Goal: Task Accomplishment & Management: Manage account settings

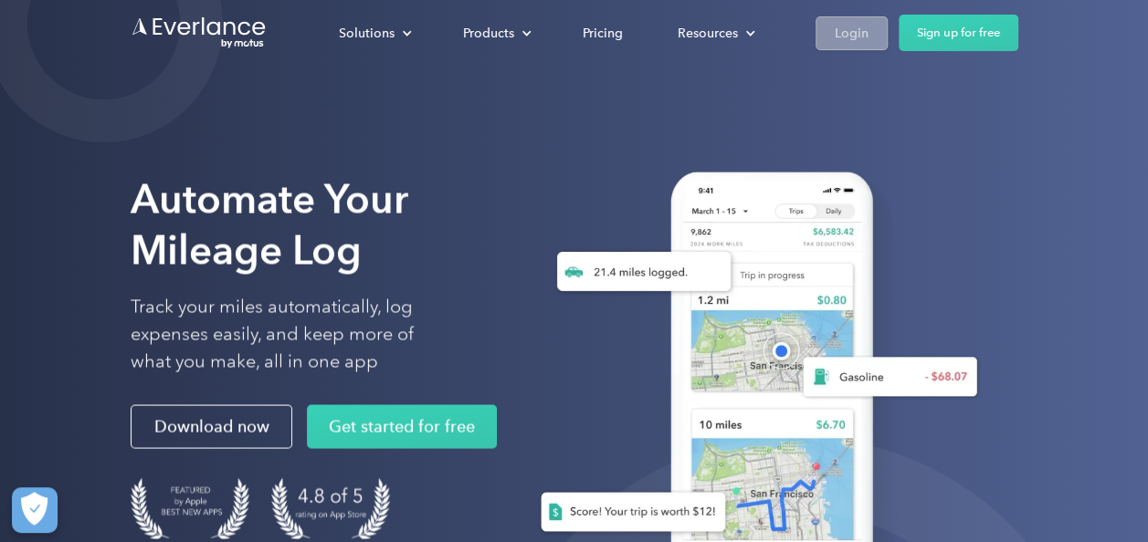
click at [857, 35] on div "Login" at bounding box center [852, 33] width 34 height 23
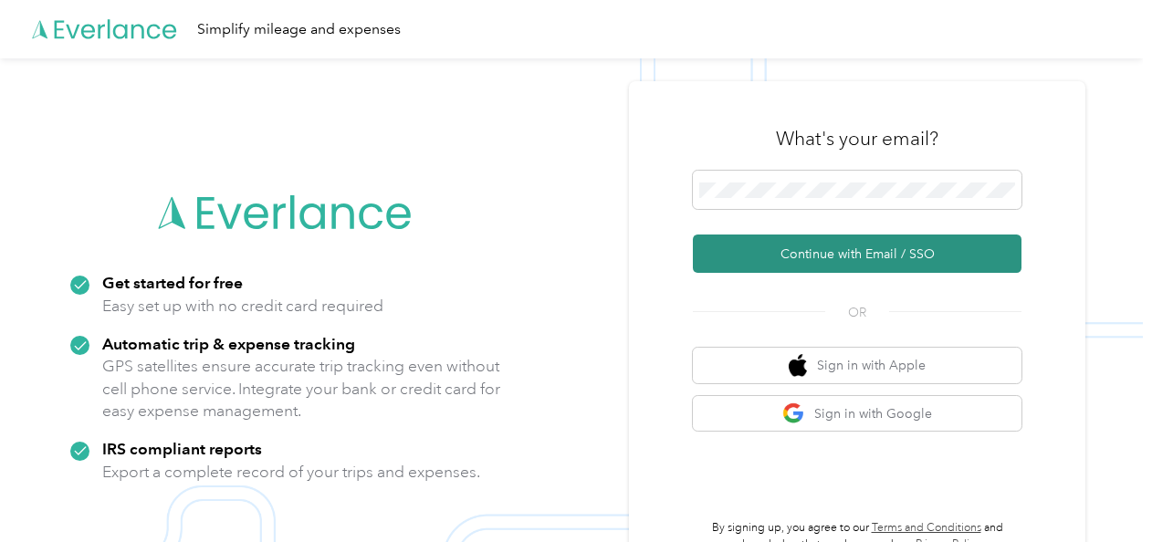
click at [771, 257] on button "Continue with Email / SSO" at bounding box center [857, 254] width 329 height 38
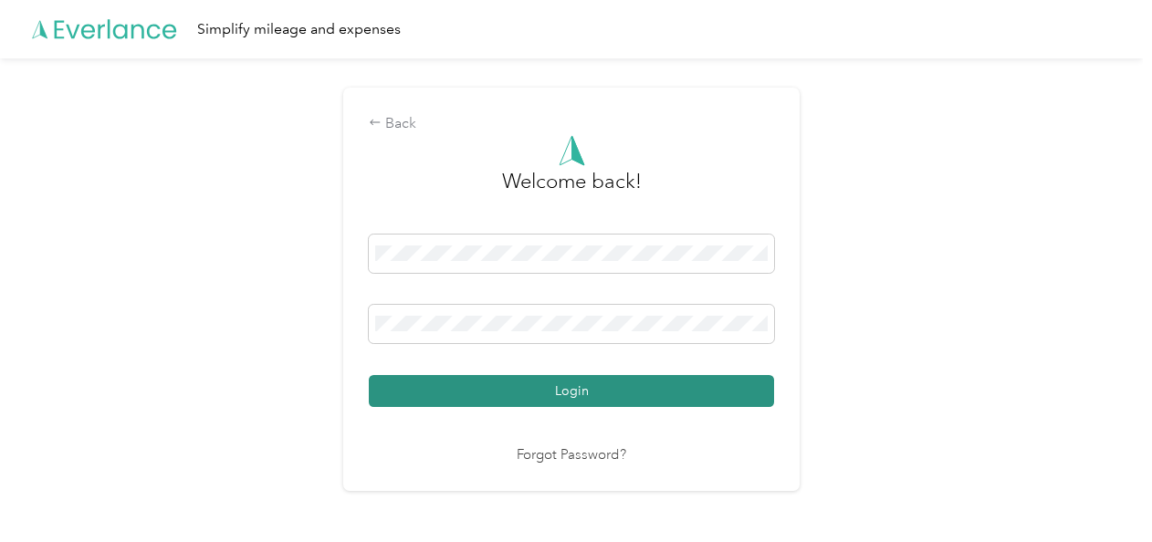
click at [528, 399] on button "Login" at bounding box center [571, 391] width 405 height 32
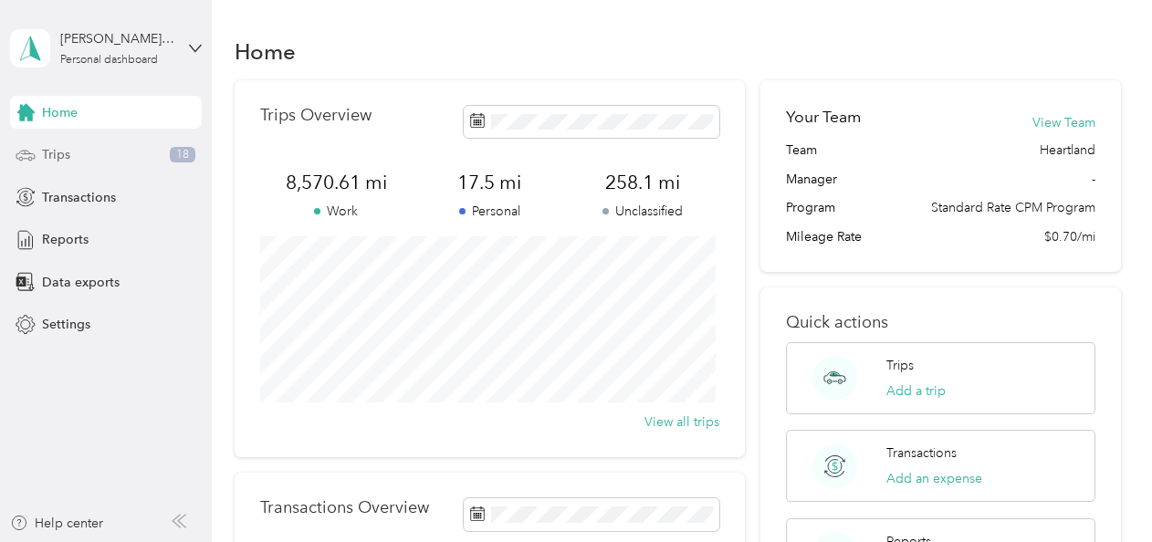
click at [102, 152] on div "Trips 18" at bounding box center [106, 155] width 192 height 33
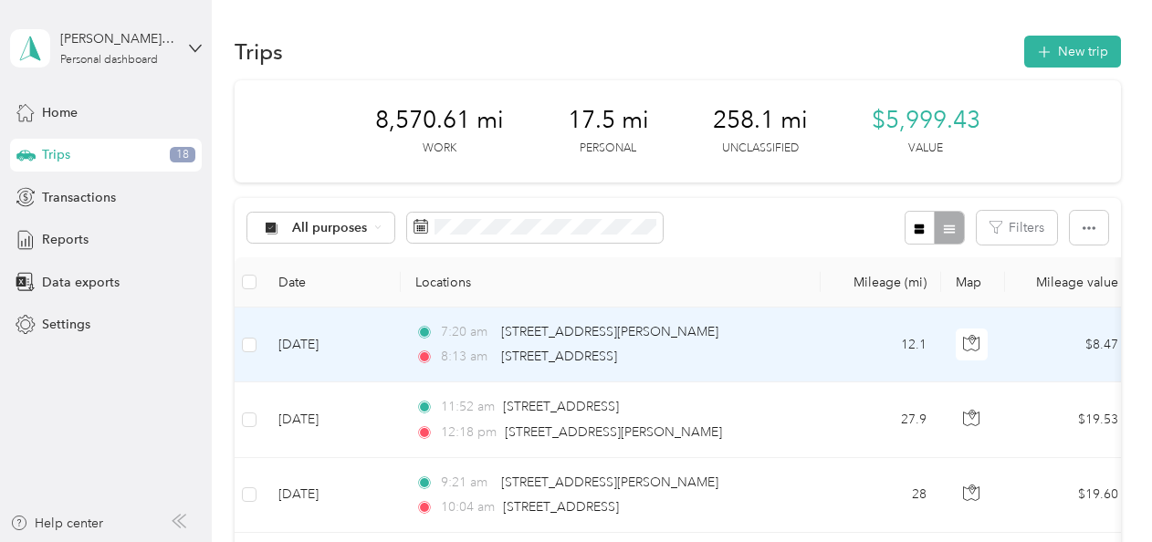
click at [371, 345] on td "[DATE]" at bounding box center [332, 345] width 137 height 75
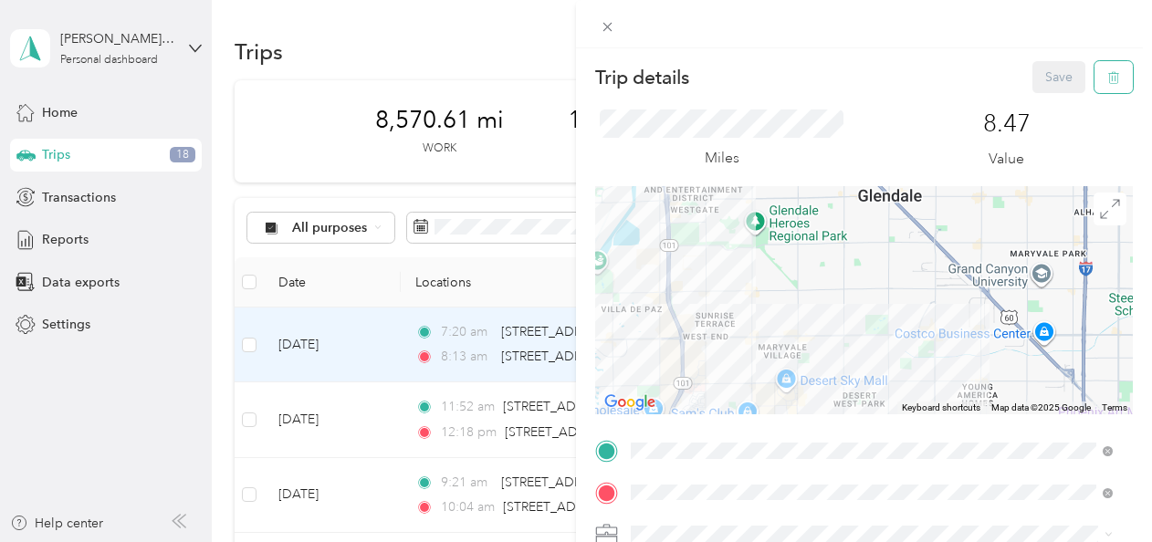
click at [1116, 78] on icon "button" at bounding box center [1116, 78] width 0 height 5
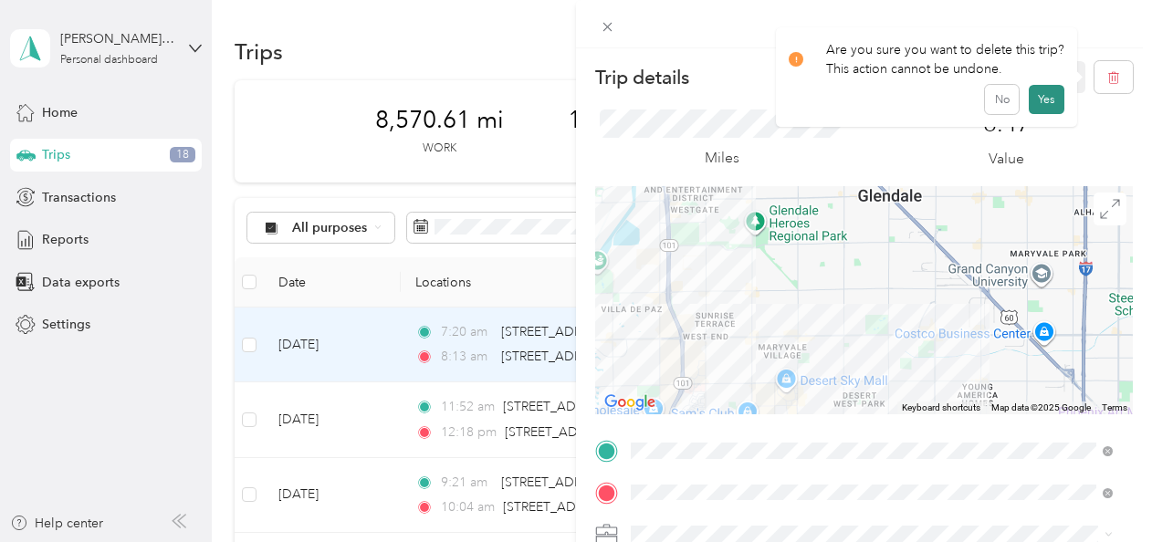
click at [1042, 102] on button "Yes" at bounding box center [1047, 99] width 36 height 29
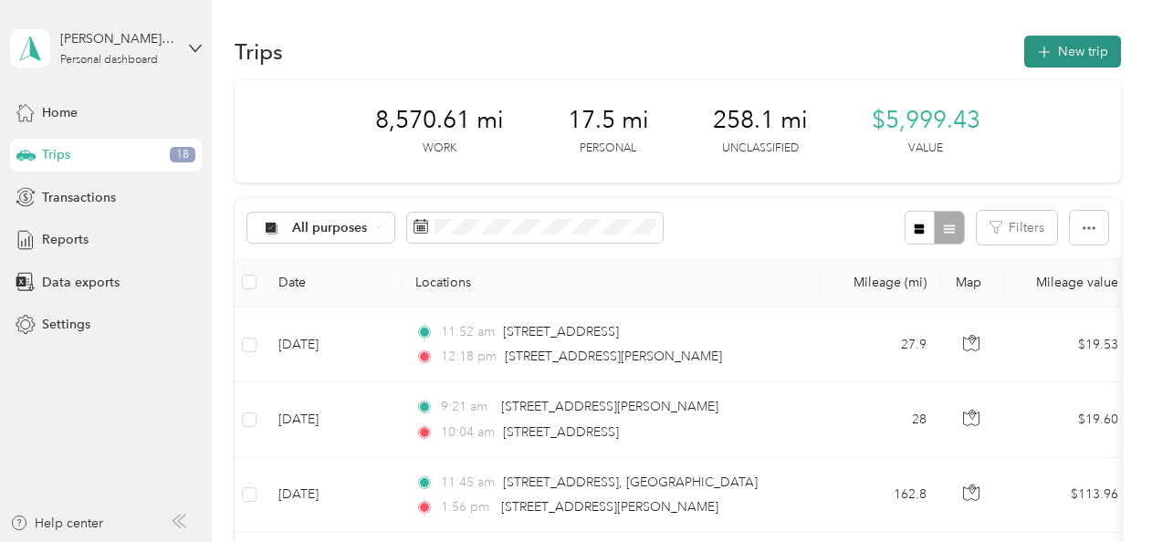
click at [1062, 62] on button "New trip" at bounding box center [1072, 52] width 97 height 32
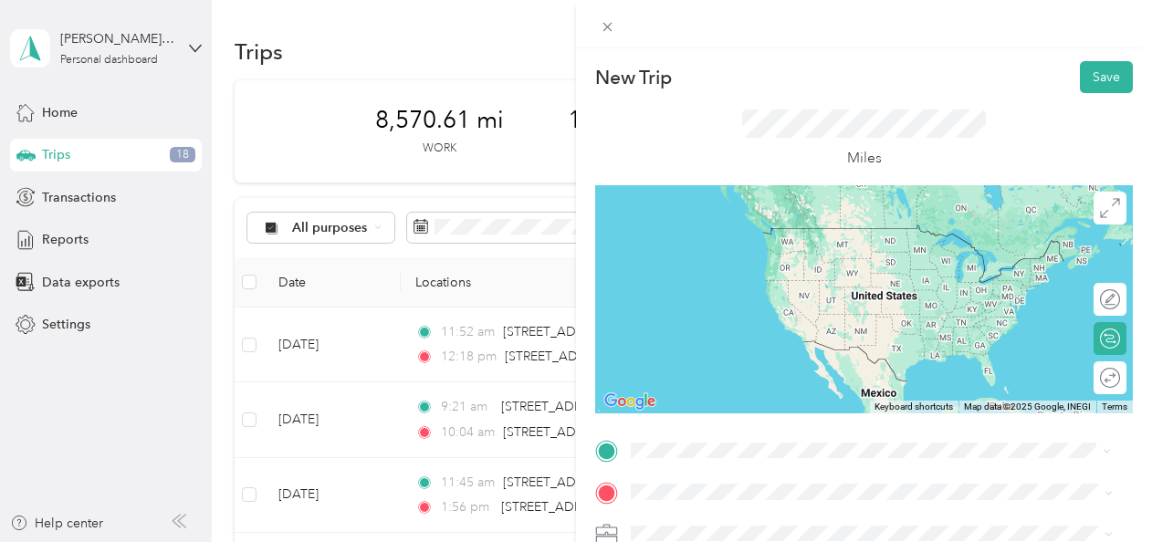
click at [781, 234] on span "[STREET_ADDRESS][PERSON_NAME][PERSON_NAME][US_STATE]" at bounding box center [858, 228] width 385 height 16
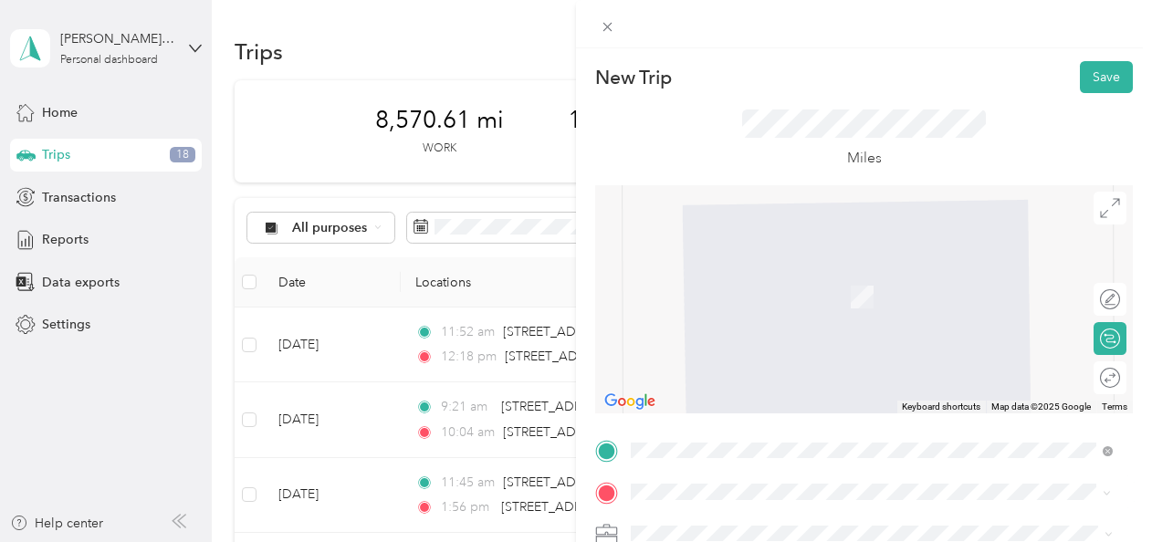
click at [782, 337] on span "[STREET_ADDRESS][US_STATE]" at bounding box center [757, 340] width 183 height 16
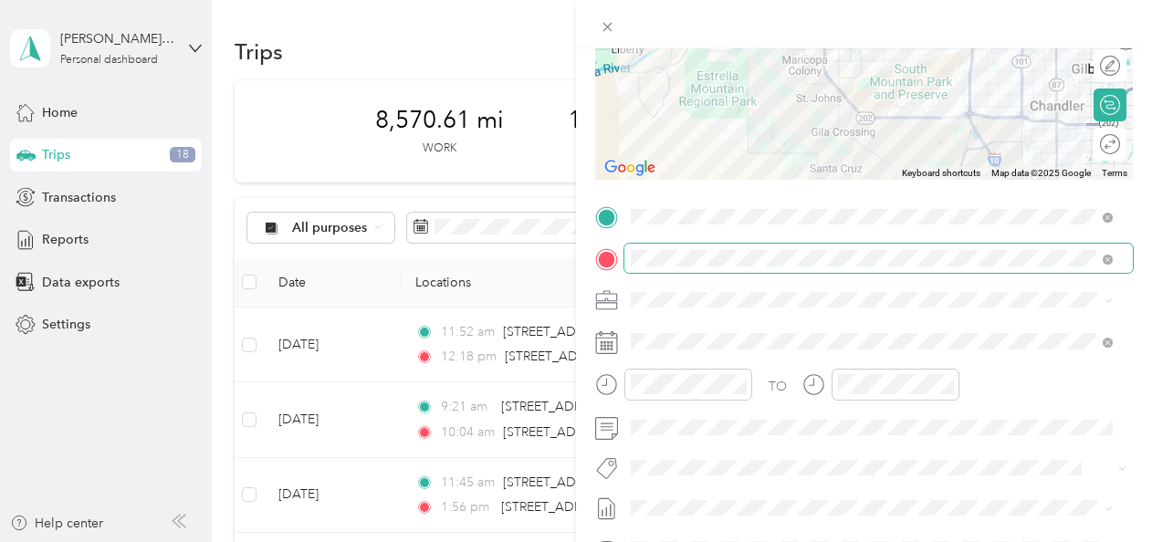
scroll to position [257, 0]
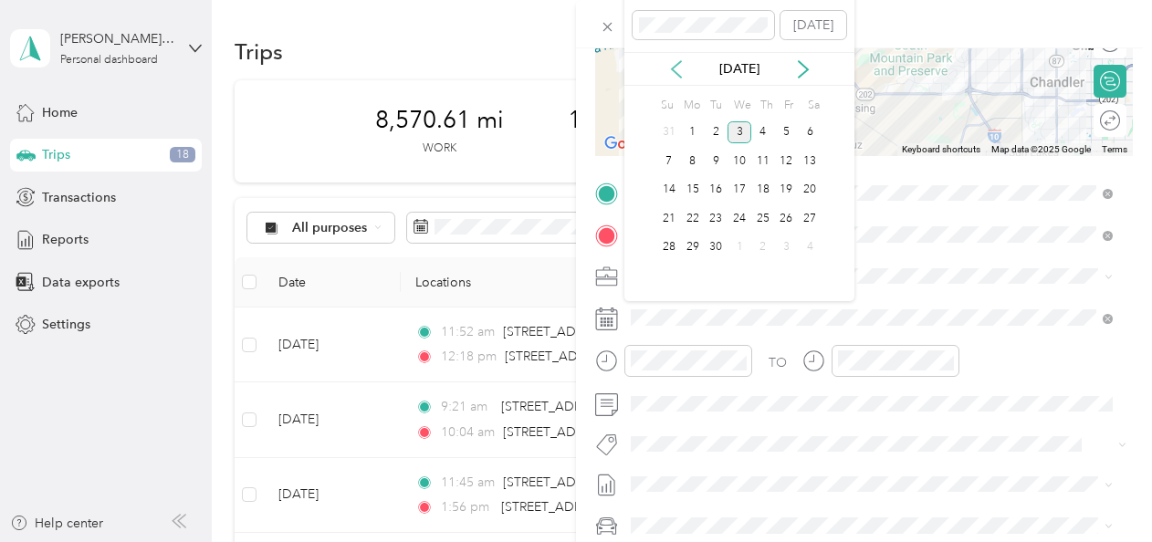
click at [676, 61] on icon at bounding box center [676, 69] width 18 height 18
click at [698, 215] on div "18" at bounding box center [693, 218] width 24 height 23
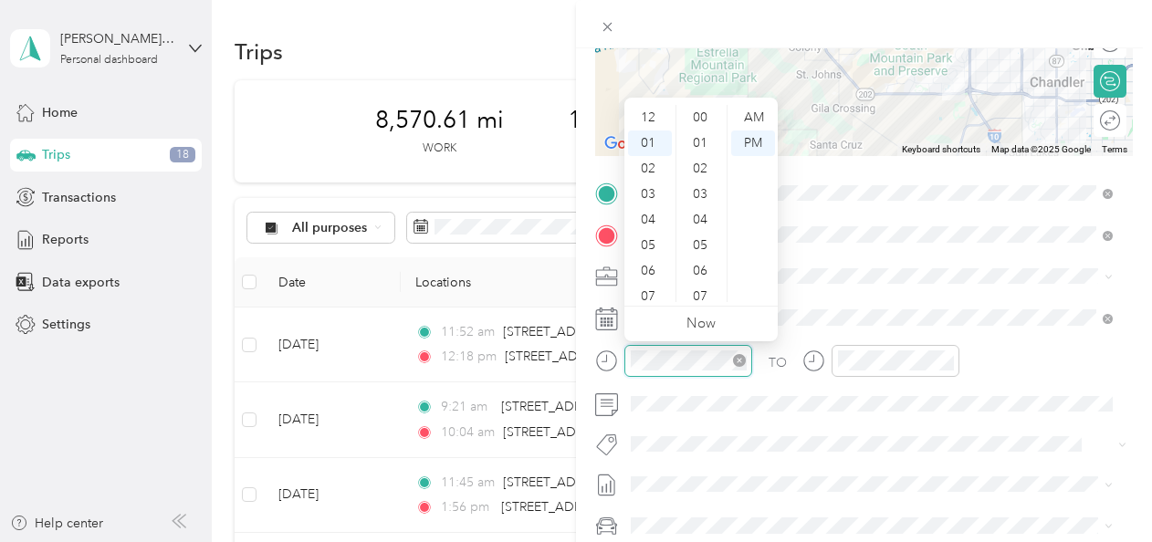
scroll to position [26, 0]
click at [646, 272] on div "07" at bounding box center [650, 271] width 44 height 26
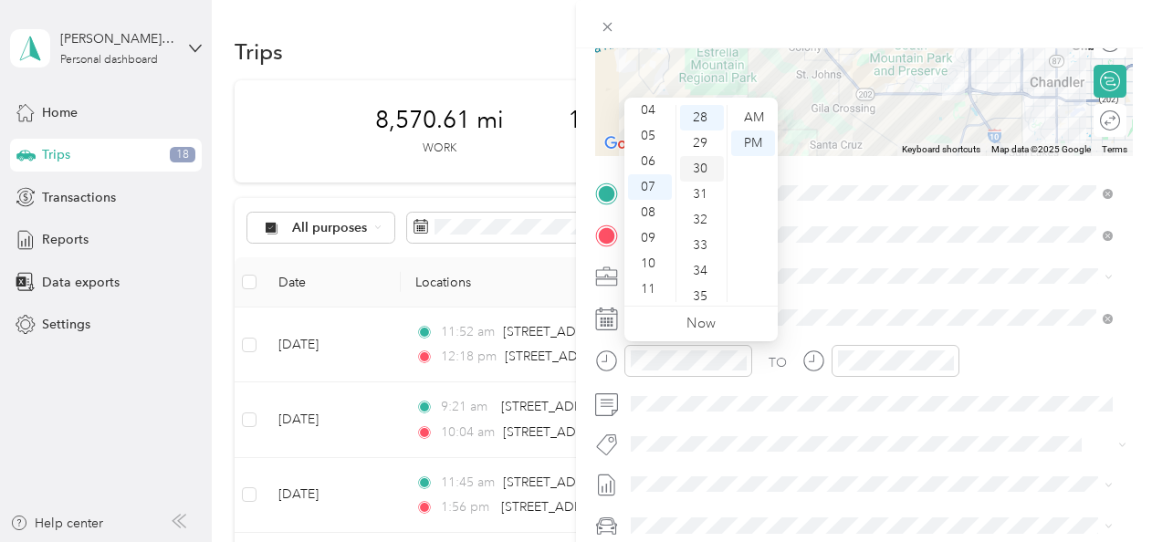
click at [709, 165] on div "30" at bounding box center [702, 169] width 44 height 26
click at [754, 123] on div "AM" at bounding box center [753, 118] width 44 height 26
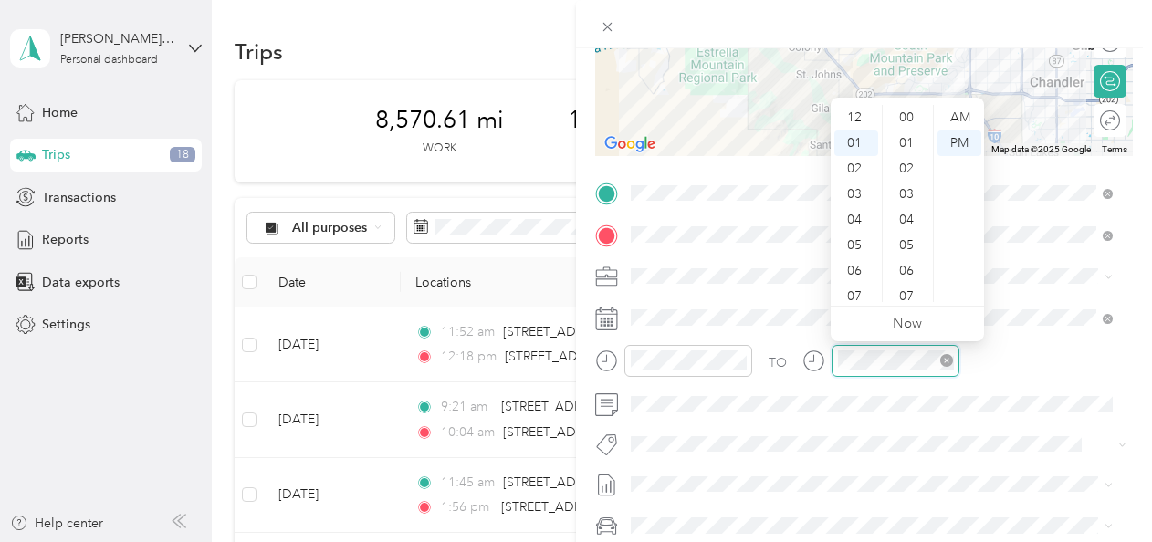
scroll to position [26, 0]
click at [852, 288] on div "08" at bounding box center [857, 297] width 44 height 26
click at [909, 168] on div "02" at bounding box center [909, 169] width 44 height 26
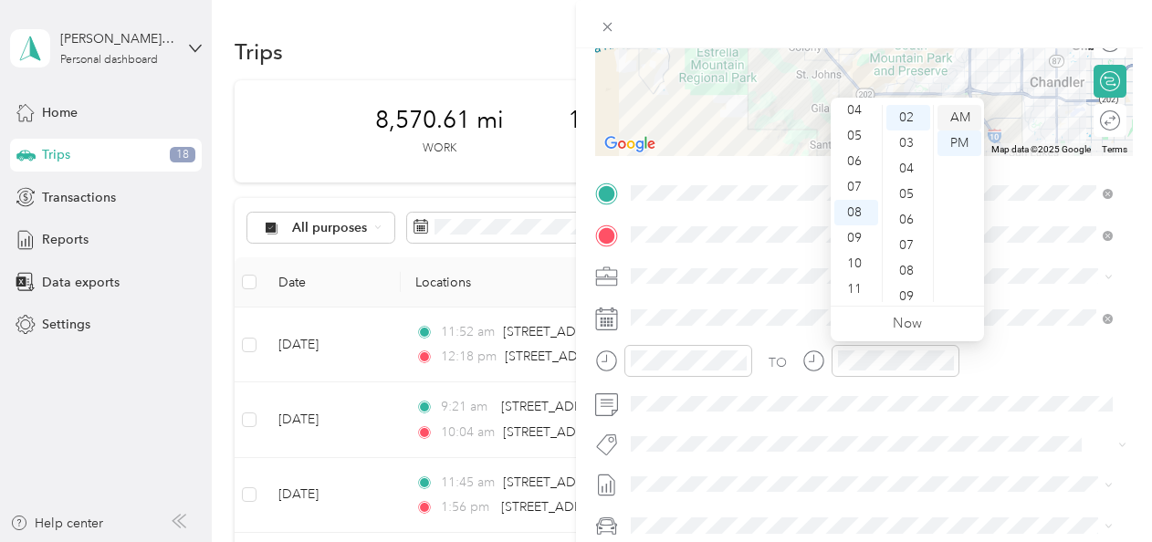
click at [959, 118] on div "AM" at bounding box center [960, 118] width 44 height 26
click at [961, 117] on div "AM" at bounding box center [960, 118] width 44 height 26
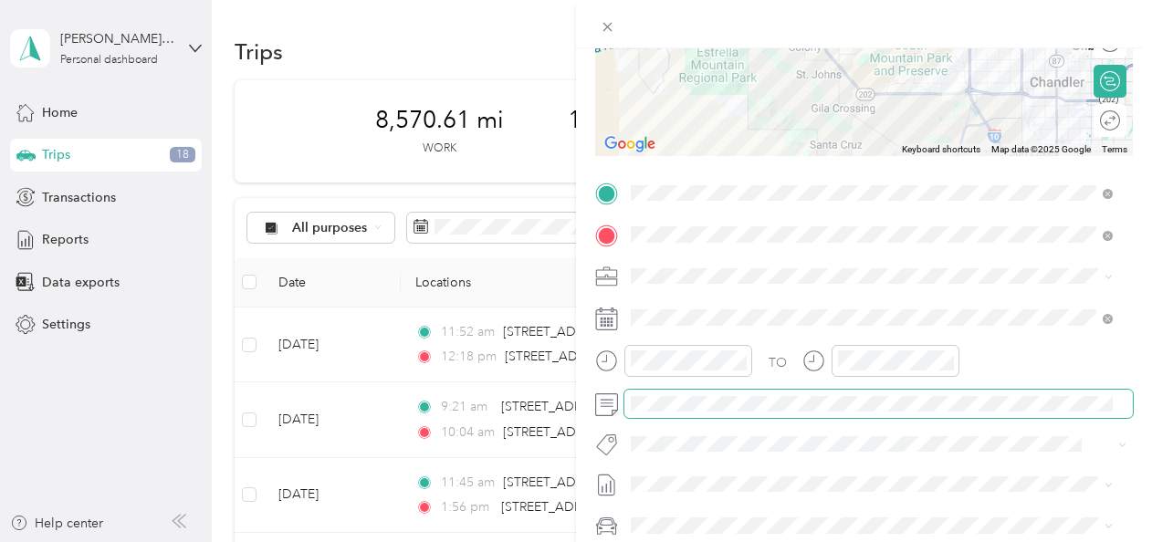
click at [709, 415] on span at bounding box center [879, 404] width 509 height 29
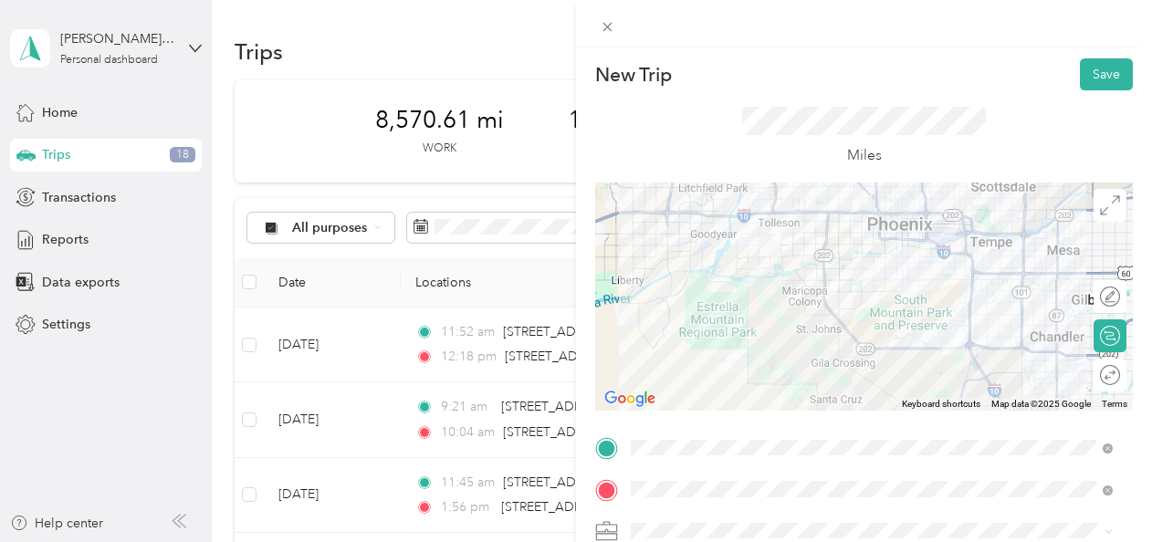
scroll to position [0, 0]
click at [1080, 68] on button "Save" at bounding box center [1106, 77] width 53 height 32
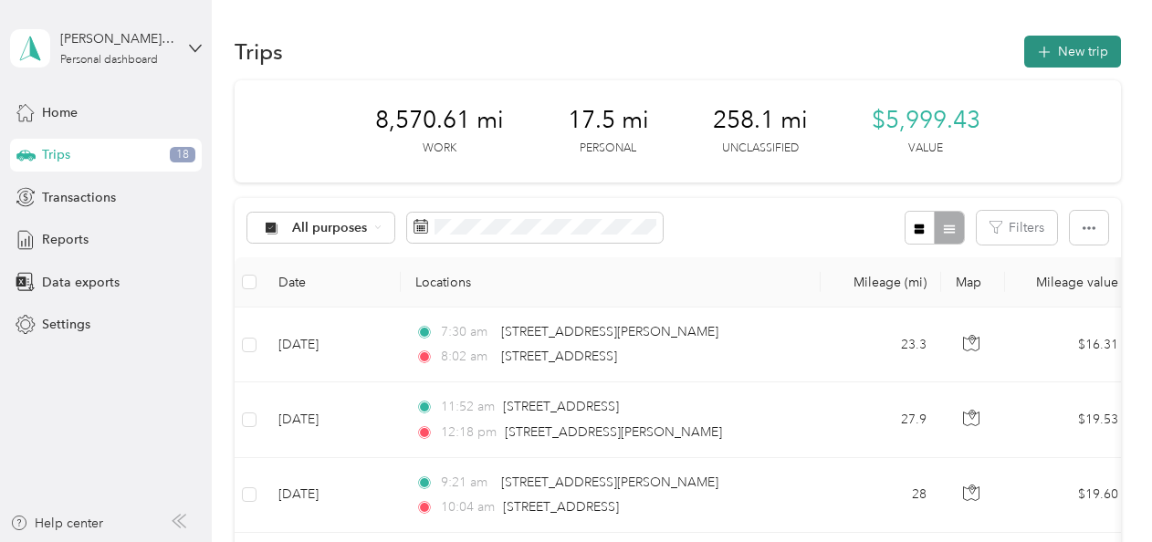
click at [1076, 46] on button "New trip" at bounding box center [1072, 52] width 97 height 32
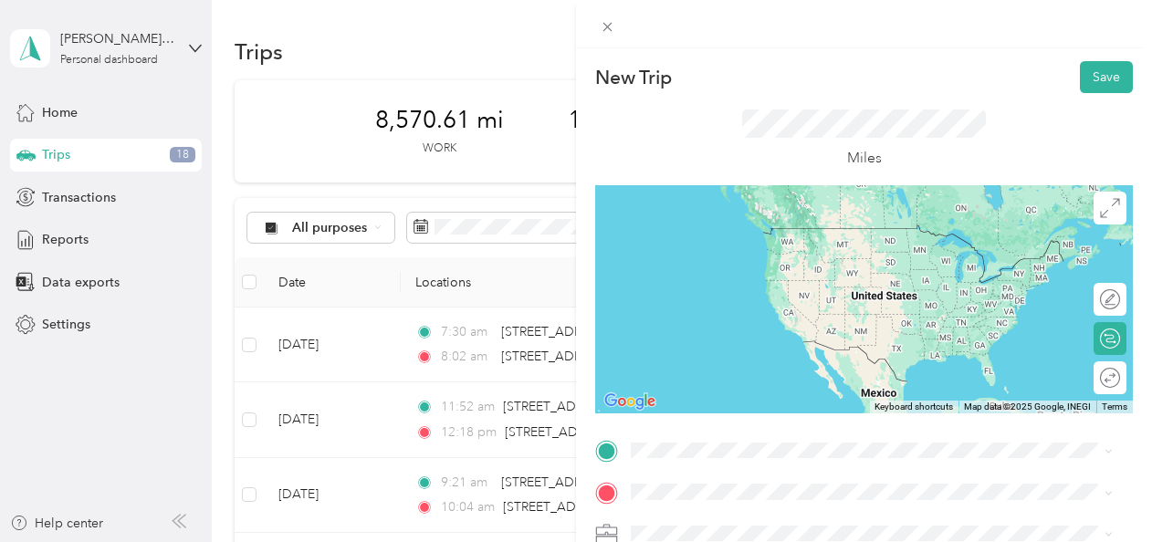
click at [820, 251] on ol "From search results [STREET_ADDRESS][US_STATE] [STREET_ADDRESS][GEOGRAPHIC_DATA…" at bounding box center [872, 278] width 495 height 219
click at [776, 238] on li "[STREET_ADDRESS][US_STATE]" at bounding box center [872, 219] width 495 height 37
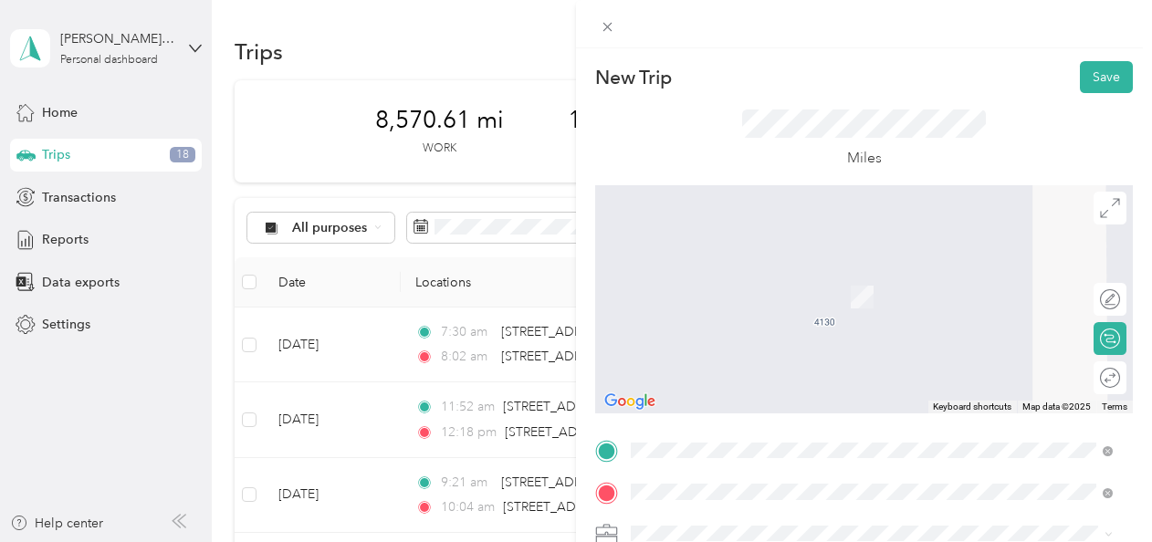
click at [740, 287] on li "[STREET_ADDRESS][PERSON_NAME][US_STATE]" at bounding box center [872, 270] width 495 height 37
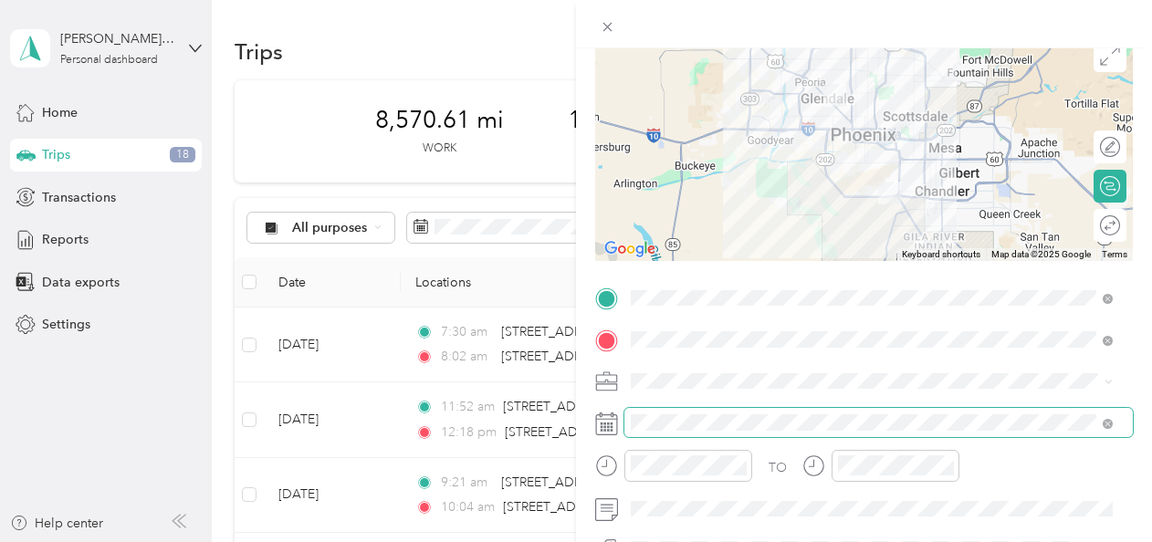
scroll to position [153, 0]
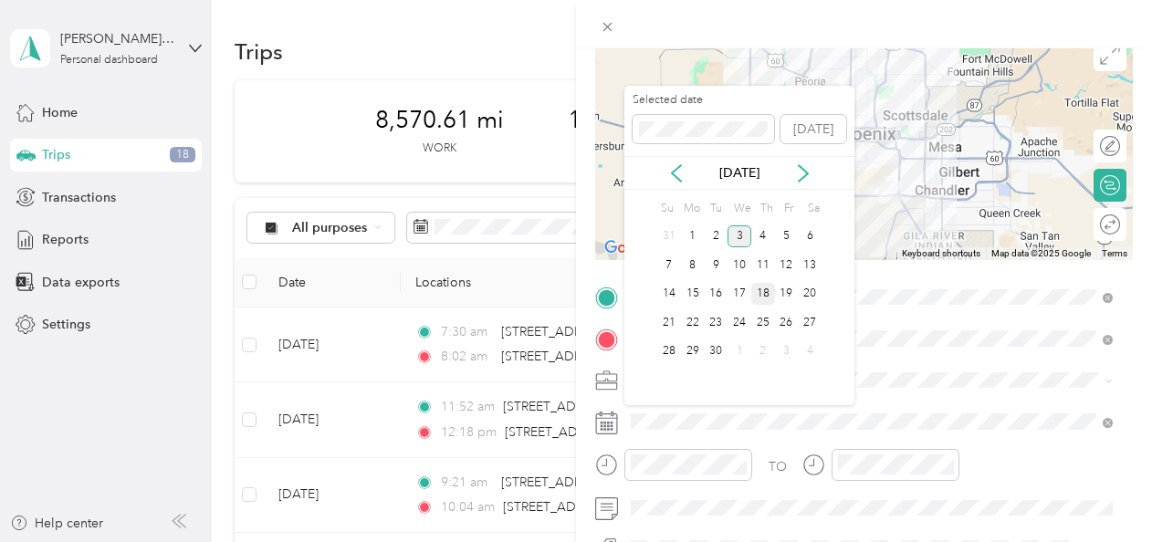
click at [765, 290] on div "18" at bounding box center [763, 294] width 24 height 23
click at [681, 163] on div "[DATE]" at bounding box center [740, 172] width 230 height 19
click at [672, 173] on icon at bounding box center [676, 173] width 9 height 16
click at [698, 323] on div "18" at bounding box center [693, 322] width 24 height 23
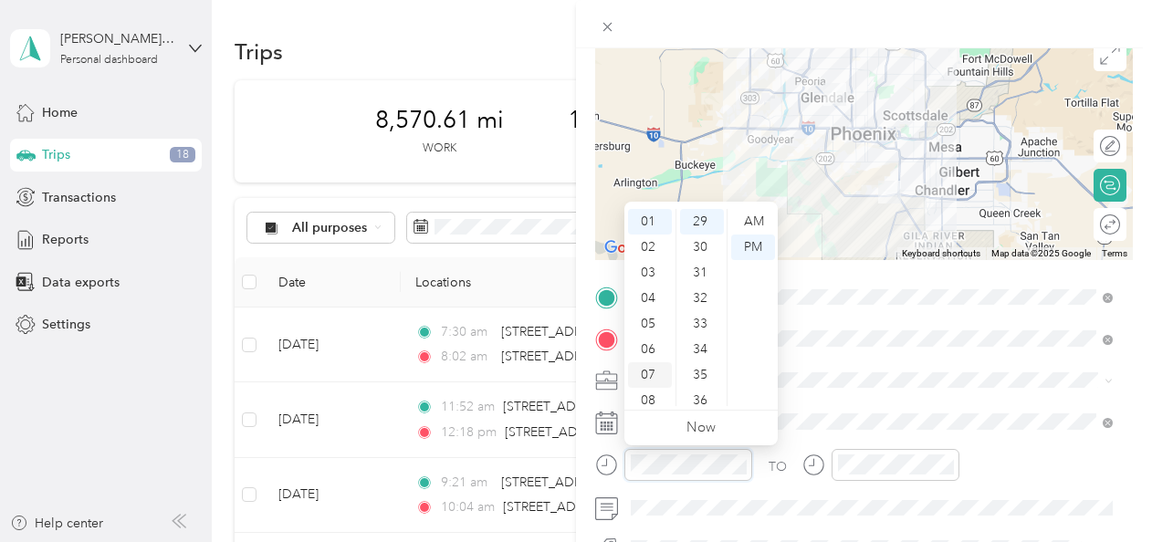
scroll to position [110, 0]
click at [651, 361] on div "10" at bounding box center [650, 368] width 44 height 26
click at [694, 217] on div "15" at bounding box center [702, 211] width 44 height 26
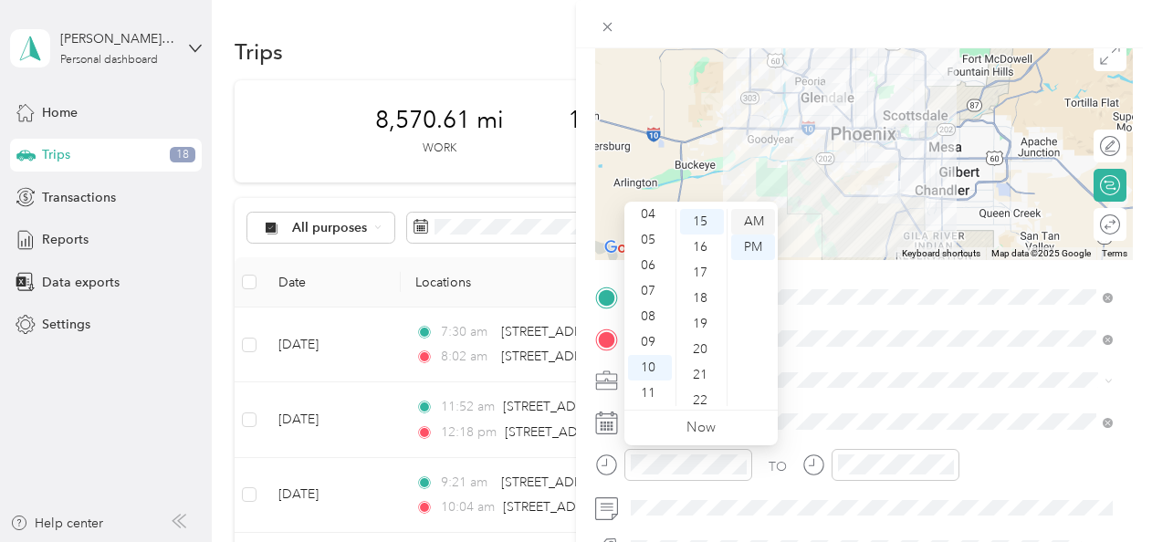
click at [745, 222] on div "AM" at bounding box center [753, 222] width 44 height 26
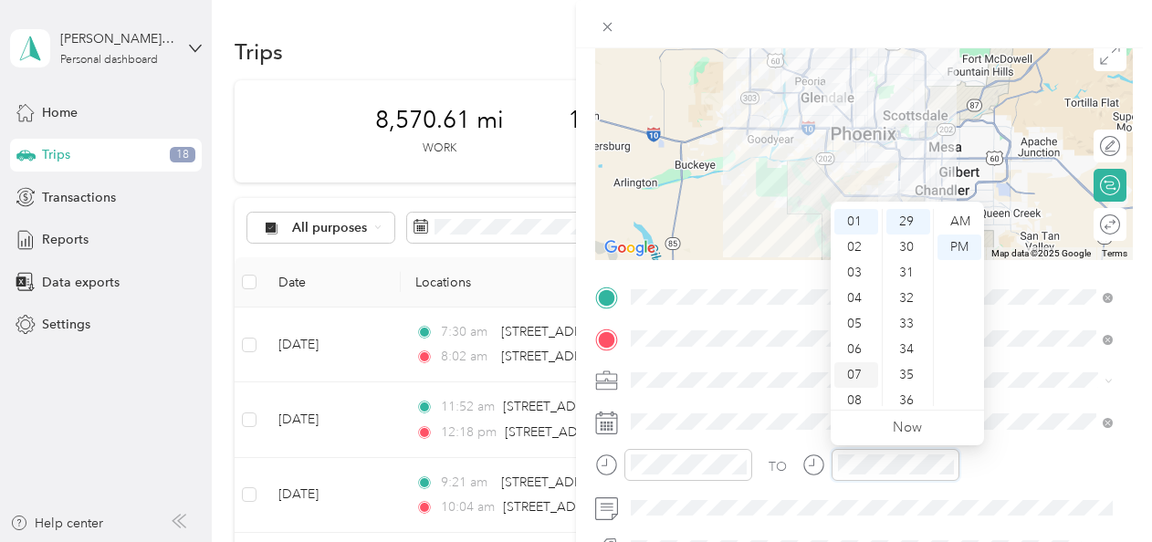
scroll to position [110, 0]
click at [856, 366] on div "10" at bounding box center [857, 368] width 44 height 26
click at [908, 378] on div "48" at bounding box center [909, 372] width 44 height 26
click at [907, 223] on div "48" at bounding box center [909, 222] width 44 height 26
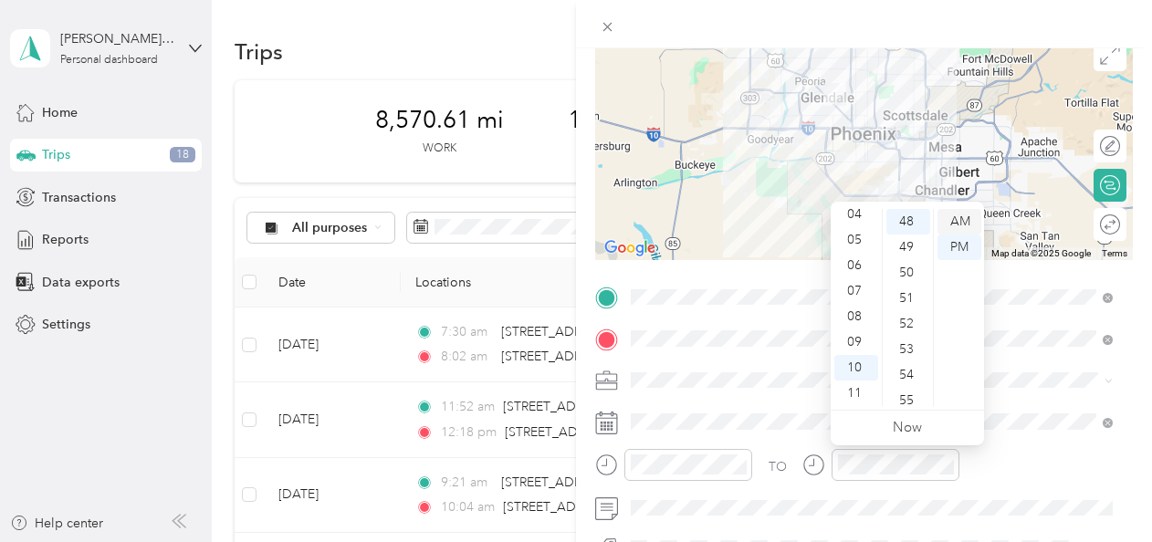
click at [960, 221] on div "AM" at bounding box center [960, 222] width 44 height 26
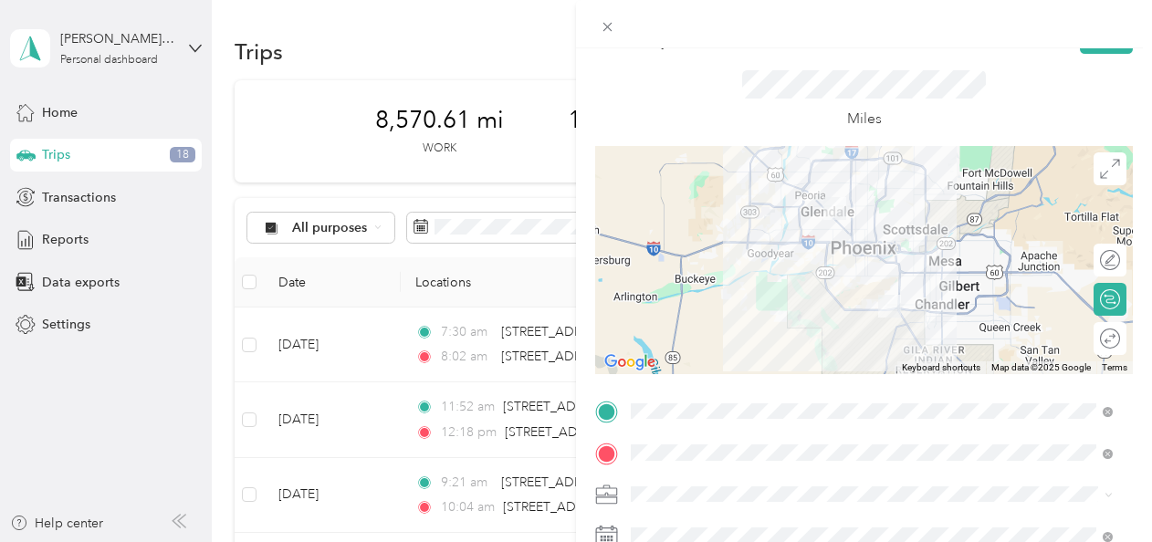
scroll to position [0, 0]
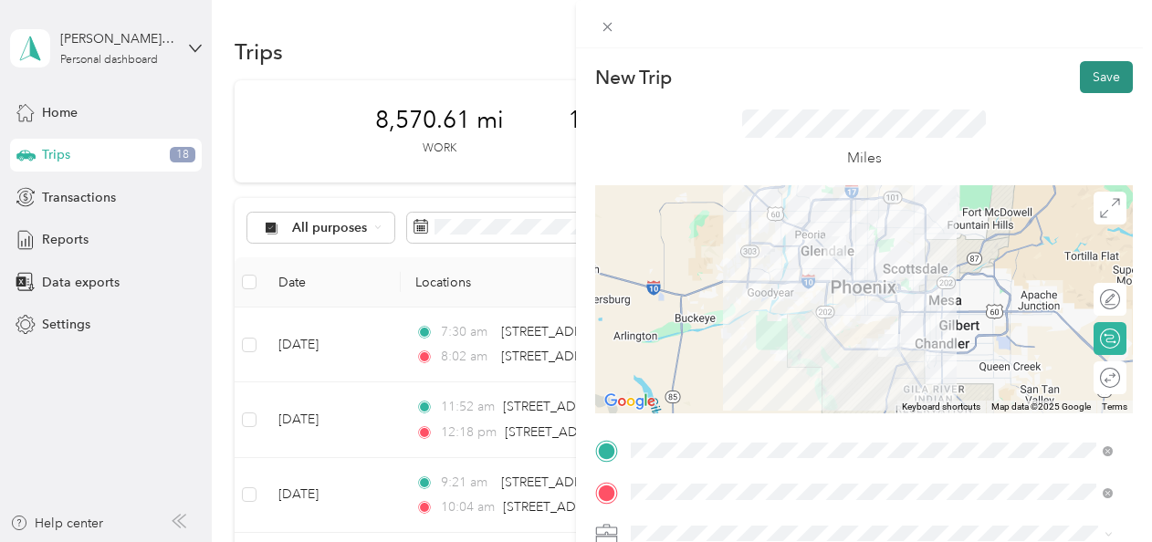
click at [1088, 68] on button "Save" at bounding box center [1106, 77] width 53 height 32
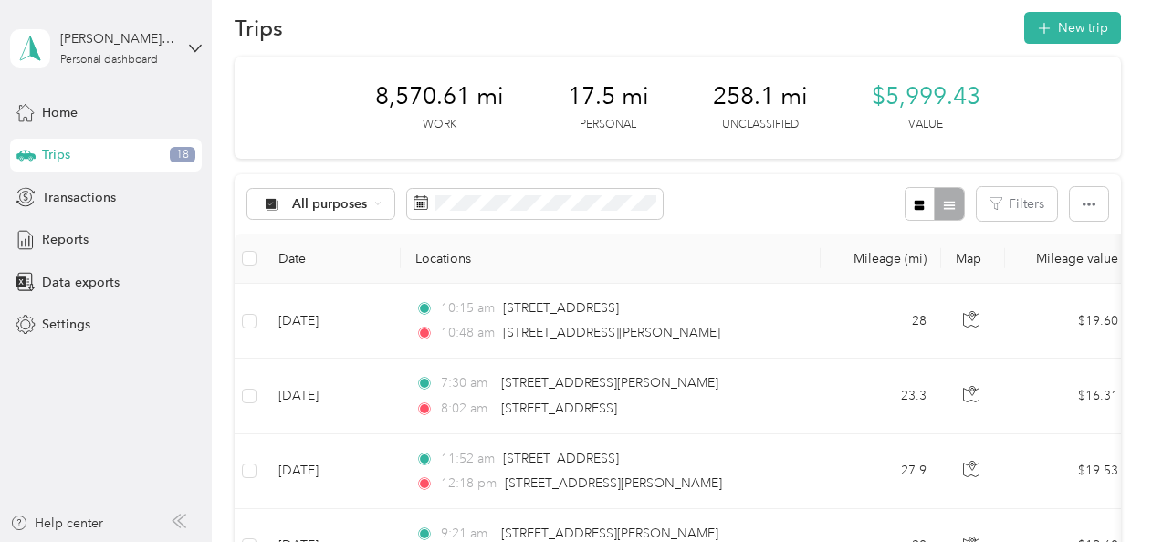
scroll to position [27, 0]
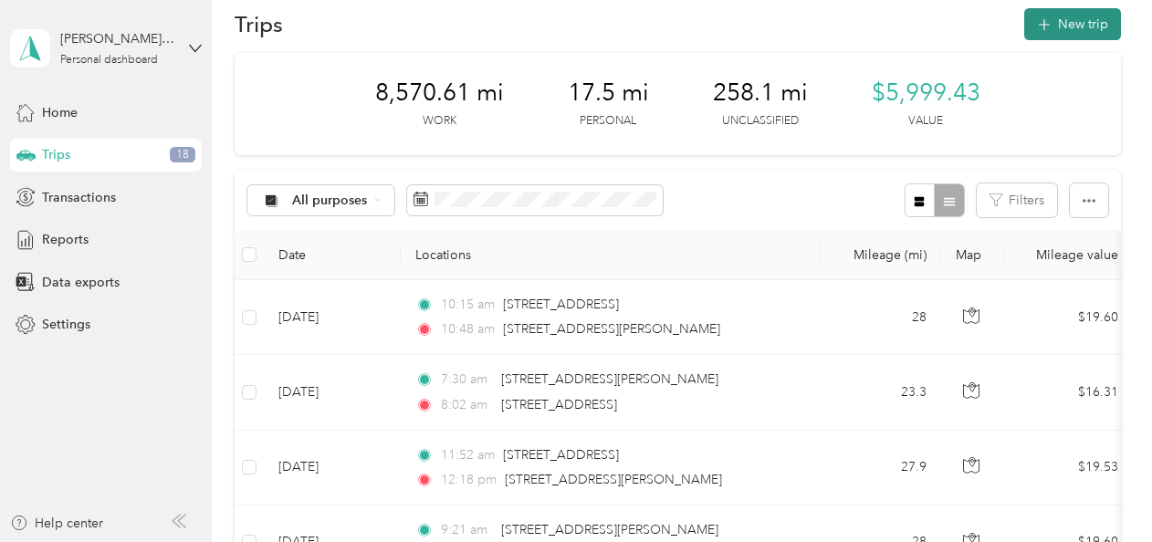
click at [1077, 15] on button "New trip" at bounding box center [1072, 24] width 97 height 32
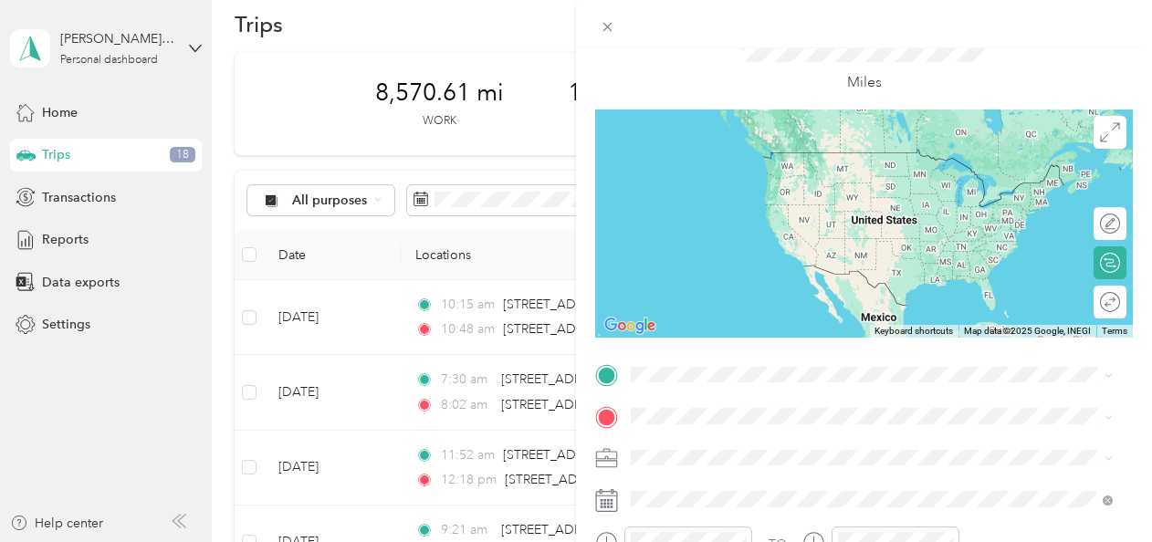
scroll to position [87, 0]
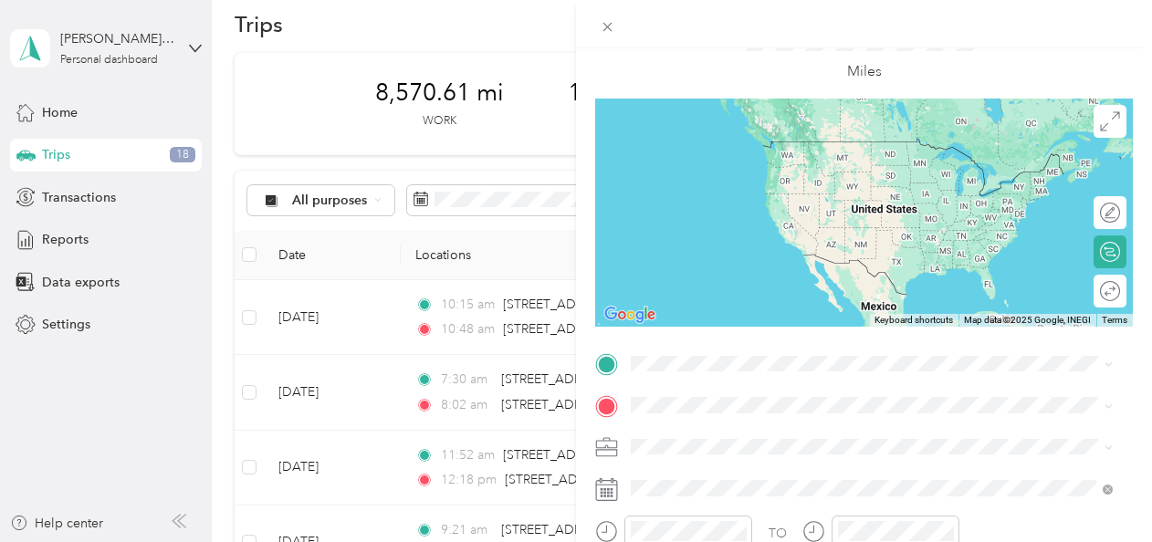
click at [696, 142] on span "[STREET_ADDRESS][PERSON_NAME][US_STATE]" at bounding box center [808, 133] width 284 height 16
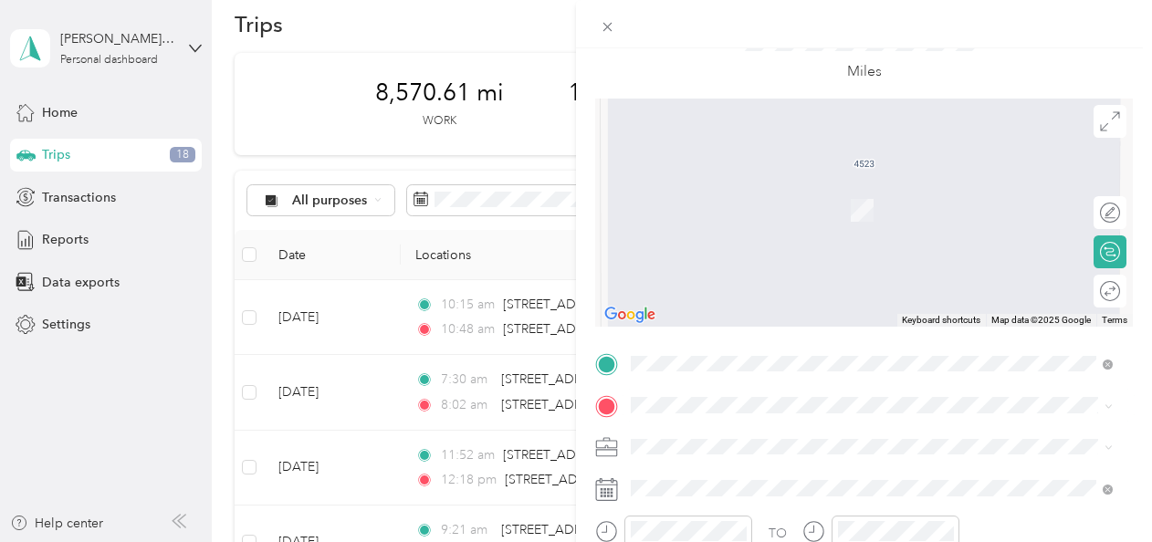
click at [683, 191] on div "[STREET_ADDRESS][PERSON_NAME][PERSON_NAME][US_STATE]" at bounding box center [871, 178] width 469 height 25
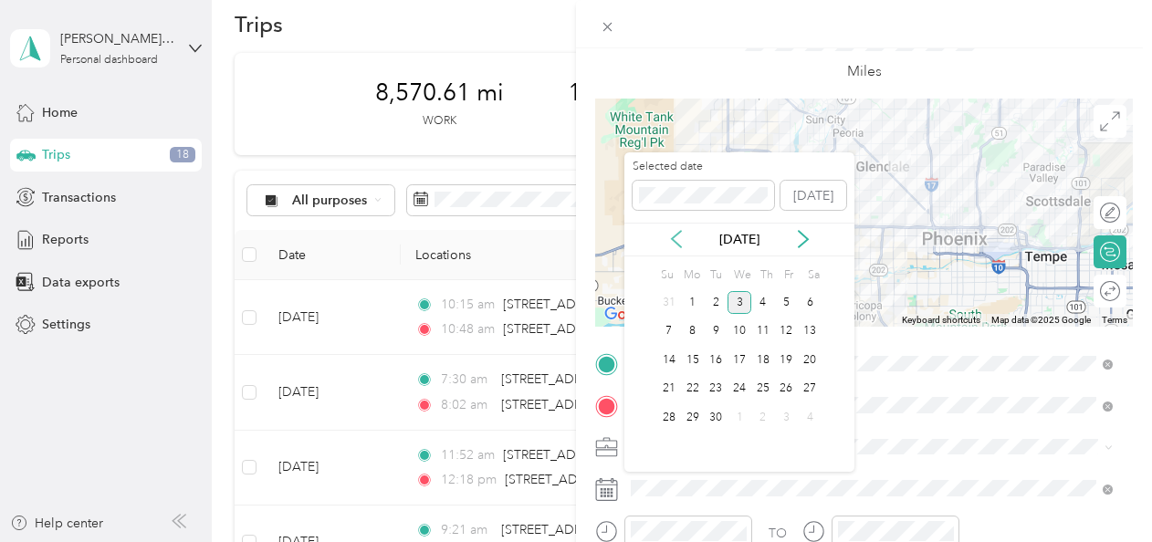
click at [673, 232] on icon at bounding box center [676, 239] width 18 height 18
click at [689, 383] on div "18" at bounding box center [693, 389] width 24 height 23
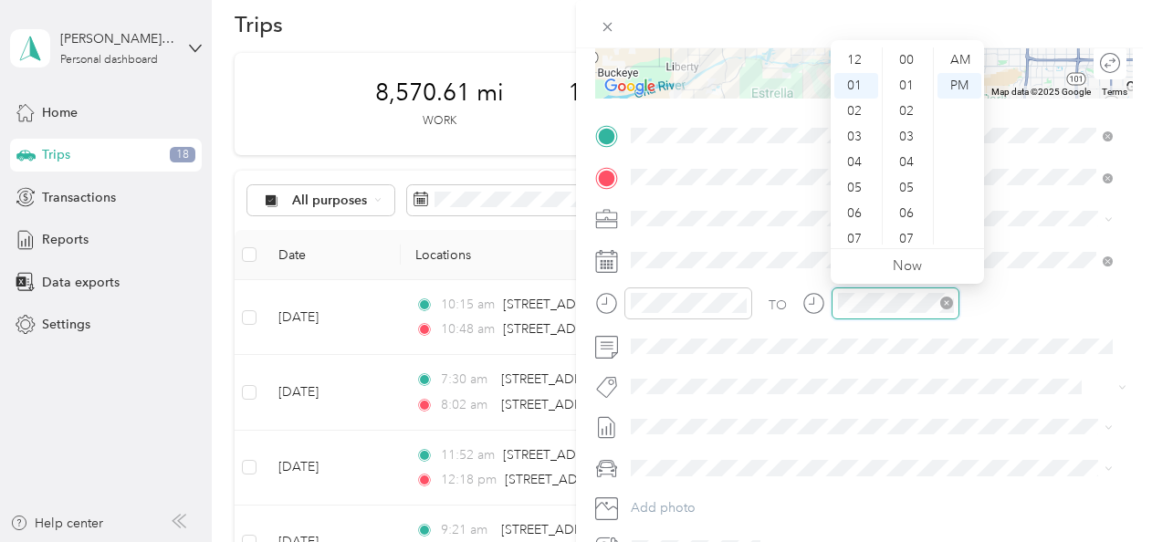
scroll to position [818, 0]
click at [856, 80] on div "02" at bounding box center [857, 86] width 44 height 26
click at [912, 177] on div "05" at bounding box center [909, 188] width 44 height 26
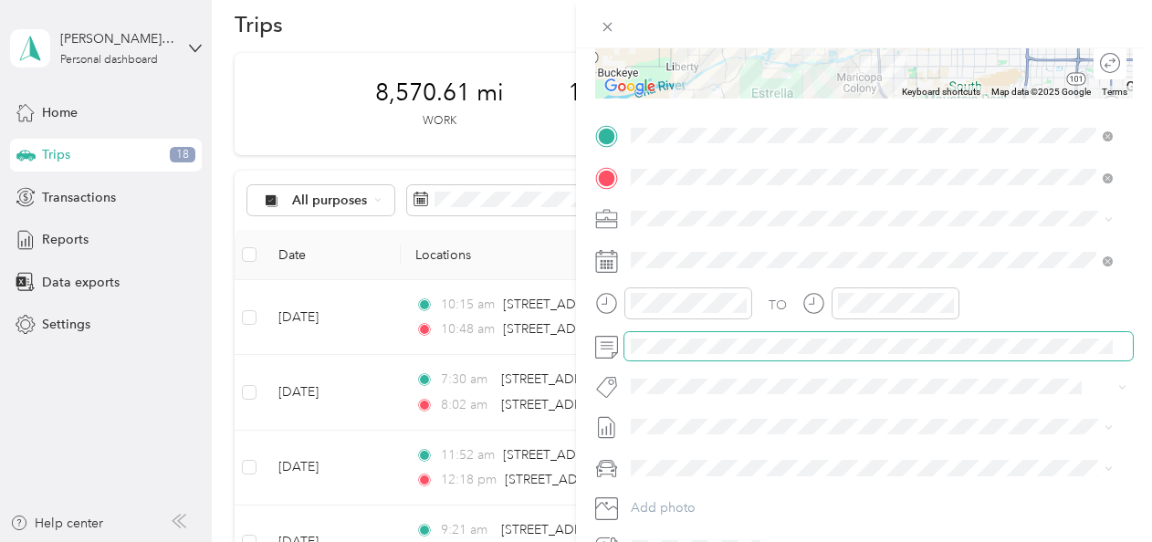
click at [679, 353] on span at bounding box center [879, 346] width 509 height 29
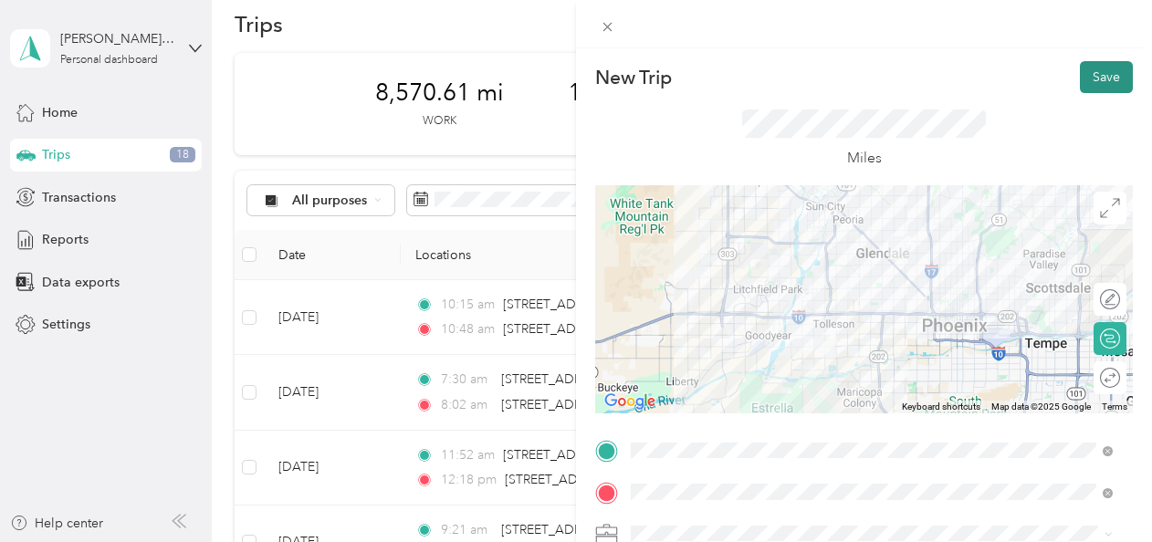
click at [1099, 82] on button "Save" at bounding box center [1106, 77] width 53 height 32
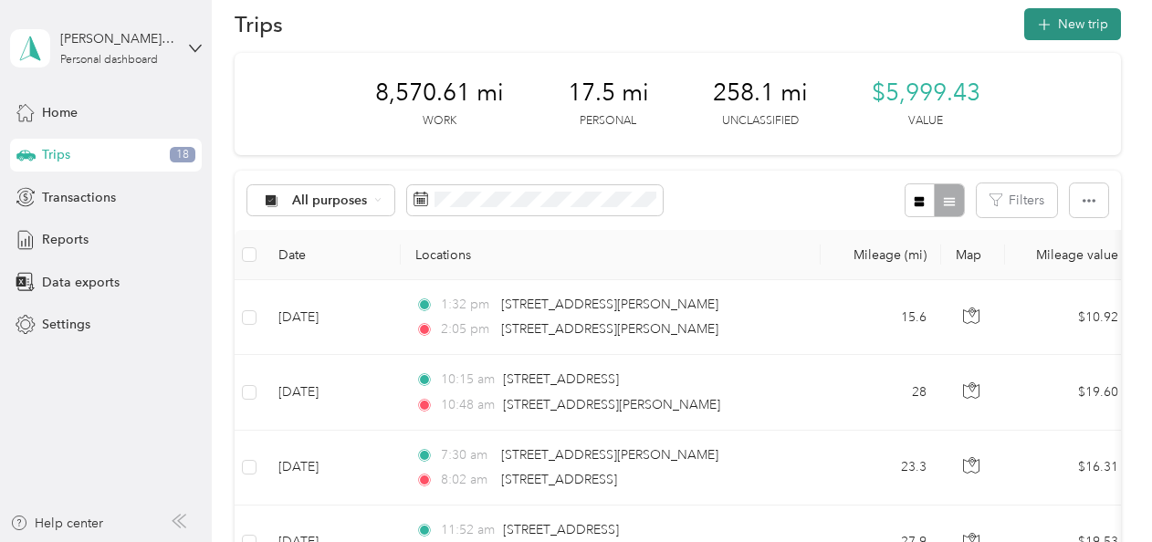
click at [1072, 32] on button "New trip" at bounding box center [1072, 24] width 97 height 32
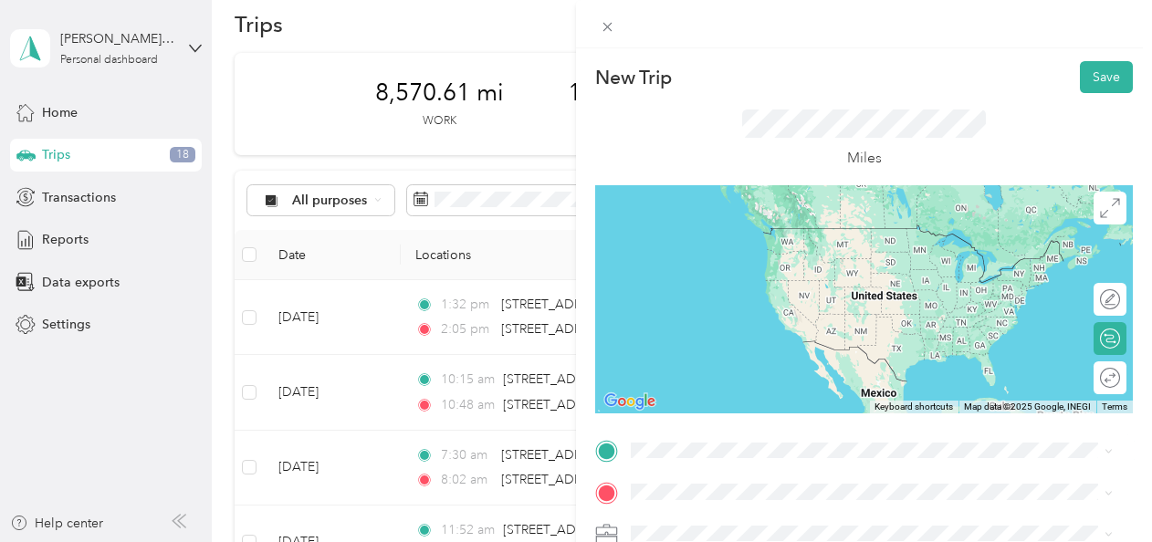
click at [813, 248] on span "[STREET_ADDRESS][PERSON_NAME][PERSON_NAME][US_STATE]" at bounding box center [858, 245] width 385 height 16
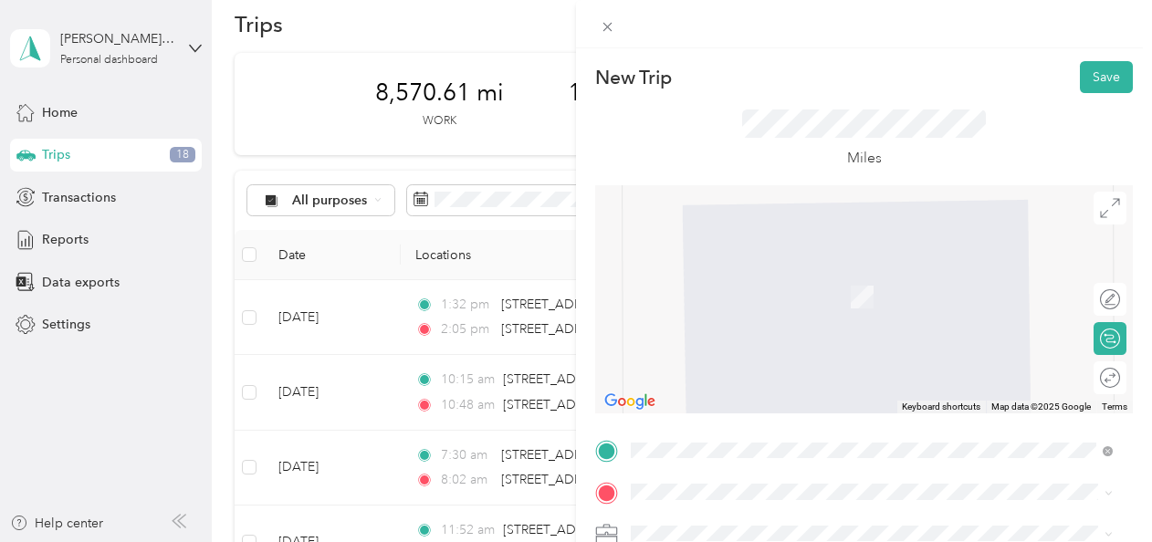
click at [772, 269] on span "[STREET_ADDRESS][US_STATE]" at bounding box center [757, 261] width 183 height 16
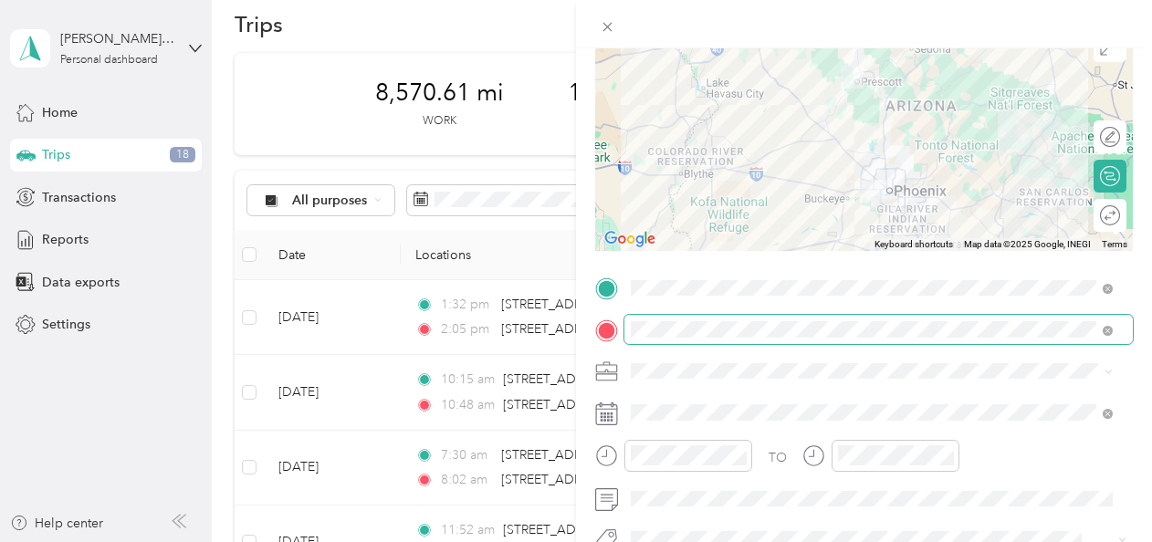
scroll to position [173, 0]
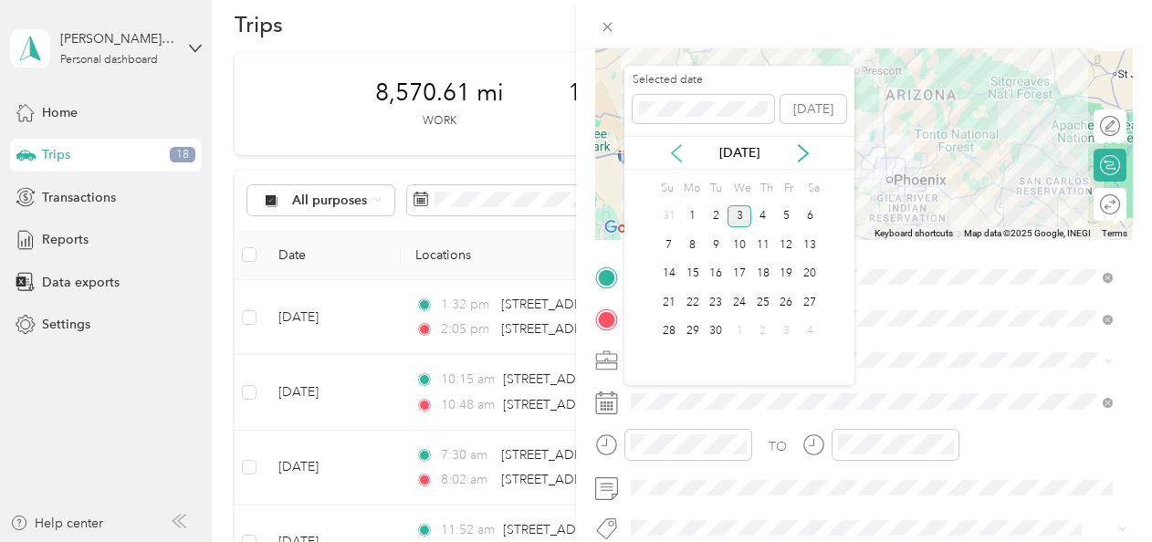
click at [676, 154] on icon at bounding box center [676, 153] width 18 height 18
click at [720, 296] on div "19" at bounding box center [716, 302] width 24 height 23
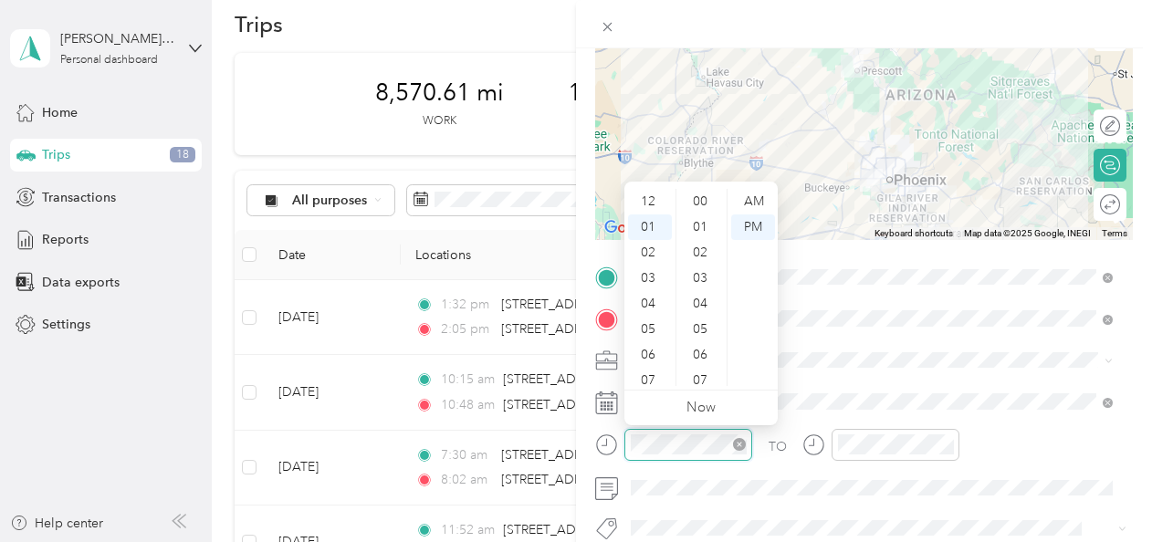
scroll to position [869, 0]
click at [653, 322] on div "06" at bounding box center [650, 330] width 44 height 26
click at [749, 200] on div "AM" at bounding box center [753, 202] width 44 height 26
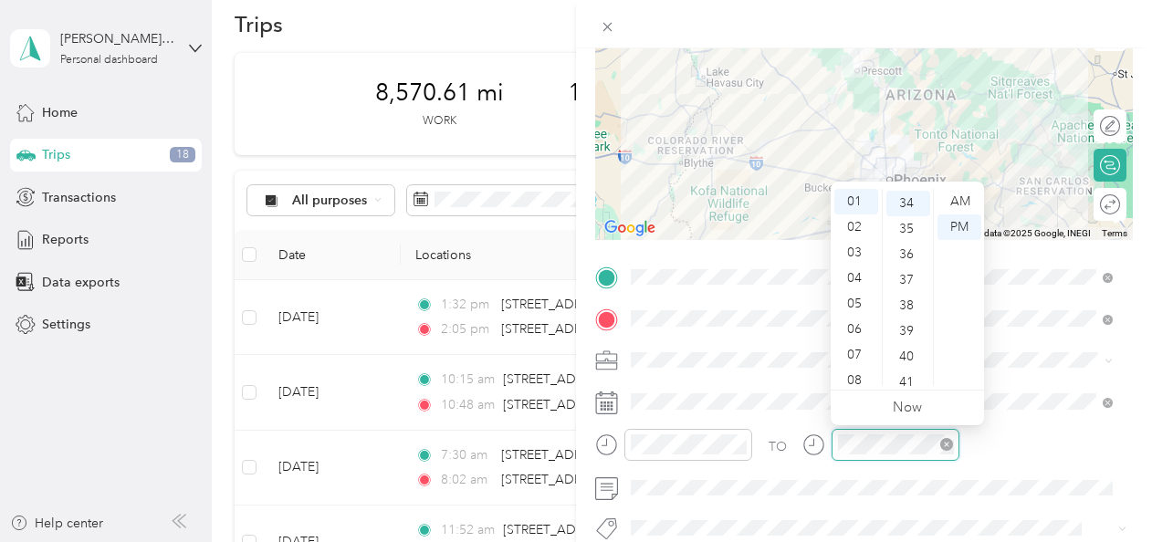
scroll to position [869, 0]
click at [858, 375] on div "08" at bounding box center [857, 381] width 44 height 26
click at [911, 362] on div "40" at bounding box center [909, 355] width 44 height 26
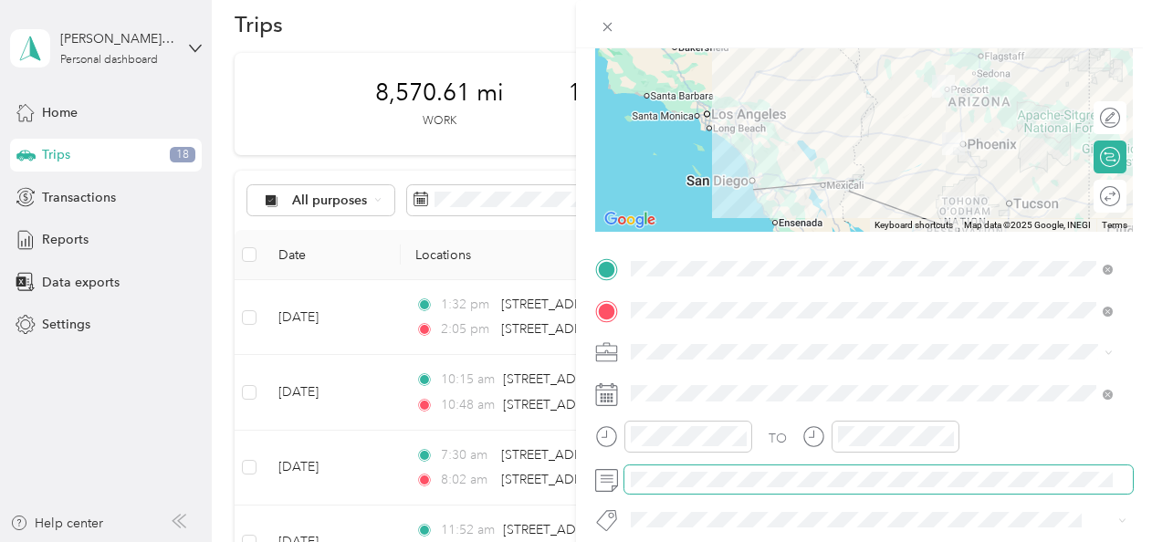
scroll to position [0, 0]
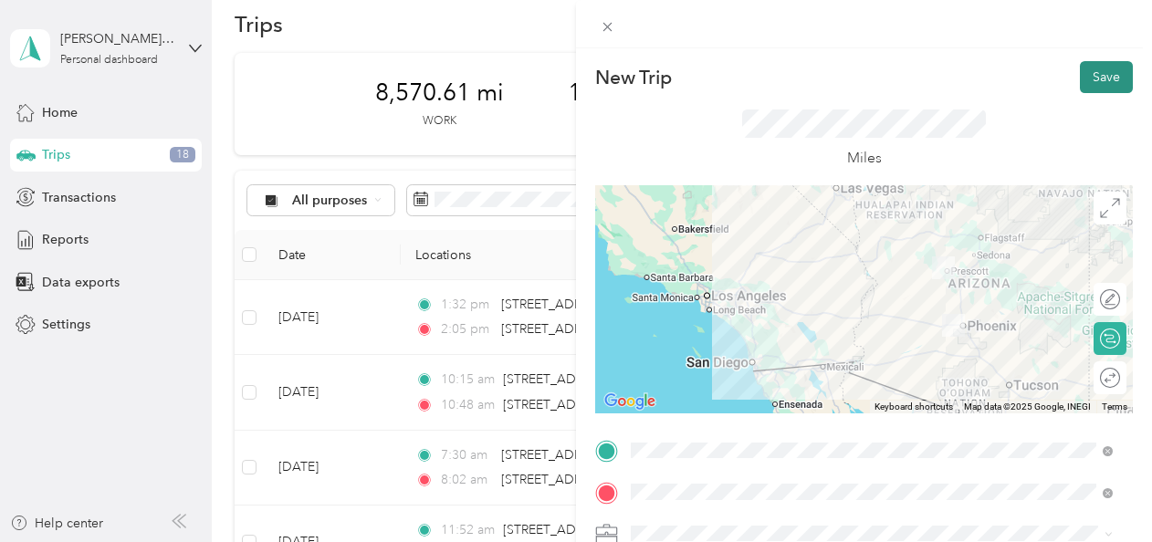
click at [1094, 79] on button "Save" at bounding box center [1106, 77] width 53 height 32
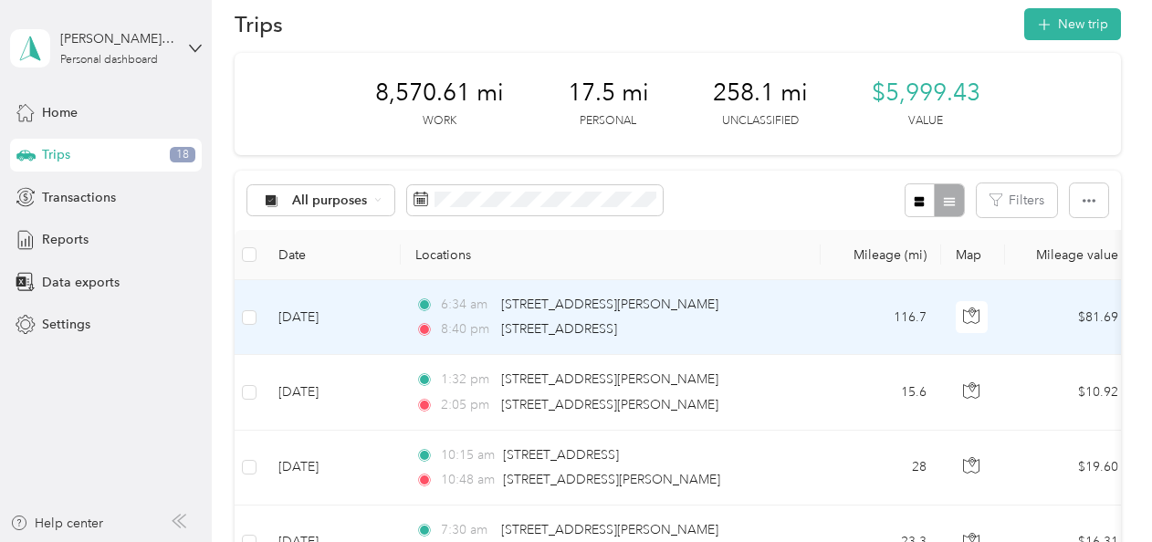
click at [377, 302] on td "[DATE]" at bounding box center [332, 317] width 137 height 75
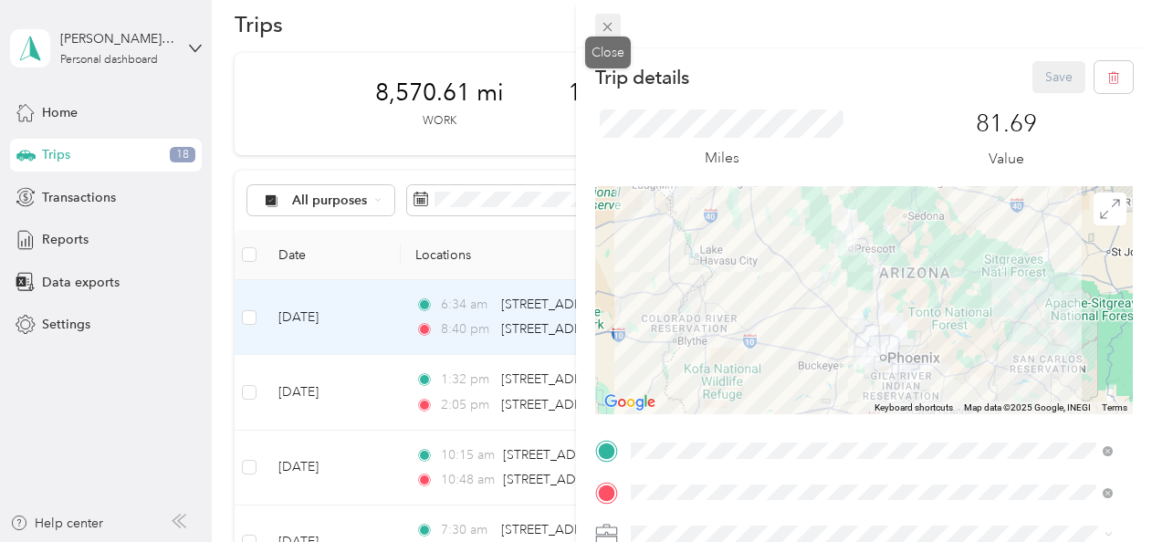
click at [604, 30] on icon at bounding box center [608, 27] width 9 height 9
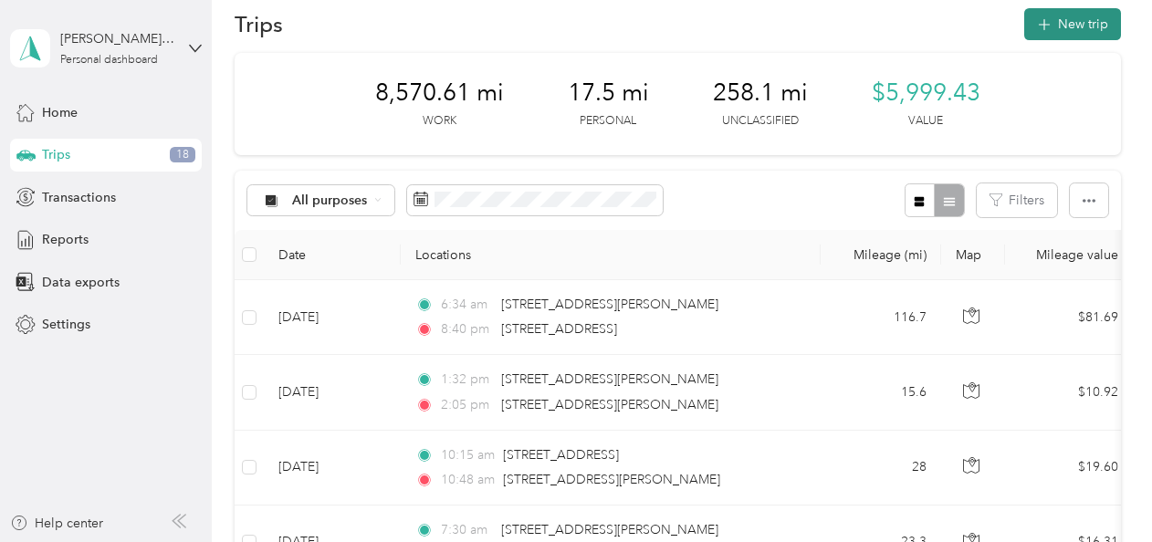
click at [1047, 27] on button "New trip" at bounding box center [1072, 24] width 97 height 32
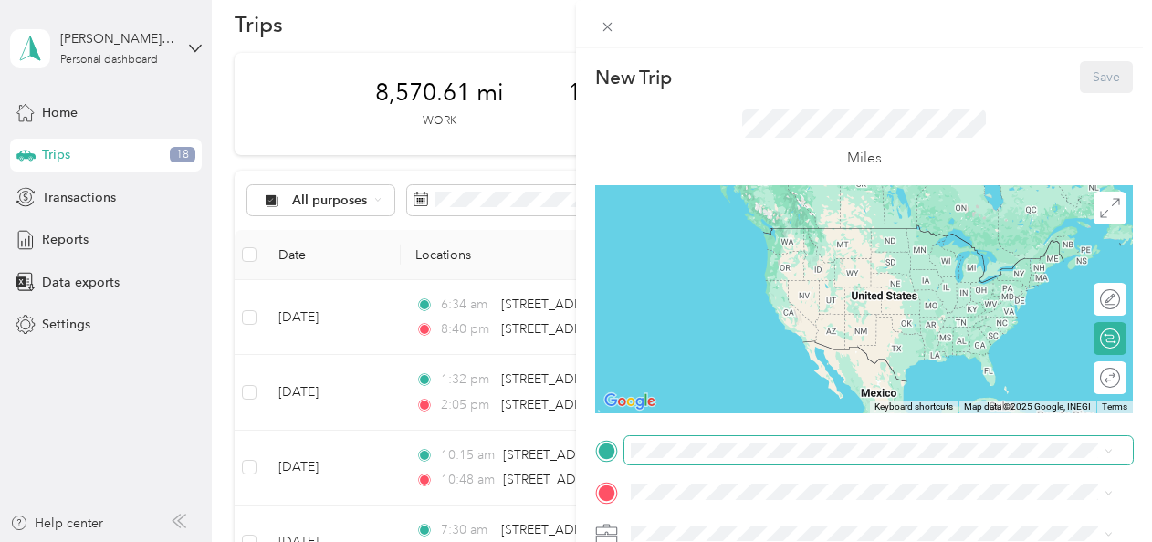
click at [917, 458] on span at bounding box center [879, 450] width 509 height 29
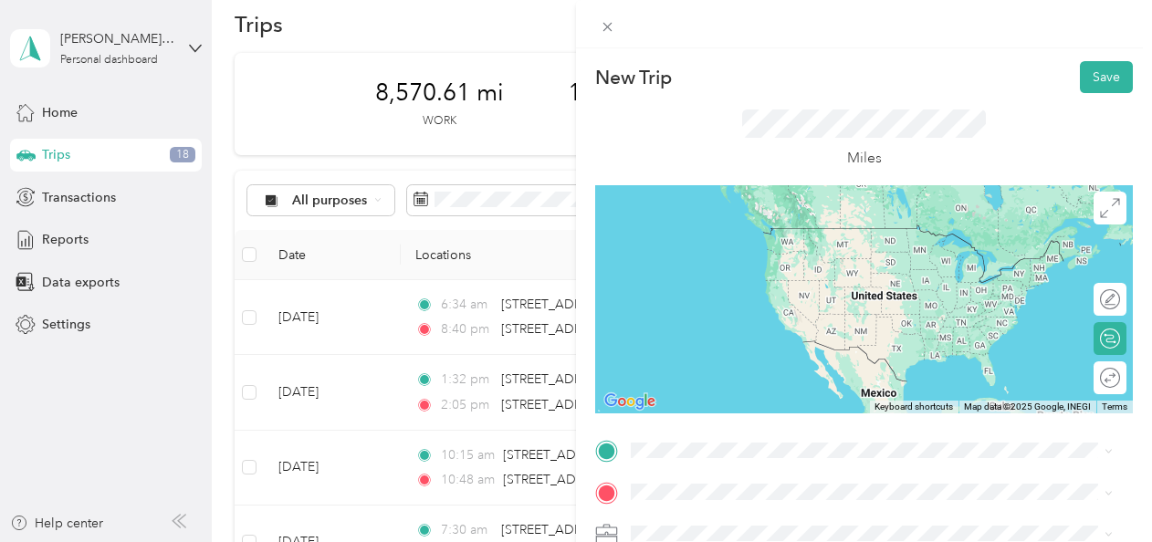
click at [851, 238] on li "[STREET_ADDRESS][US_STATE]" at bounding box center [872, 219] width 495 height 37
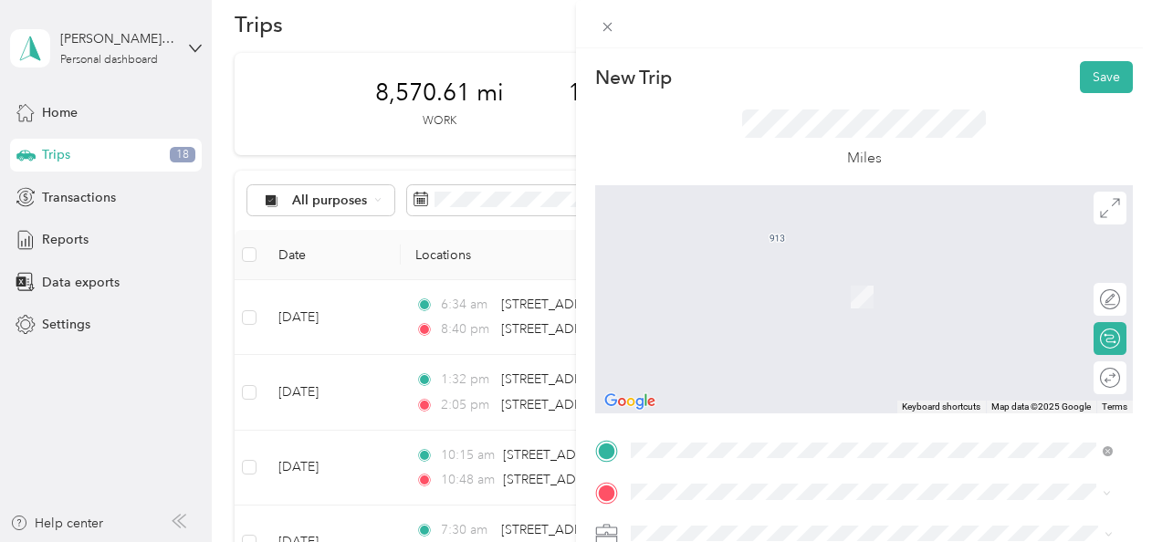
click at [814, 278] on span "[STREET_ADDRESS][PERSON_NAME][PERSON_NAME][US_STATE]" at bounding box center [858, 270] width 385 height 16
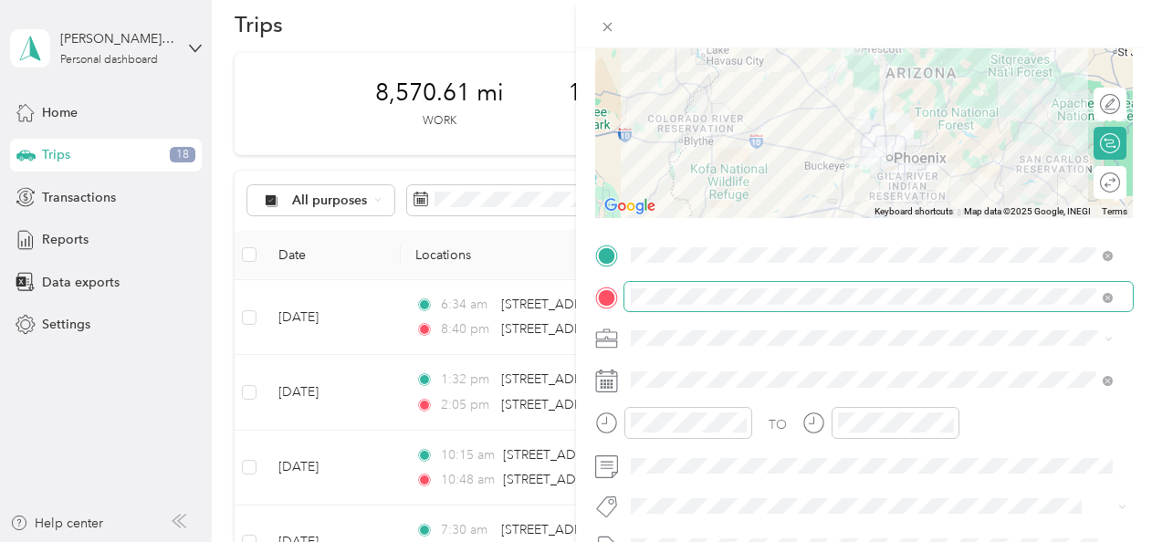
scroll to position [196, 0]
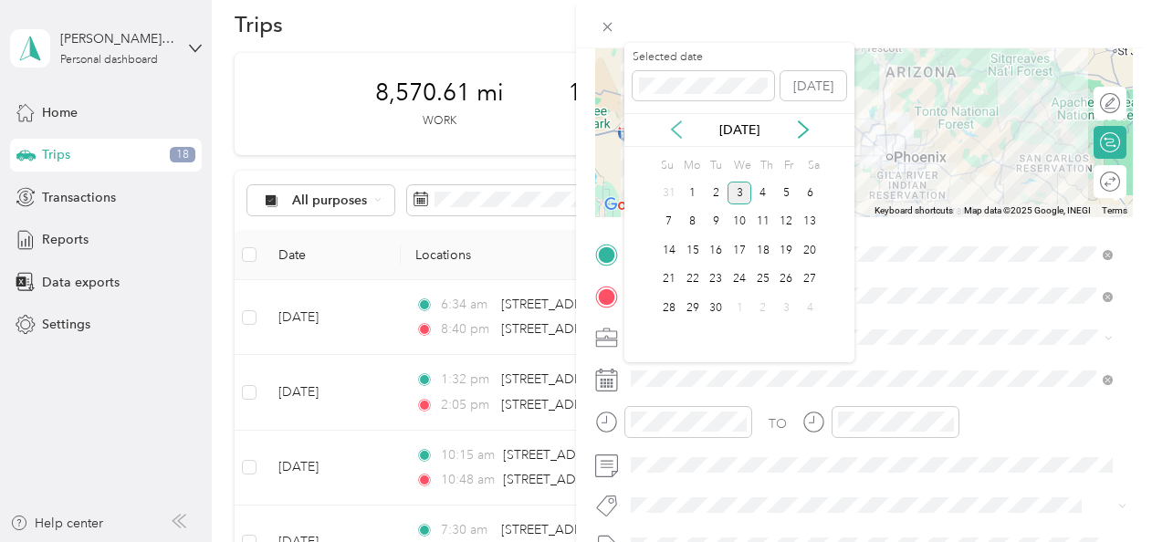
click at [670, 127] on icon at bounding box center [676, 130] width 18 height 18
click at [719, 276] on div "19" at bounding box center [716, 279] width 24 height 23
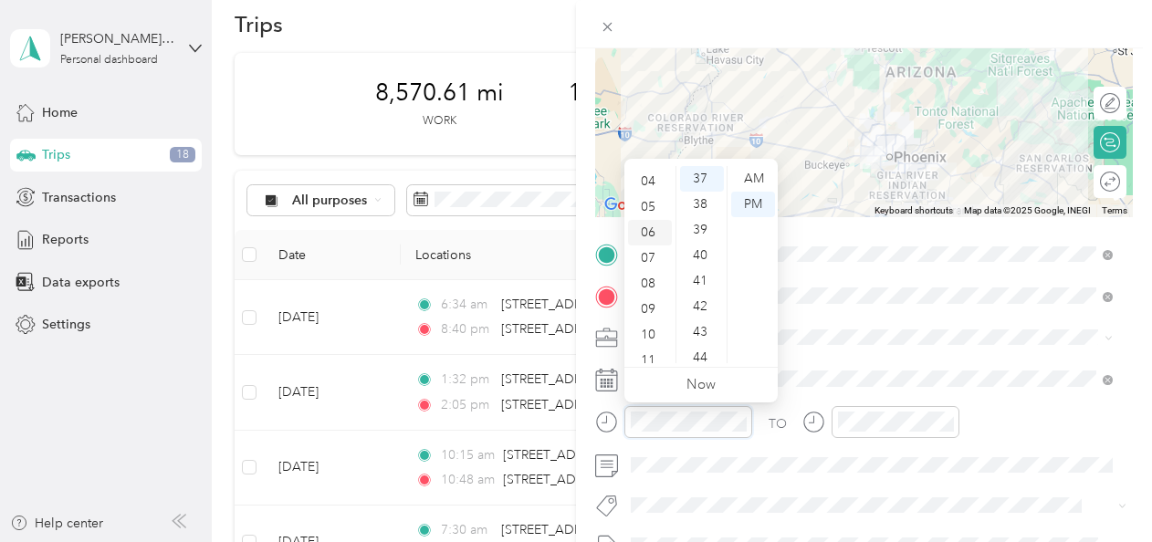
scroll to position [110, 0]
click at [646, 322] on div "10" at bounding box center [650, 325] width 44 height 26
click at [759, 176] on div "AM" at bounding box center [753, 179] width 44 height 26
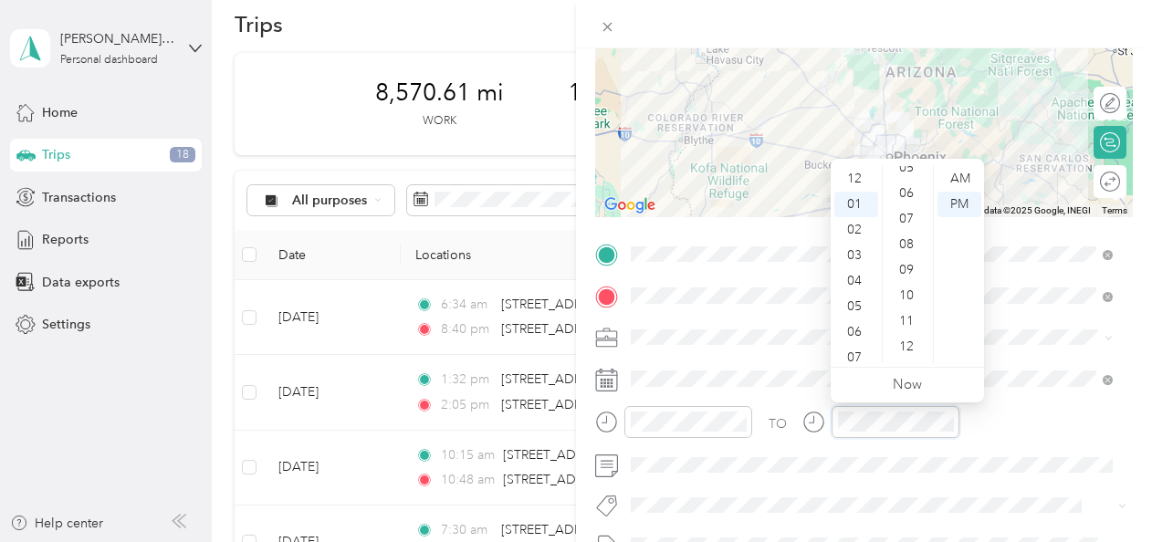
scroll to position [0, 0]
click at [905, 300] on div "05" at bounding box center [909, 307] width 44 height 26
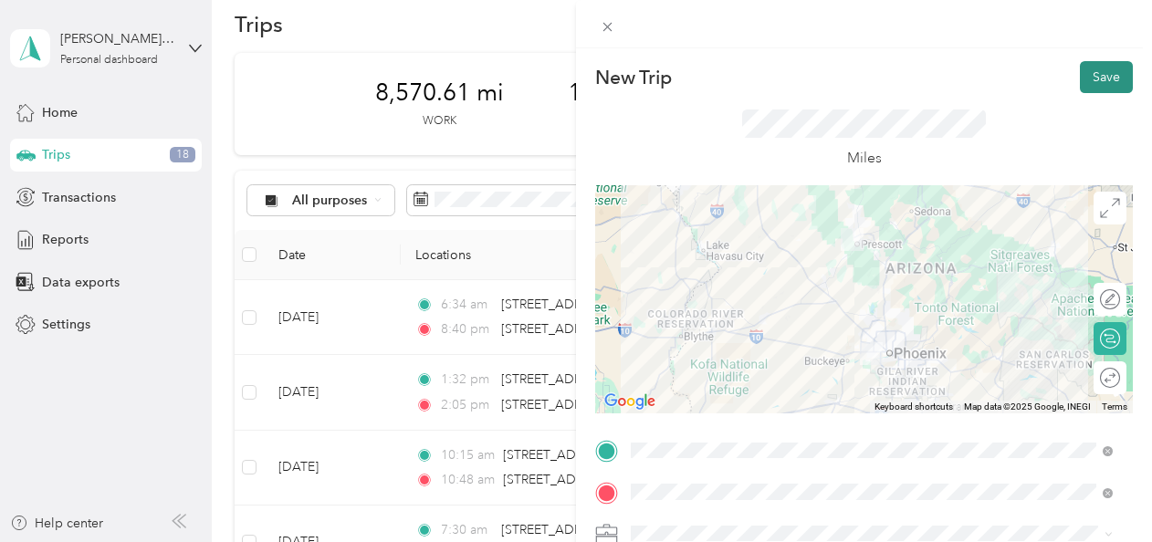
click at [1097, 67] on button "Save" at bounding box center [1106, 77] width 53 height 32
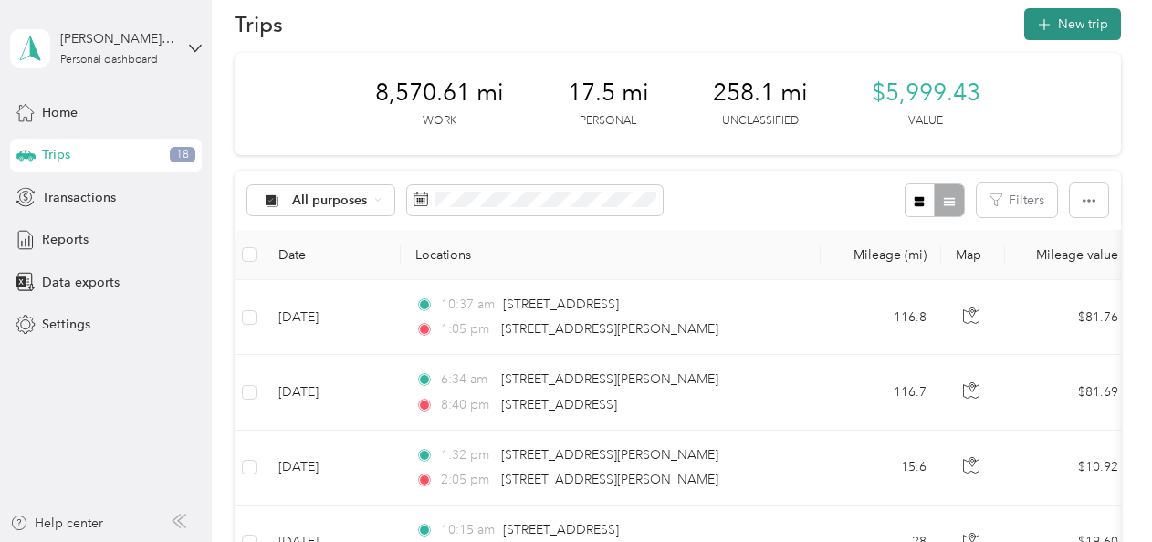
click at [1078, 18] on button "New trip" at bounding box center [1072, 24] width 97 height 32
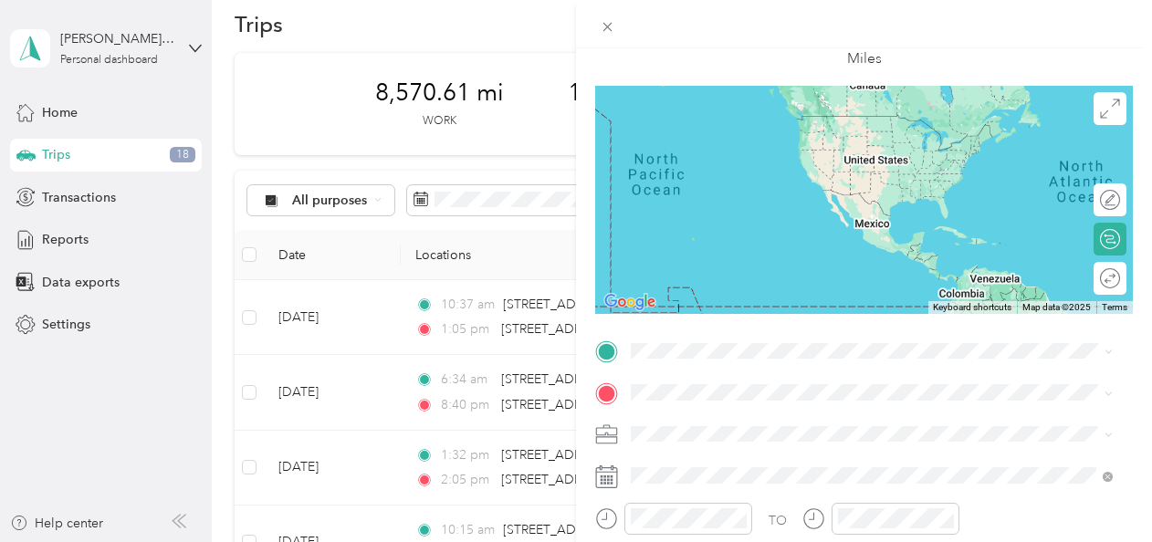
scroll to position [101, 0]
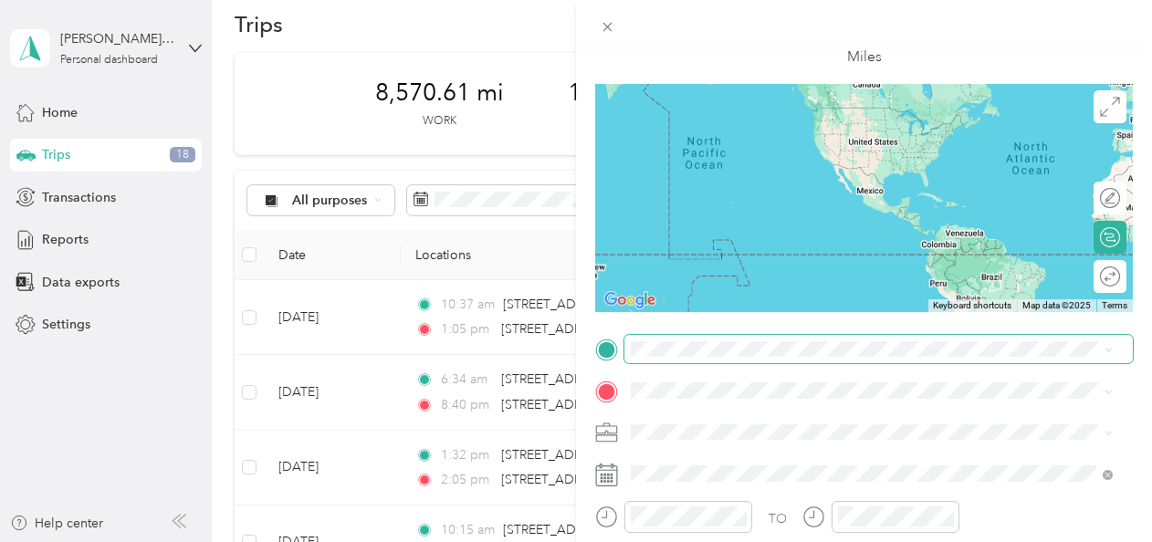
click at [690, 340] on span at bounding box center [879, 349] width 509 height 29
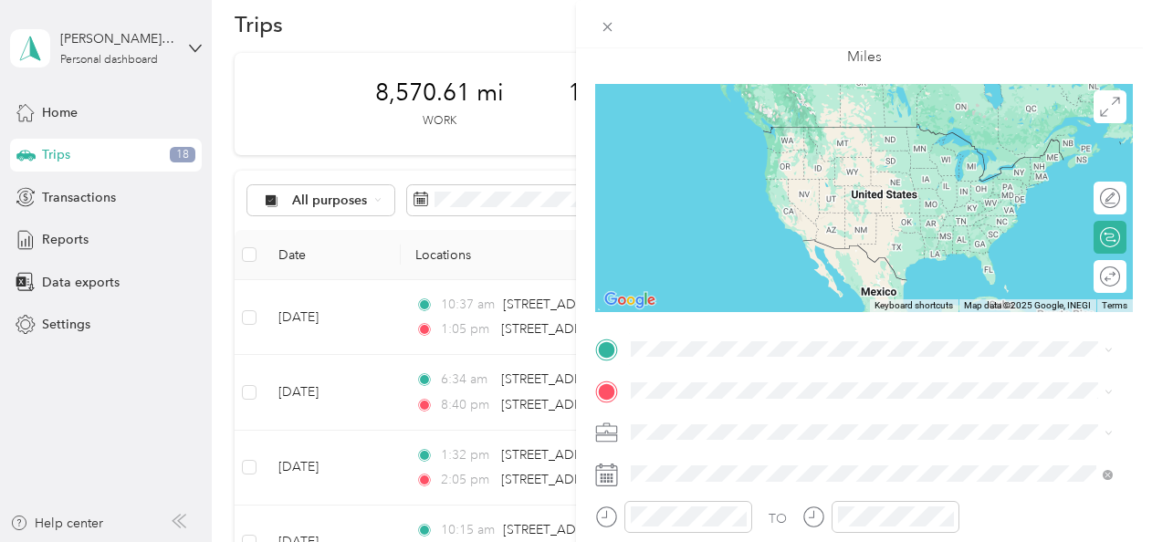
click at [767, 137] on li "[STREET_ADDRESS][PERSON_NAME][PERSON_NAME][US_STATE]" at bounding box center [872, 118] width 495 height 37
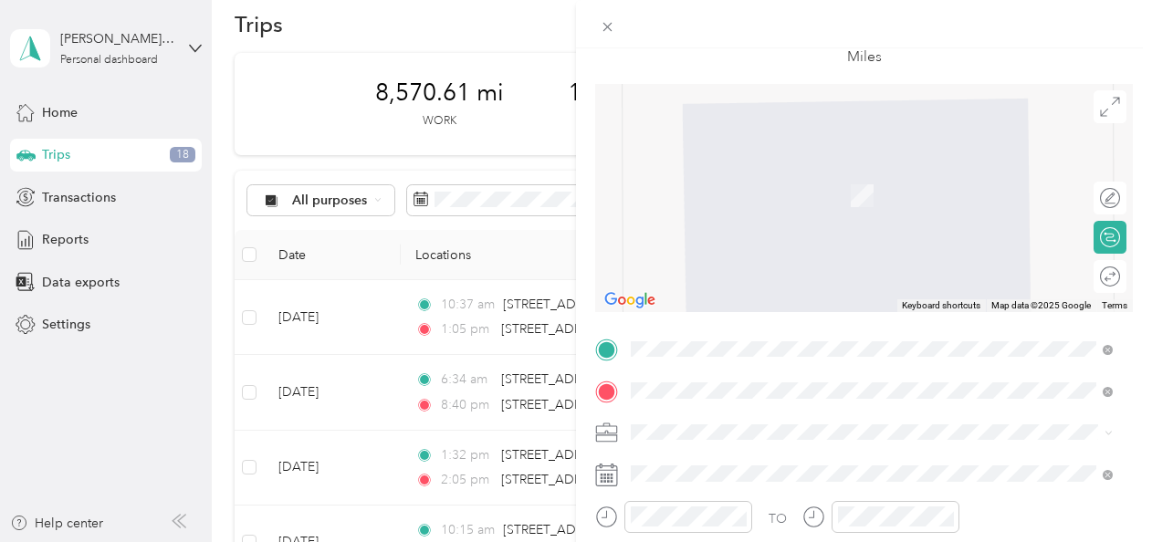
click at [727, 179] on span "[STREET_ADDRESS][US_STATE]" at bounding box center [757, 187] width 183 height 16
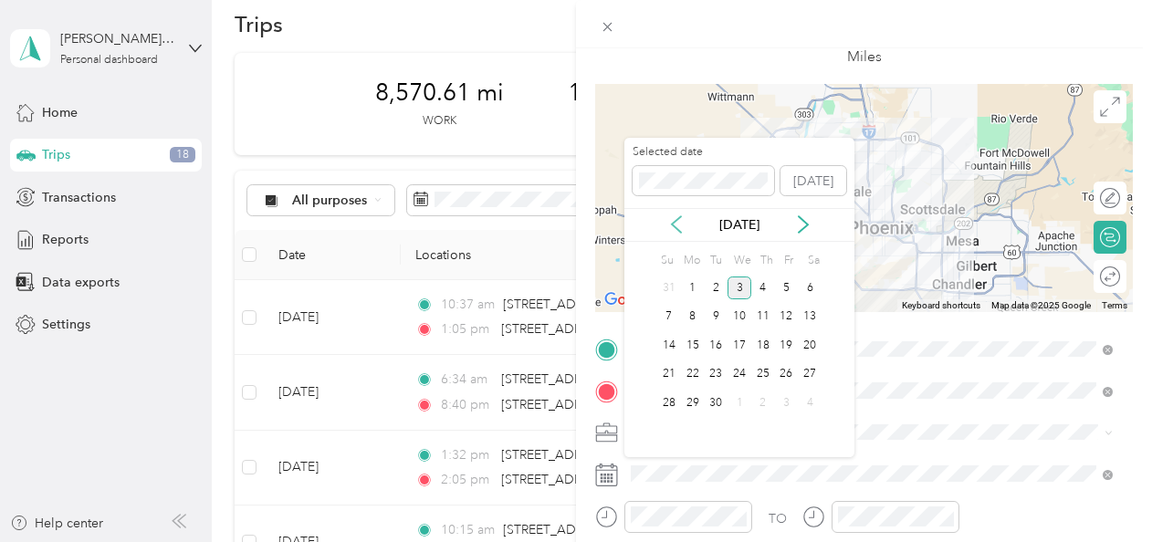
click at [676, 224] on icon at bounding box center [676, 224] width 18 height 18
click at [743, 367] on div "20" at bounding box center [740, 374] width 24 height 23
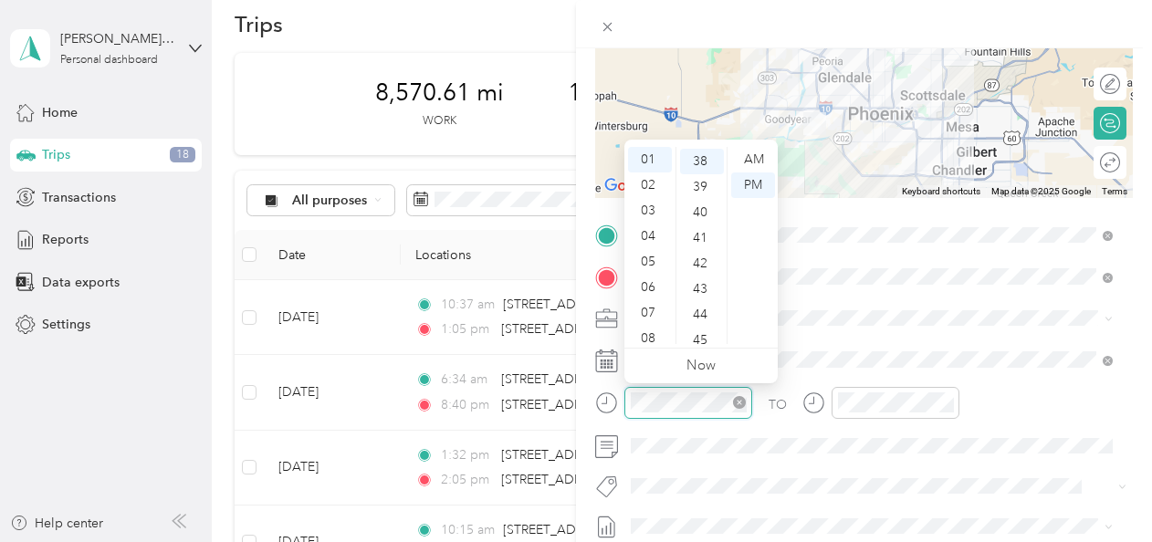
scroll to position [971, 0]
click at [646, 312] on div "07" at bounding box center [650, 313] width 44 height 26
click at [694, 245] on div "33" at bounding box center [702, 237] width 44 height 26
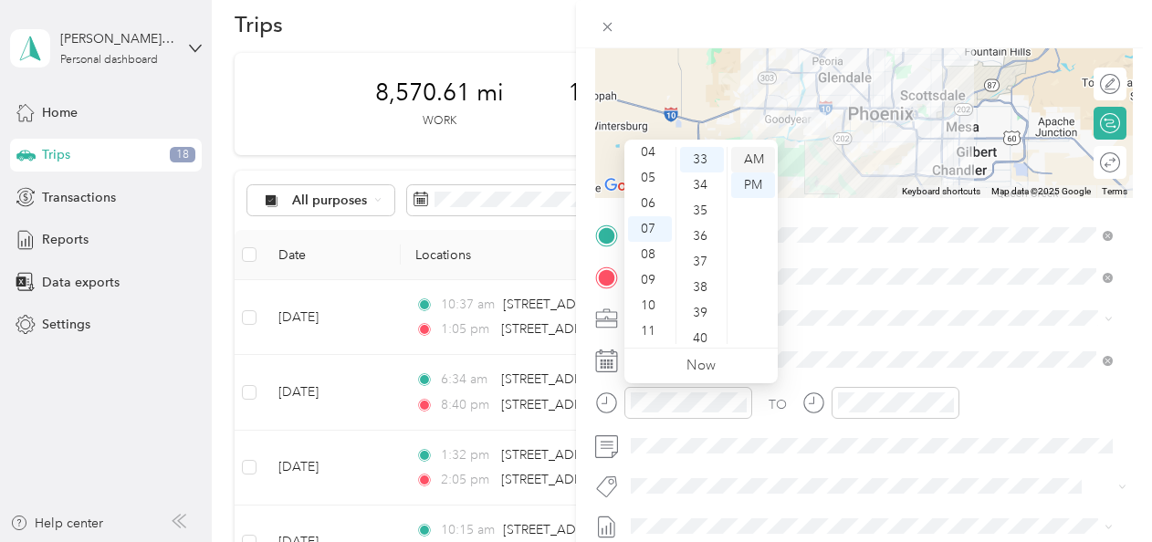
click at [756, 160] on div "AM" at bounding box center [753, 160] width 44 height 26
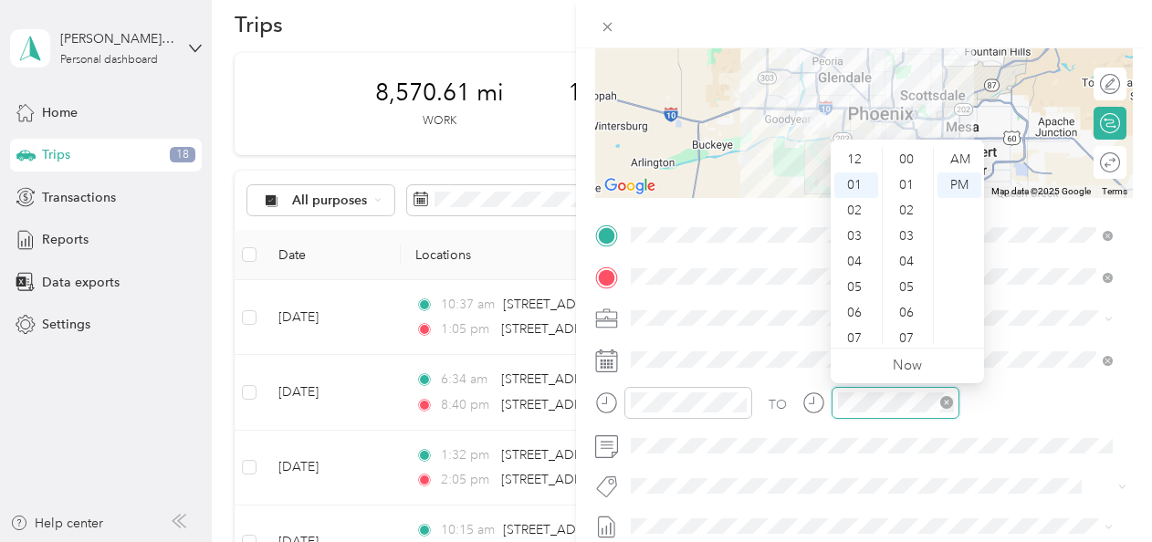
scroll to position [26, 0]
click at [854, 336] on div "08" at bounding box center [857, 339] width 44 height 26
click at [910, 223] on div "12" at bounding box center [909, 218] width 44 height 26
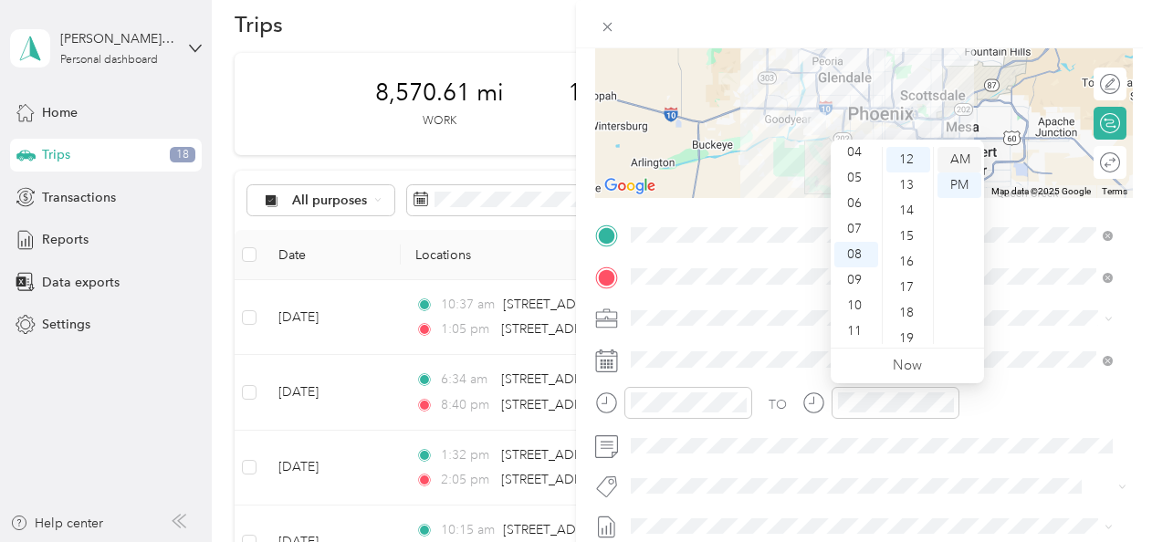
click at [965, 152] on div "AM" at bounding box center [960, 160] width 44 height 26
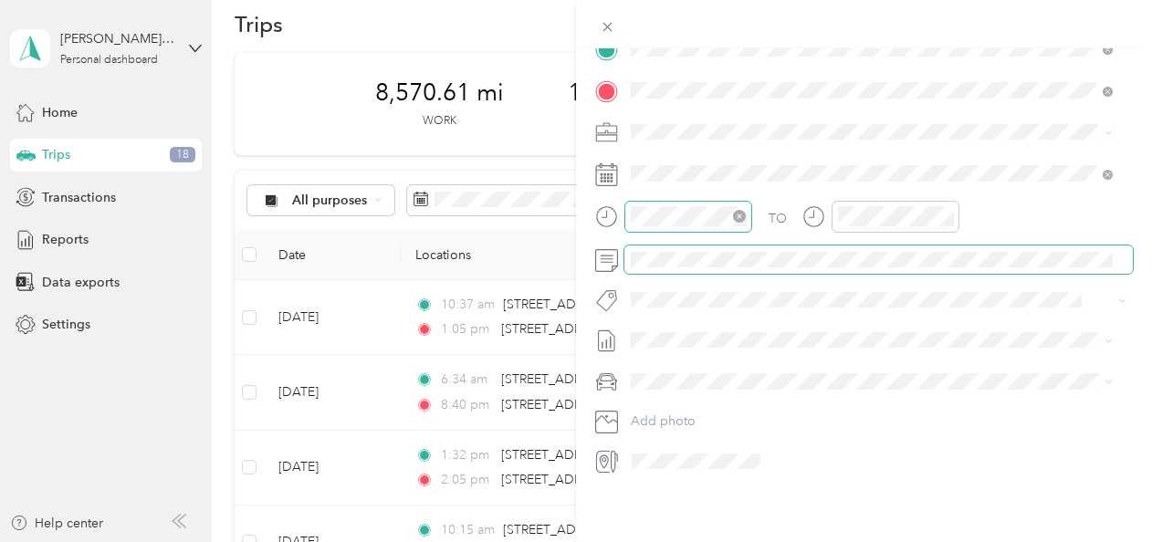
scroll to position [0, 0]
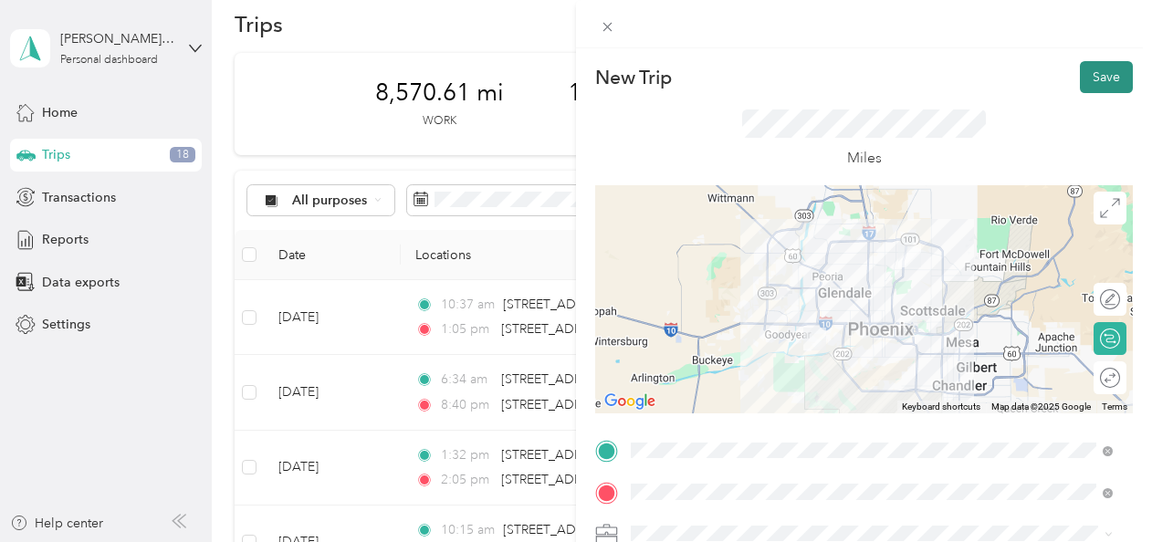
click at [1087, 87] on button "Save" at bounding box center [1106, 77] width 53 height 32
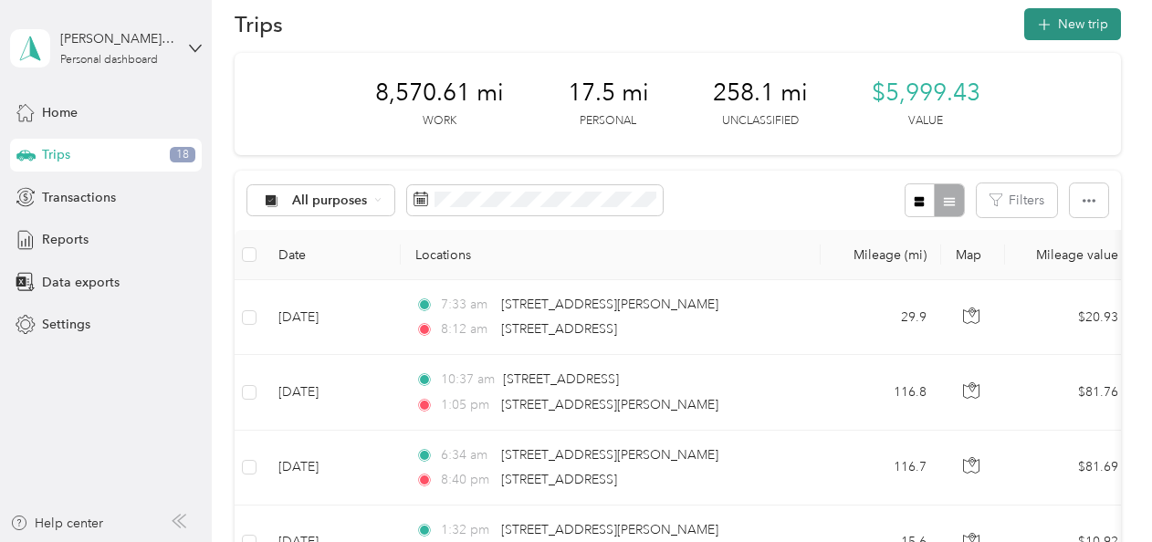
click at [1063, 33] on button "New trip" at bounding box center [1072, 24] width 97 height 32
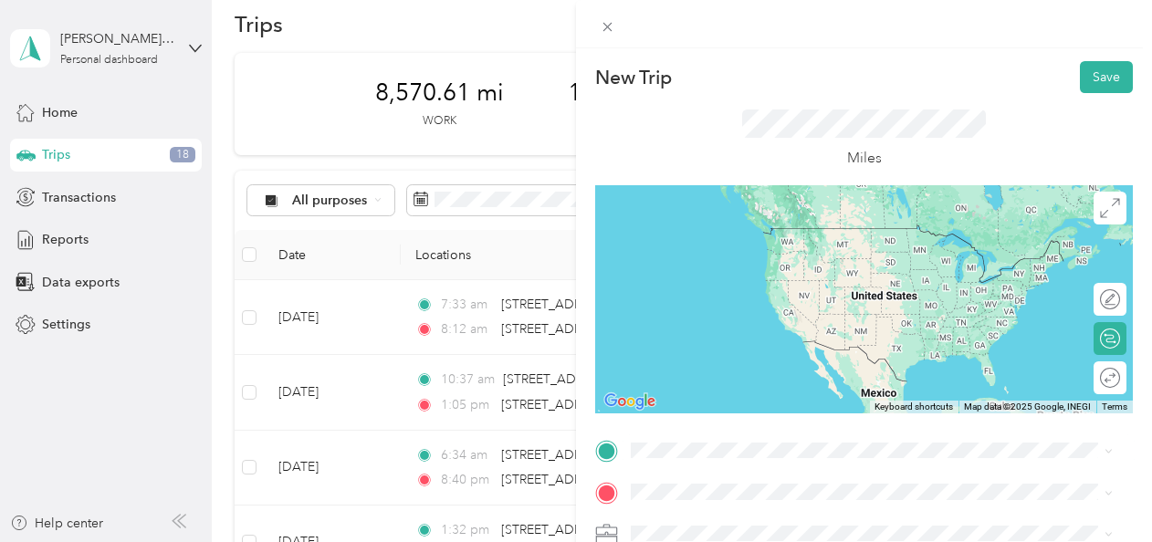
click at [708, 366] on li "[STREET_ADDRESS][US_STATE]" at bounding box center [872, 347] width 495 height 37
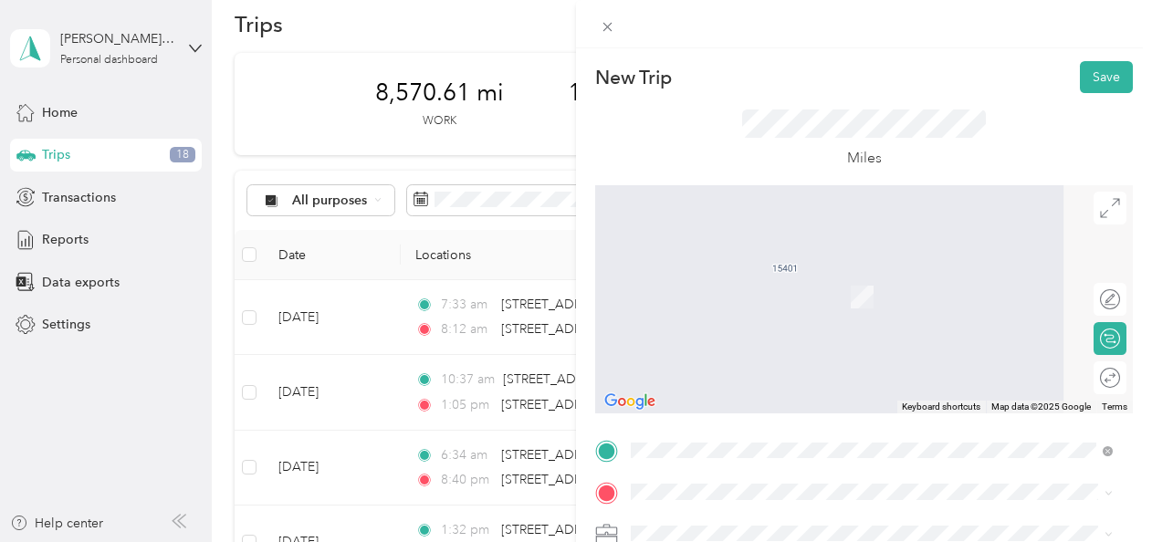
click at [683, 294] on ol "From search results [STREET_ADDRESS][US_STATE] [STREET_ADDRESS][US_STATE] [STRE…" at bounding box center [872, 319] width 495 height 219
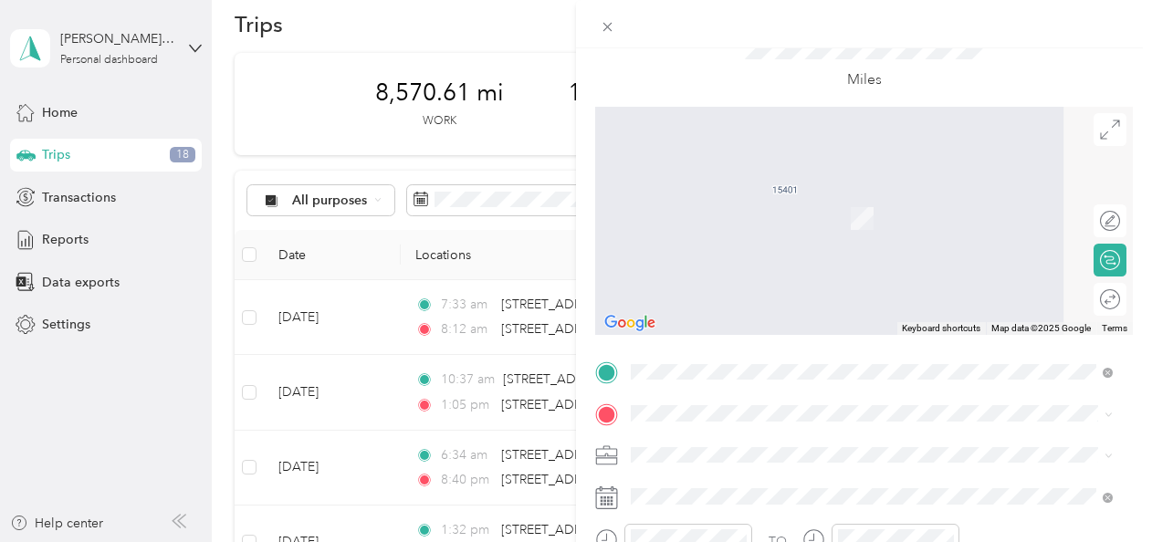
scroll to position [84, 0]
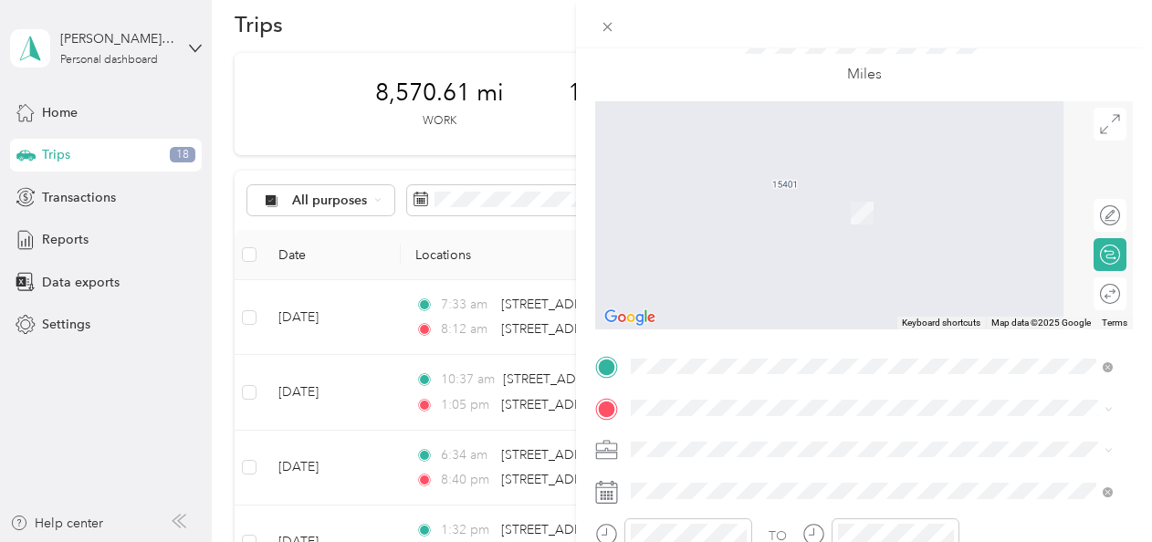
click at [698, 199] on div "[STREET_ADDRESS][US_STATE]" at bounding box center [871, 186] width 469 height 25
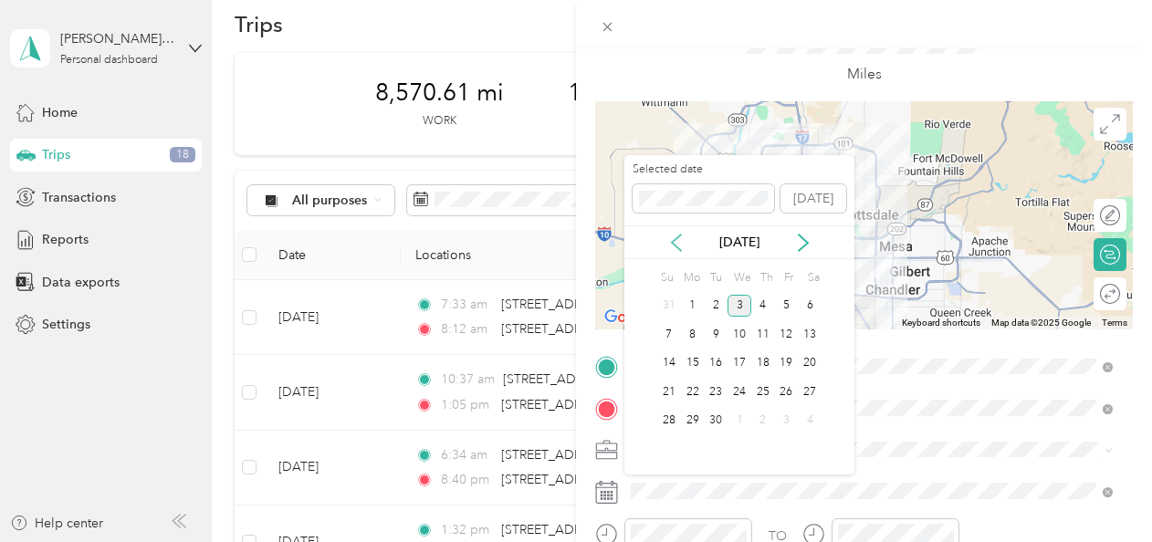
click at [680, 245] on icon at bounding box center [676, 243] width 18 height 18
click at [741, 385] on div "20" at bounding box center [740, 392] width 24 height 23
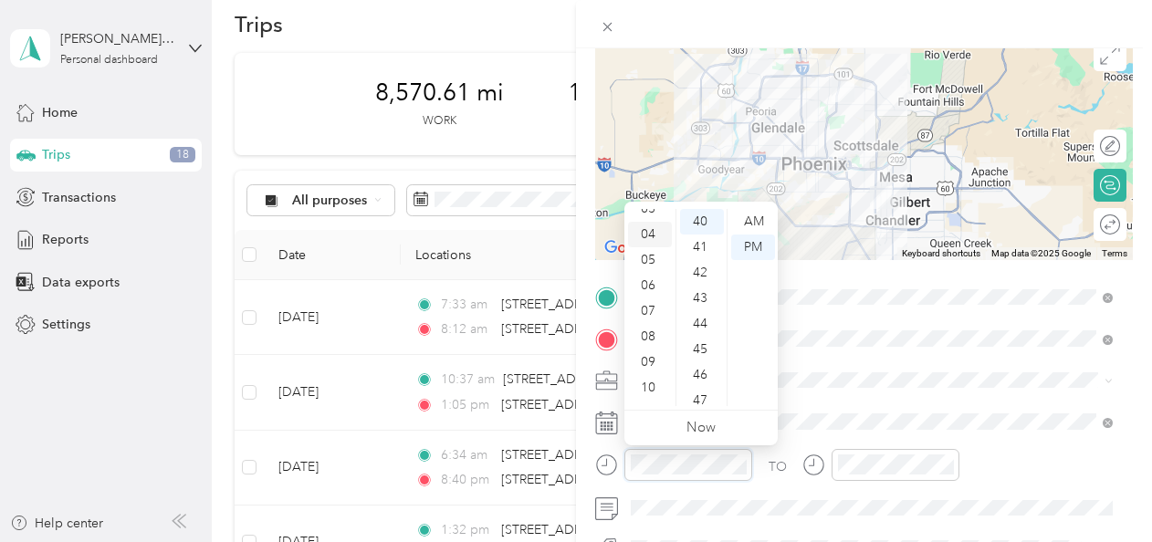
scroll to position [110, 0]
click at [646, 389] on div "11" at bounding box center [650, 394] width 44 height 26
click at [699, 250] on div "22" at bounding box center [702, 257] width 44 height 26
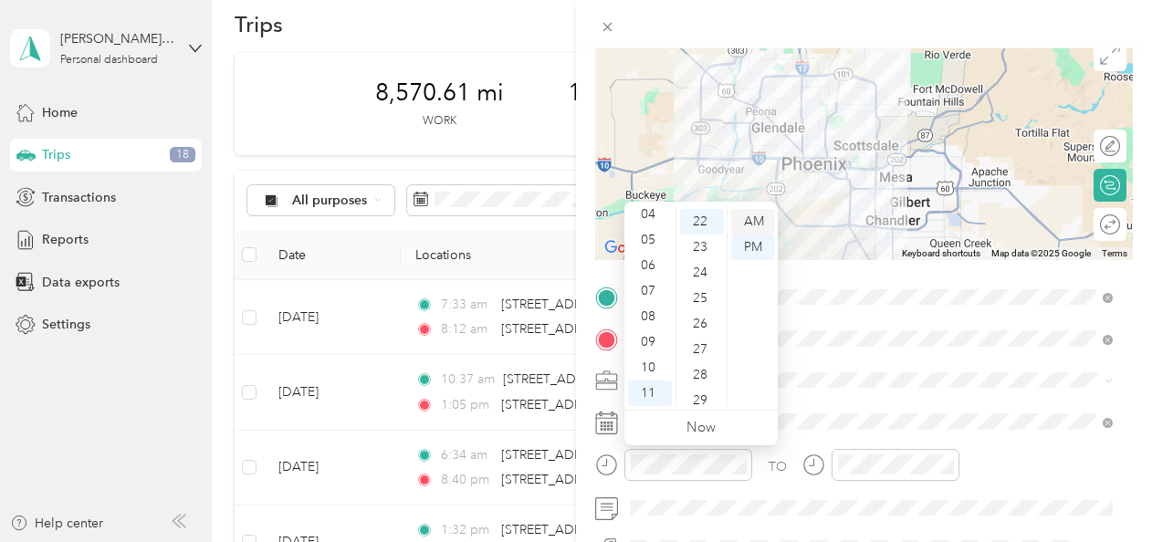
click at [747, 218] on div "AM" at bounding box center [753, 222] width 44 height 26
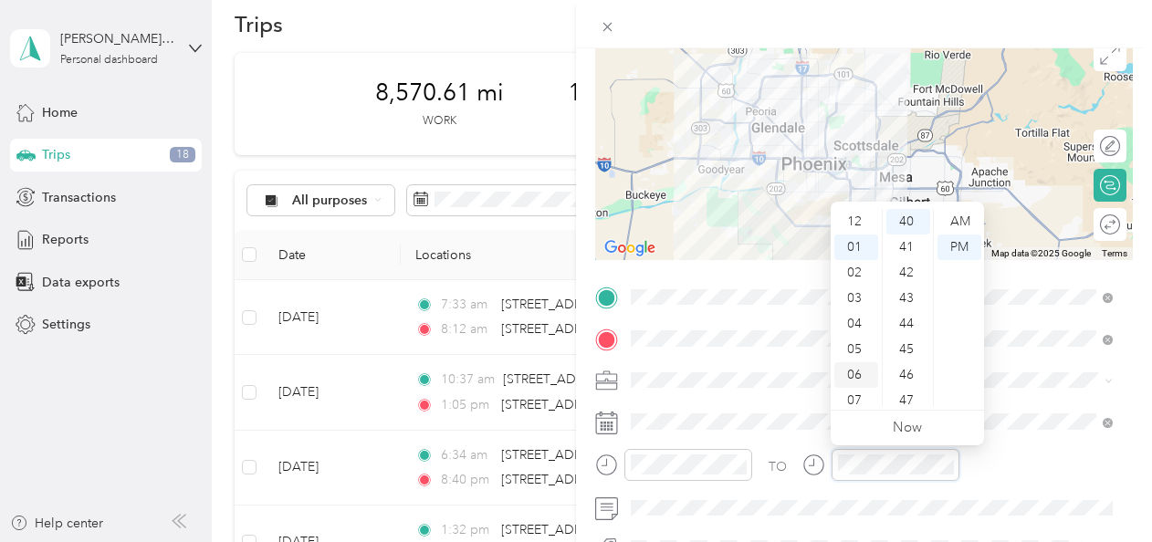
scroll to position [110, 0]
click at [855, 389] on div "11" at bounding box center [857, 394] width 44 height 26
click at [906, 293] on div "43" at bounding box center [909, 299] width 44 height 26
click at [853, 215] on div "12" at bounding box center [857, 222] width 44 height 26
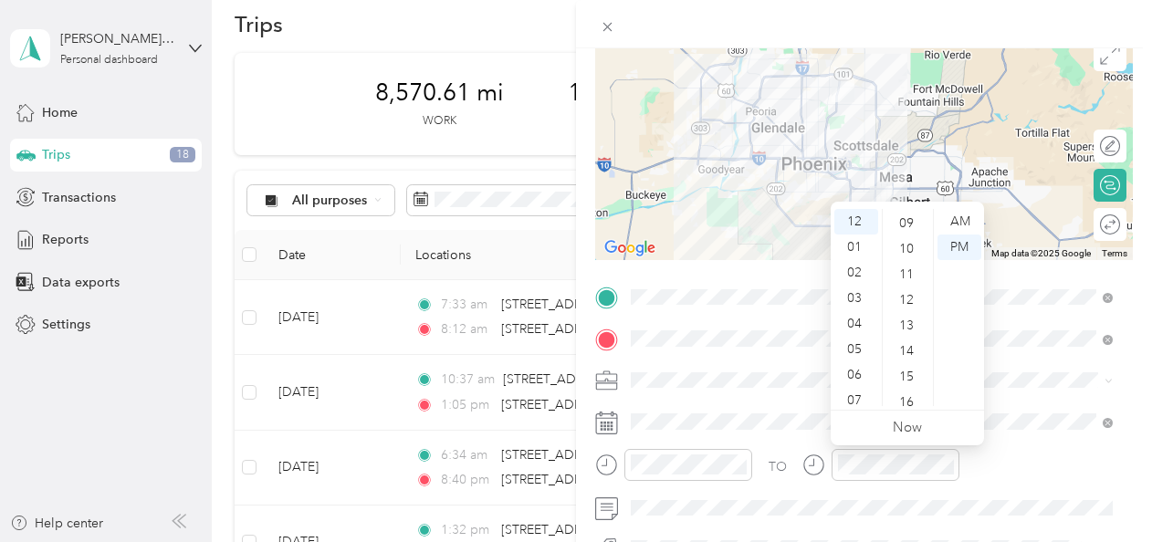
scroll to position [228, 0]
click at [900, 327] on div "13" at bounding box center [909, 326] width 44 height 26
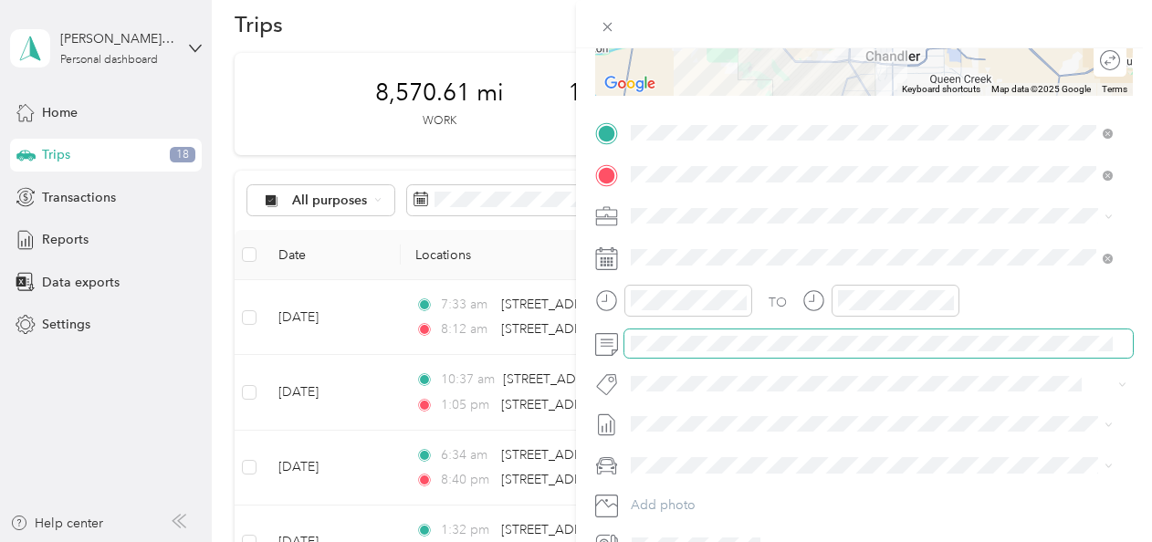
scroll to position [415, 0]
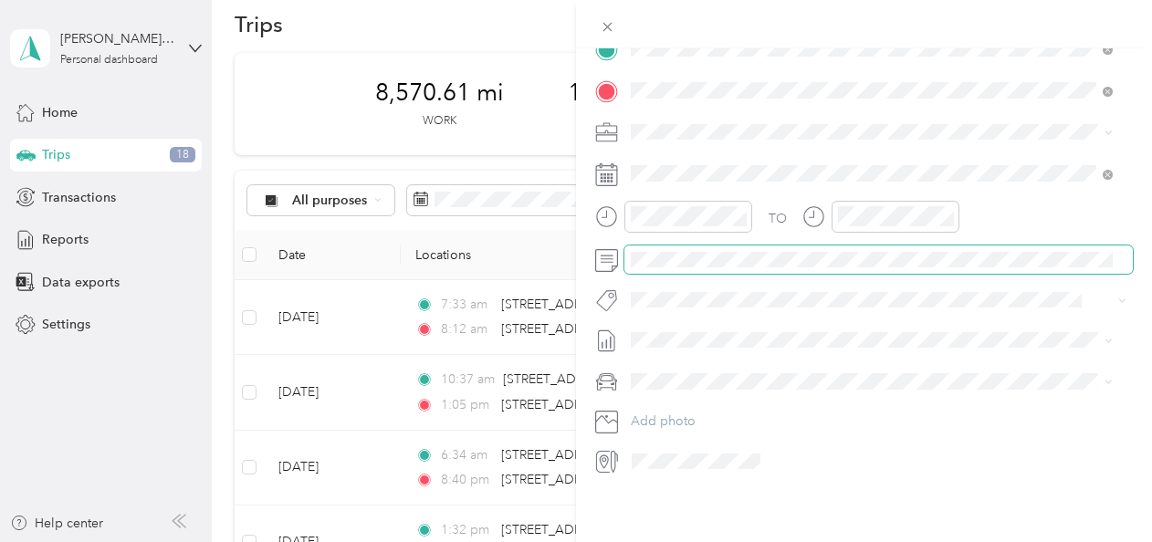
click at [736, 256] on span at bounding box center [879, 260] width 509 height 29
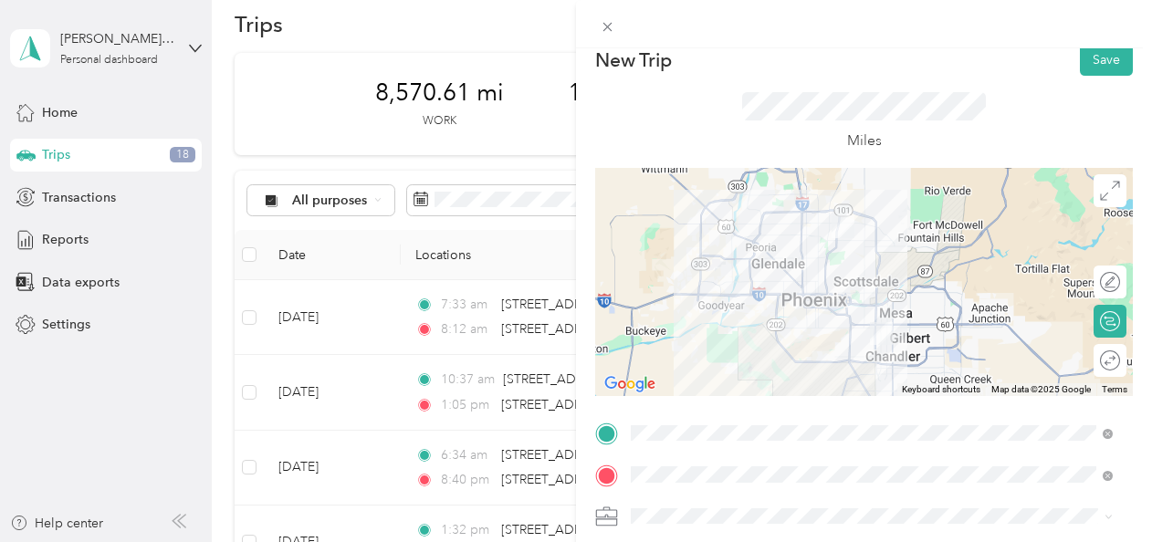
scroll to position [0, 0]
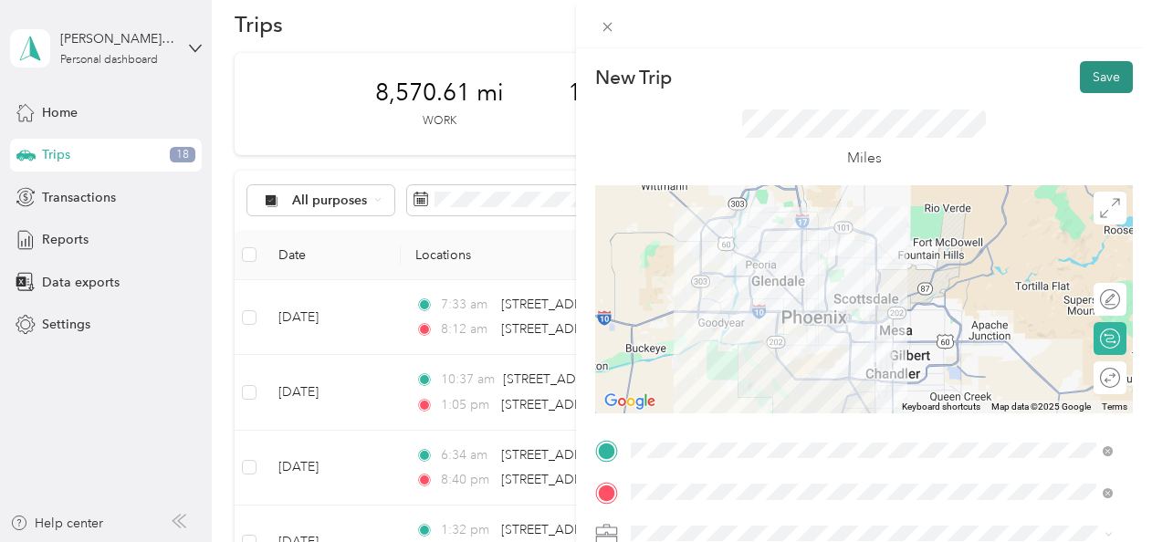
click at [1083, 71] on button "Save" at bounding box center [1106, 77] width 53 height 32
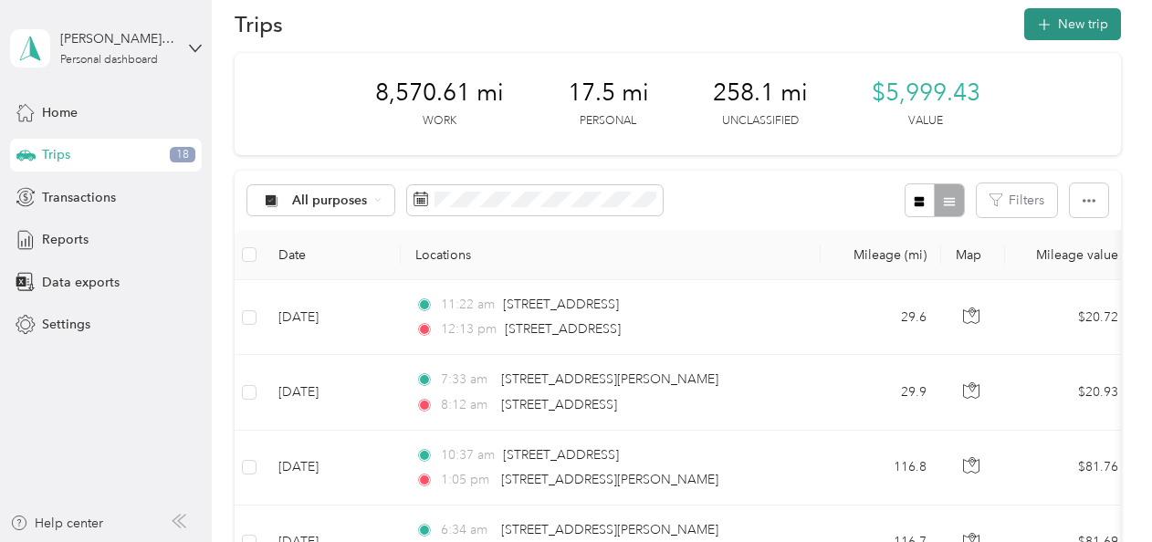
click at [1063, 24] on button "New trip" at bounding box center [1072, 24] width 97 height 32
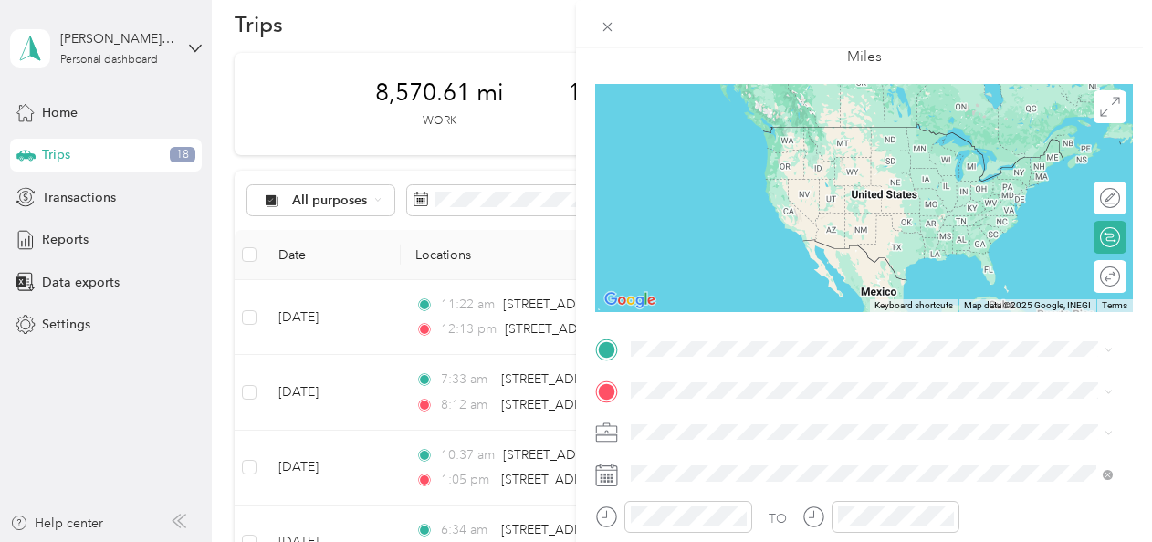
scroll to position [102, 0]
click at [716, 134] on span "[STREET_ADDRESS][US_STATE]" at bounding box center [757, 126] width 183 height 16
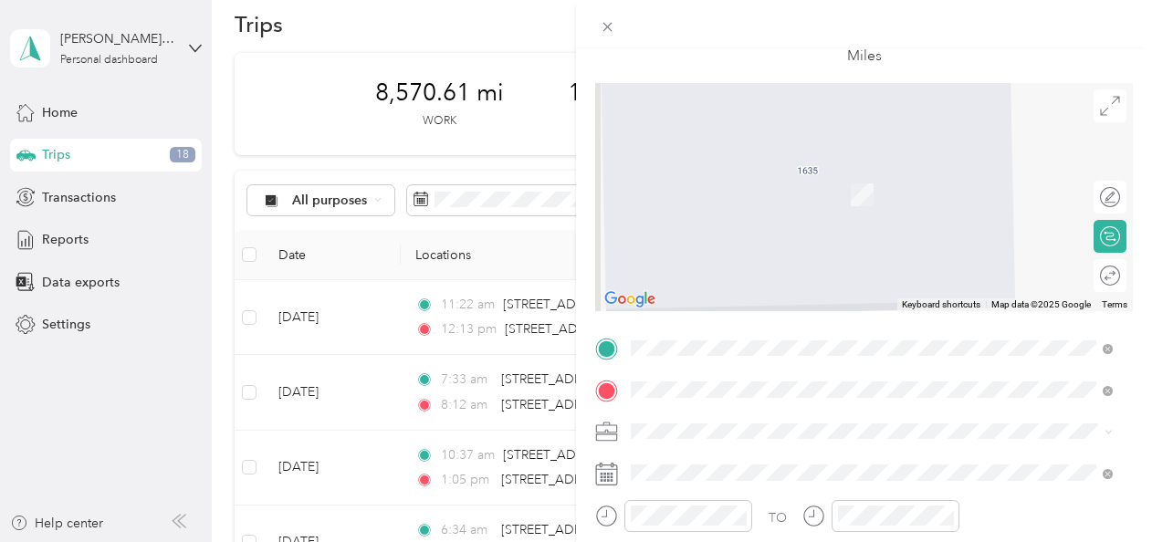
click at [681, 184] on li "[STREET_ADDRESS][PERSON_NAME][PERSON_NAME][US_STATE]" at bounding box center [872, 168] width 495 height 37
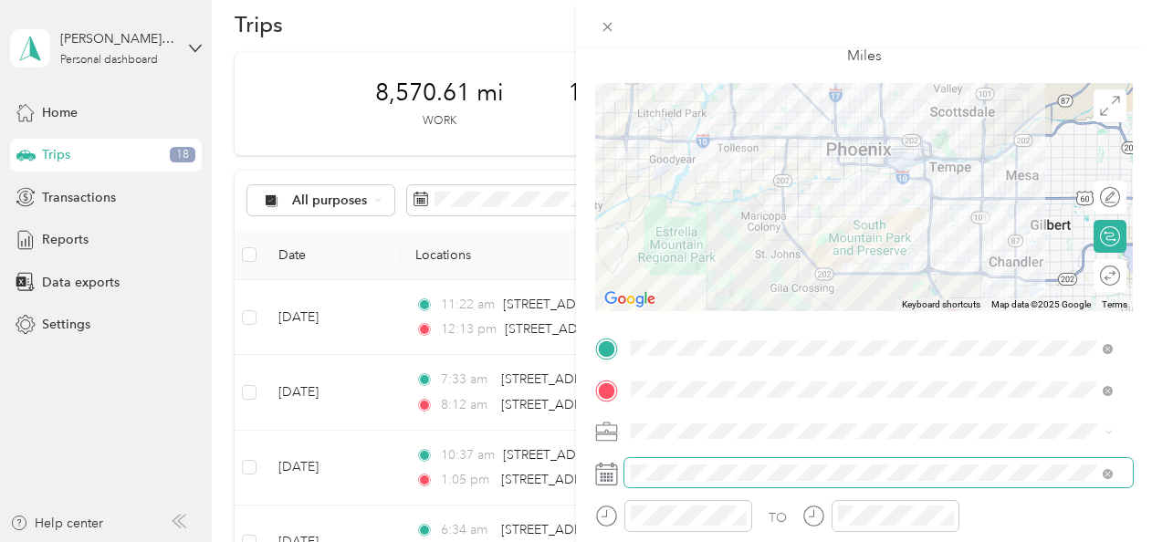
click at [645, 464] on span at bounding box center [879, 472] width 509 height 29
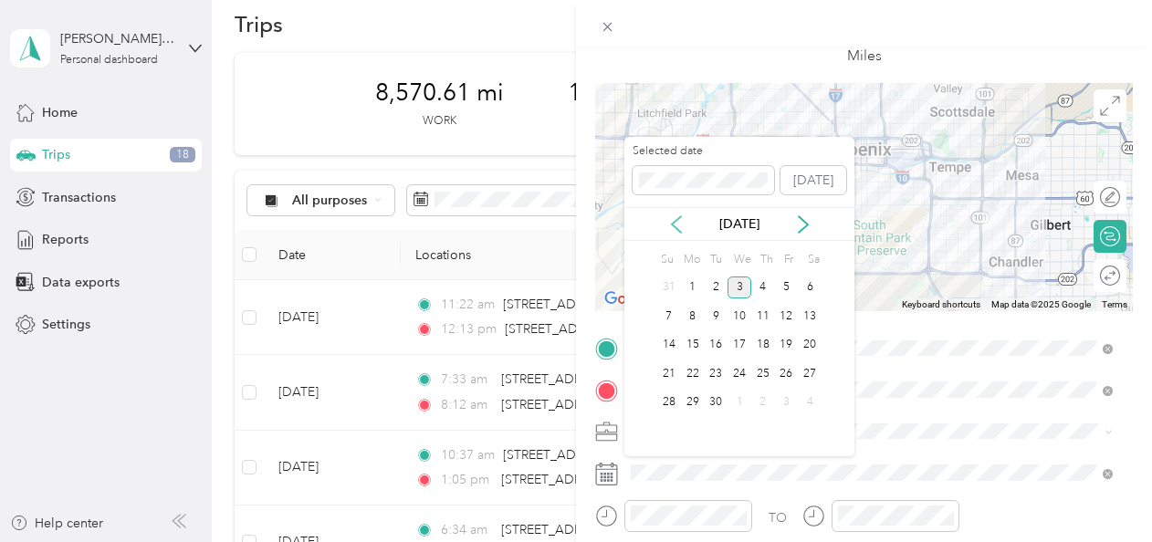
click at [674, 225] on icon at bounding box center [676, 224] width 18 height 18
click at [747, 363] on div "20" at bounding box center [740, 373] width 24 height 23
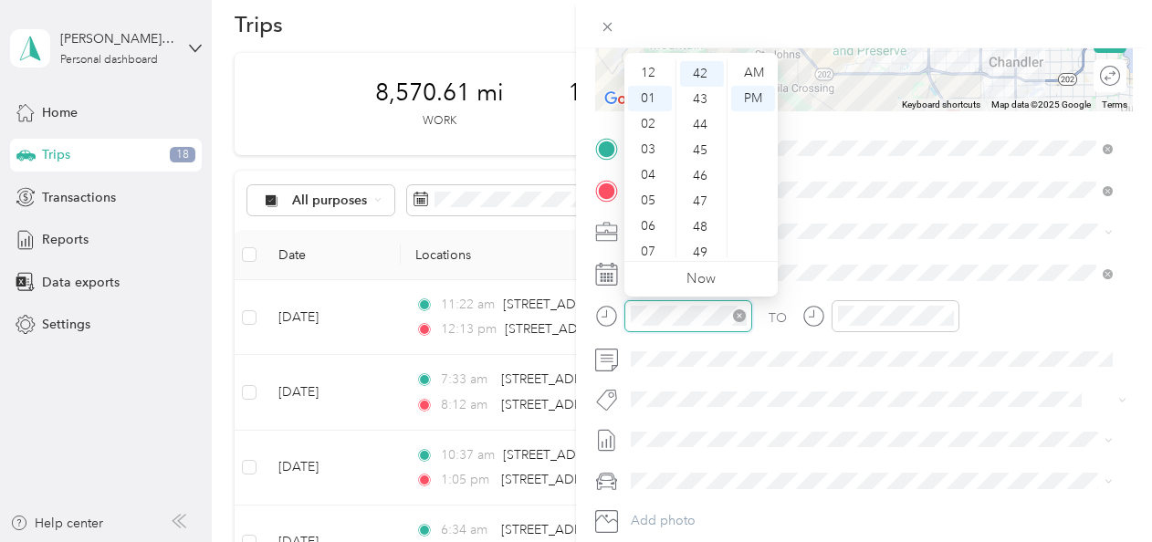
scroll to position [26, 0]
click at [647, 126] on div "03" at bounding box center [650, 124] width 44 height 26
click at [701, 134] on div "30" at bounding box center [702, 142] width 44 height 26
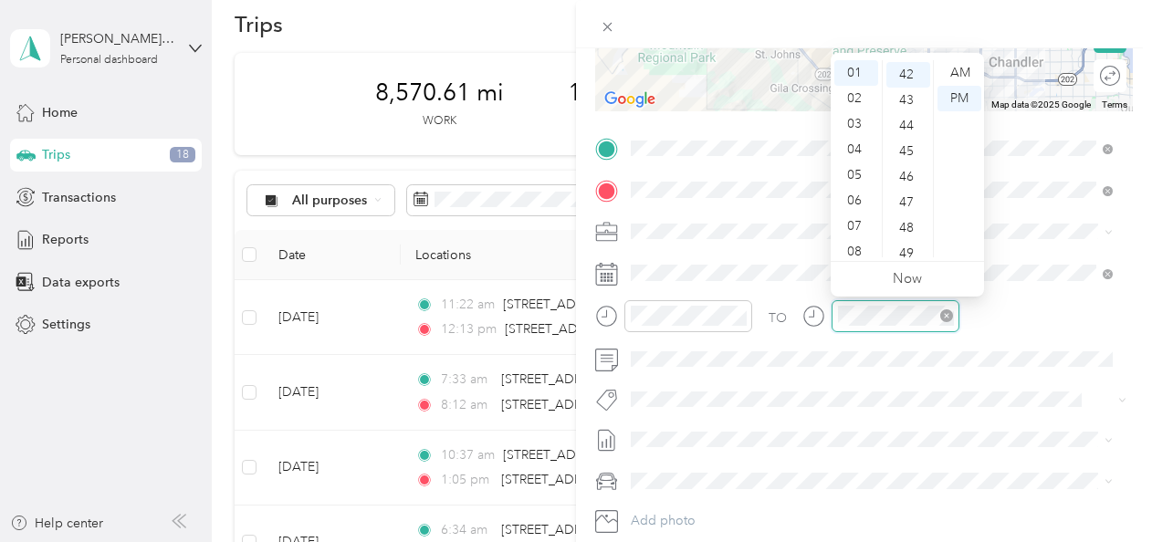
scroll to position [1074, 0]
click at [854, 144] on div "04" at bounding box center [857, 150] width 44 height 26
click at [900, 111] on div "09" at bounding box center [909, 113] width 44 height 26
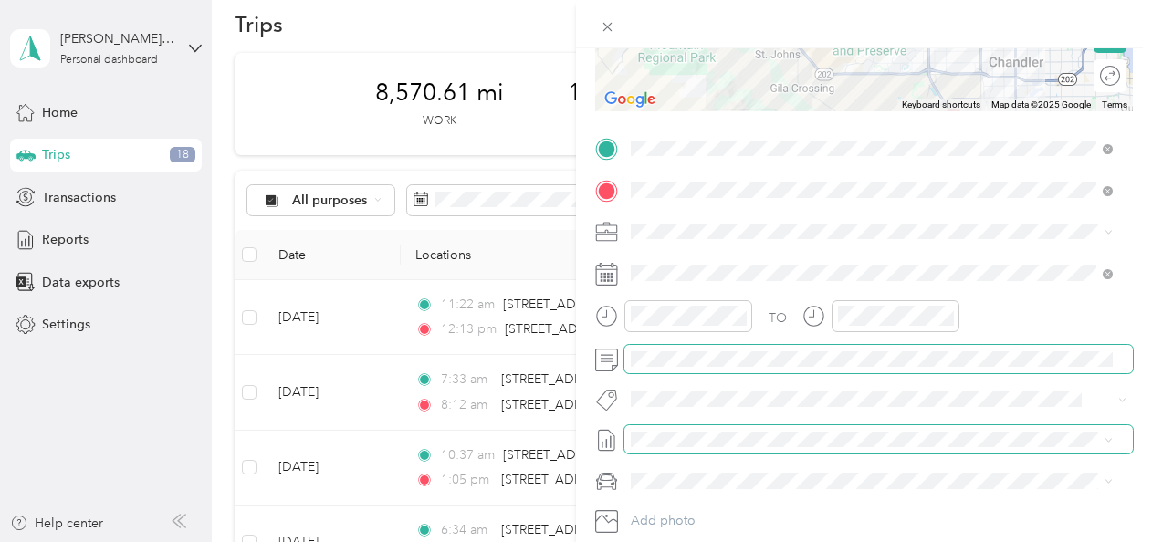
scroll to position [0, 0]
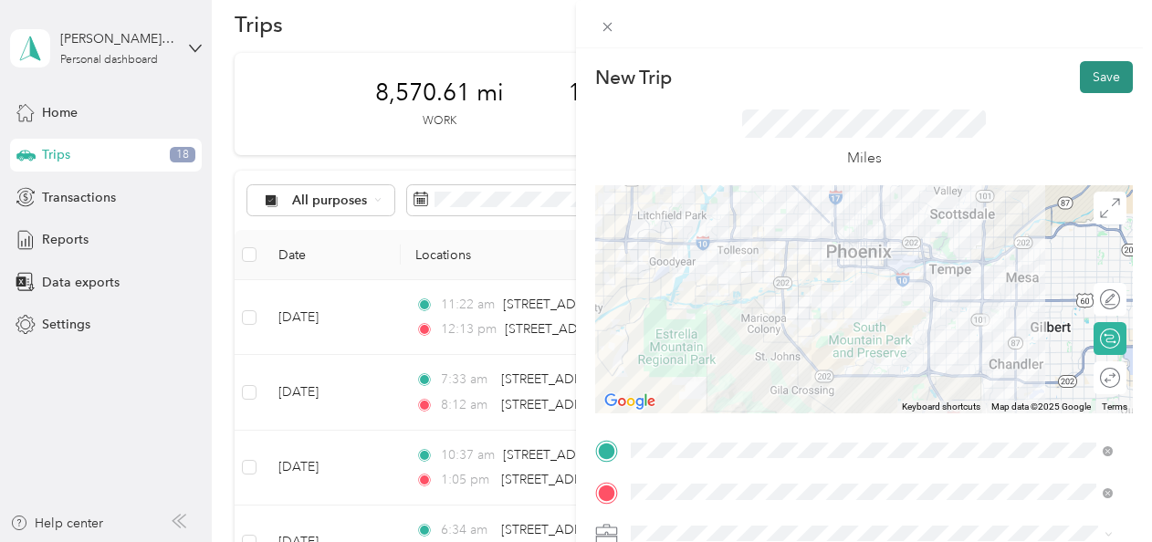
click at [1097, 77] on button "Save" at bounding box center [1106, 77] width 53 height 32
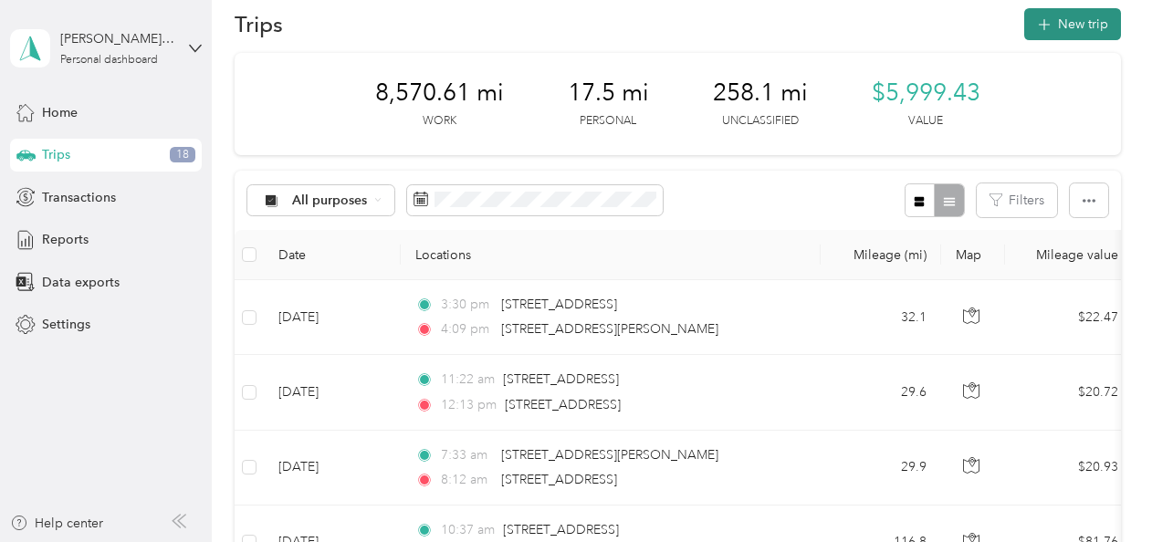
click at [1048, 31] on button "New trip" at bounding box center [1072, 24] width 97 height 32
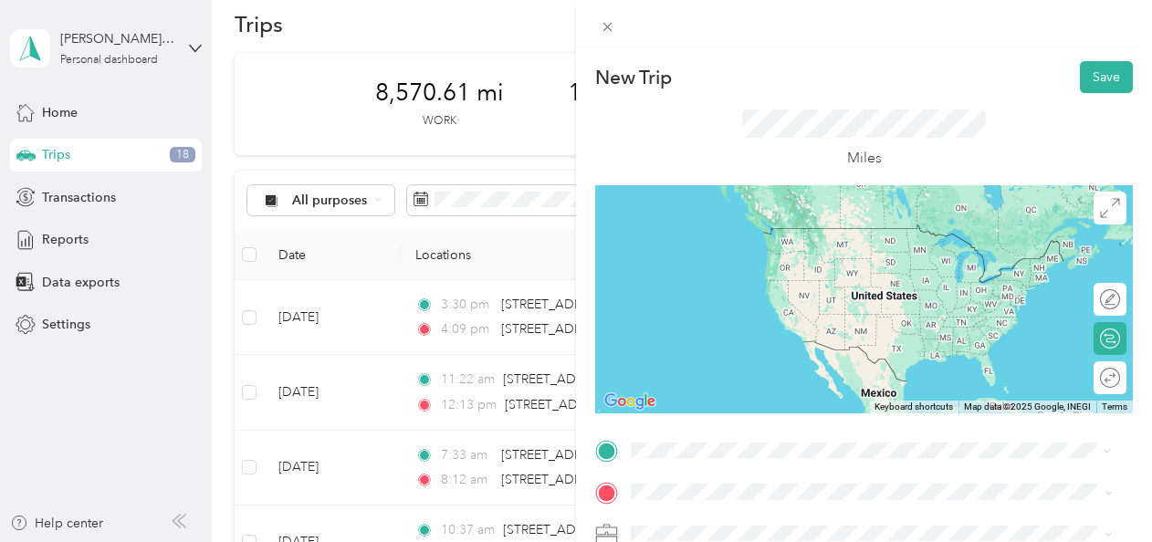
click at [866, 227] on span "[STREET_ADDRESS][PERSON_NAME][PERSON_NAME][US_STATE]" at bounding box center [858, 228] width 385 height 16
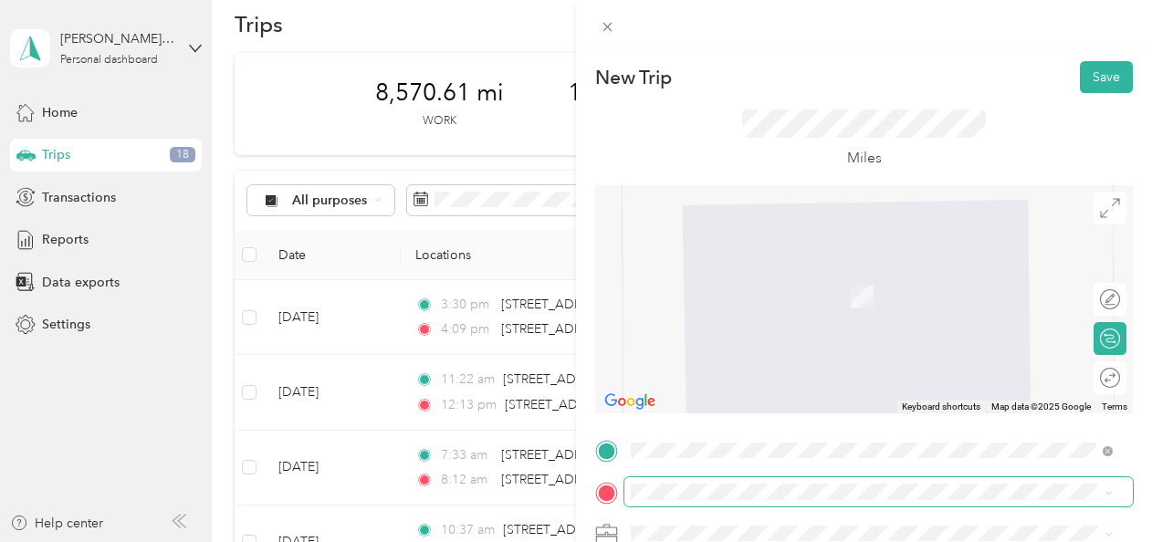
click at [683, 483] on span at bounding box center [879, 492] width 509 height 29
click at [694, 278] on span "[STREET_ADDRESS][US_STATE]" at bounding box center [757, 270] width 183 height 16
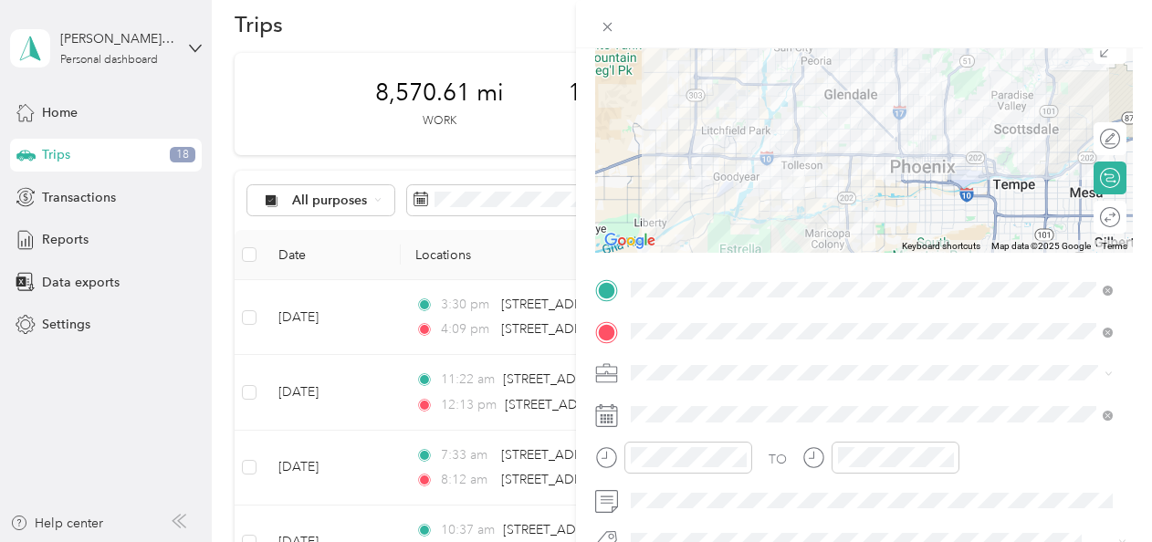
scroll to position [163, 0]
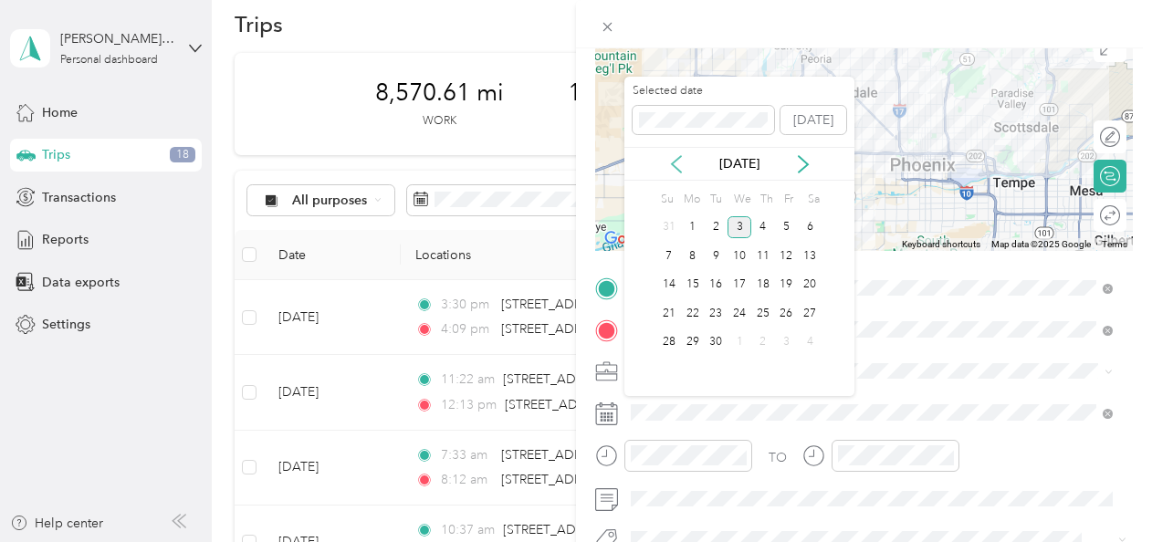
click at [676, 157] on icon at bounding box center [676, 164] width 18 height 18
click at [765, 311] on div "21" at bounding box center [763, 313] width 24 height 23
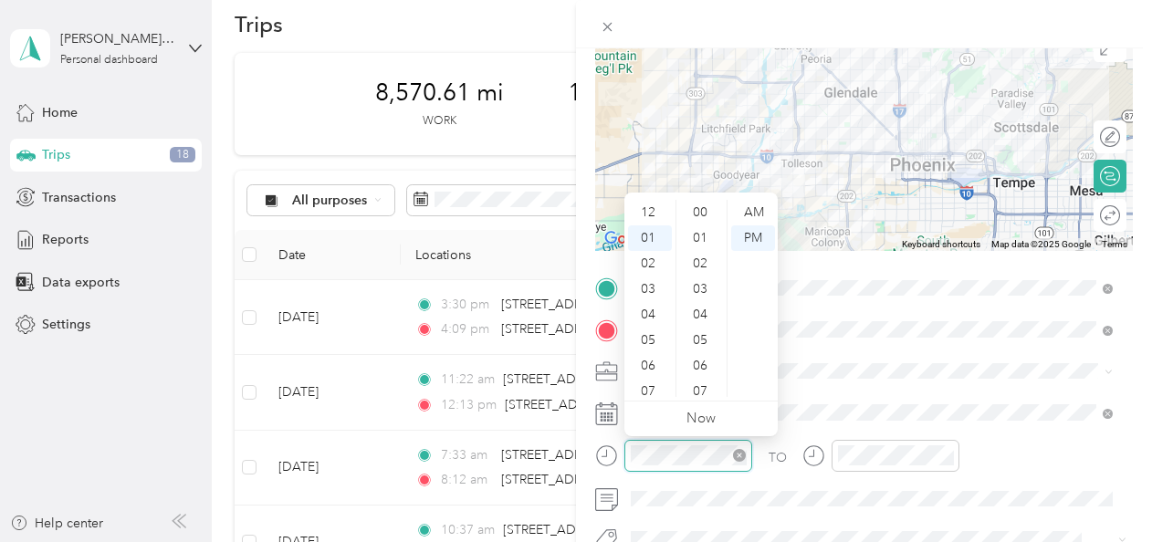
scroll to position [1125, 0]
click at [646, 361] on div "07" at bounding box center [650, 366] width 44 height 26
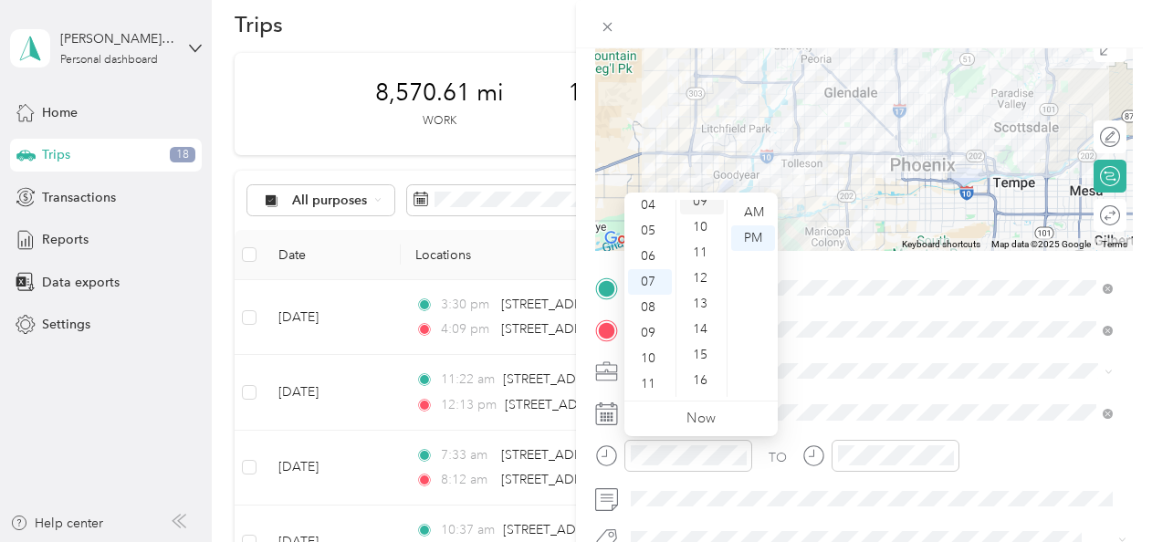
scroll to position [0, 0]
click at [696, 213] on div "00" at bounding box center [702, 213] width 44 height 26
click at [747, 205] on div "AM" at bounding box center [753, 213] width 44 height 26
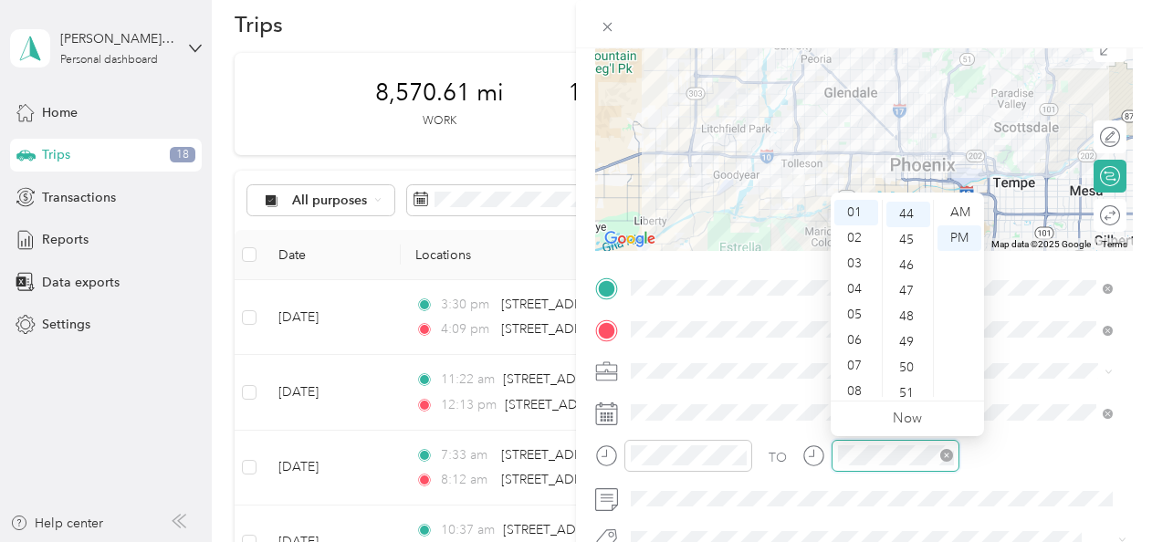
scroll to position [1125, 0]
click at [856, 362] on div "07" at bounding box center [857, 366] width 44 height 26
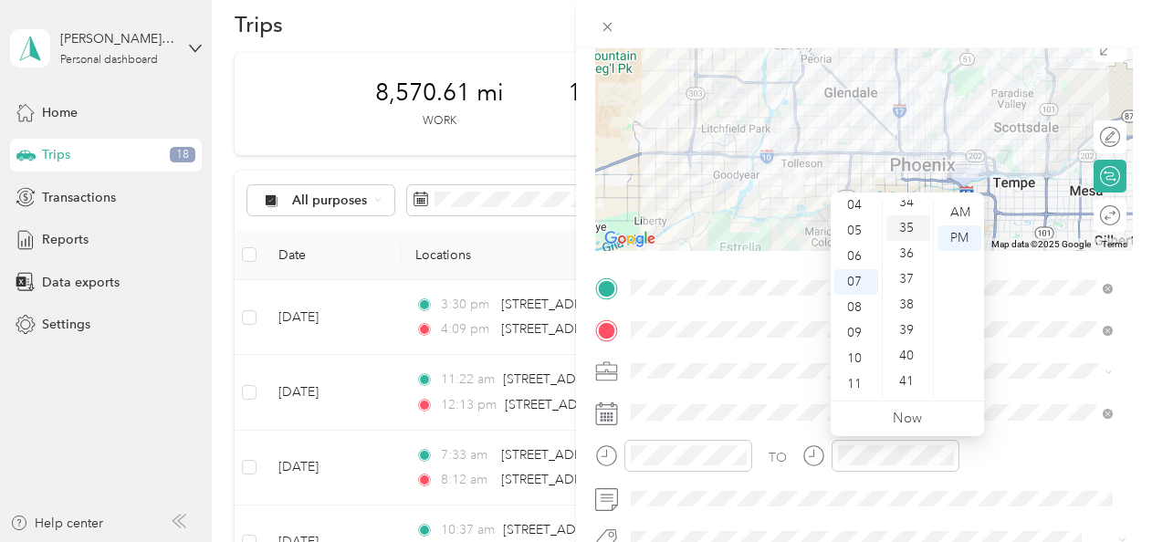
click at [908, 228] on div "35" at bounding box center [909, 228] width 44 height 26
click at [962, 212] on div "AM" at bounding box center [960, 213] width 44 height 26
click at [961, 214] on div "AM" at bounding box center [960, 213] width 44 height 26
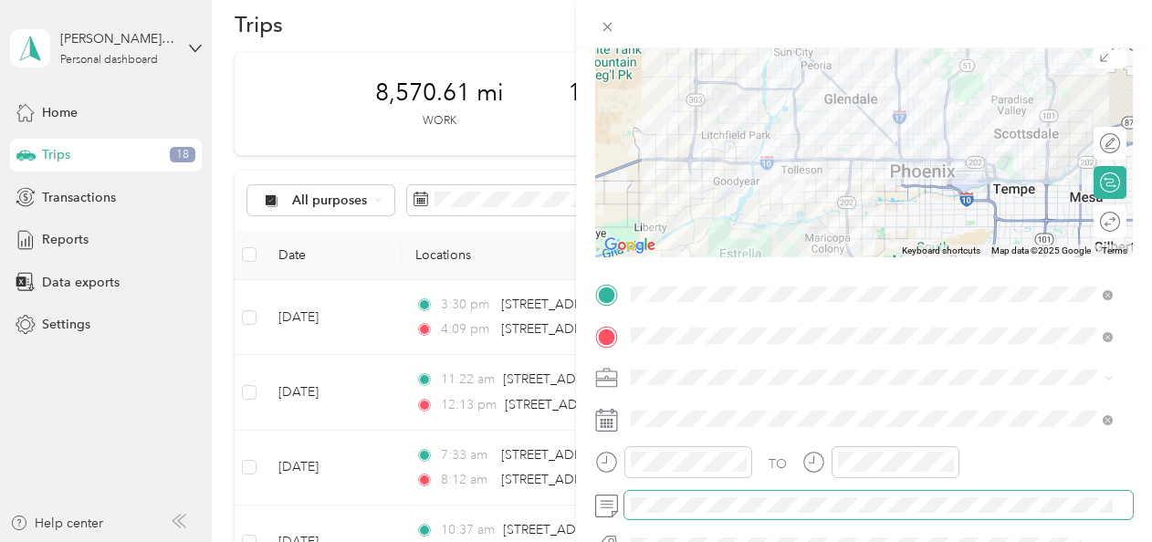
scroll to position [0, 0]
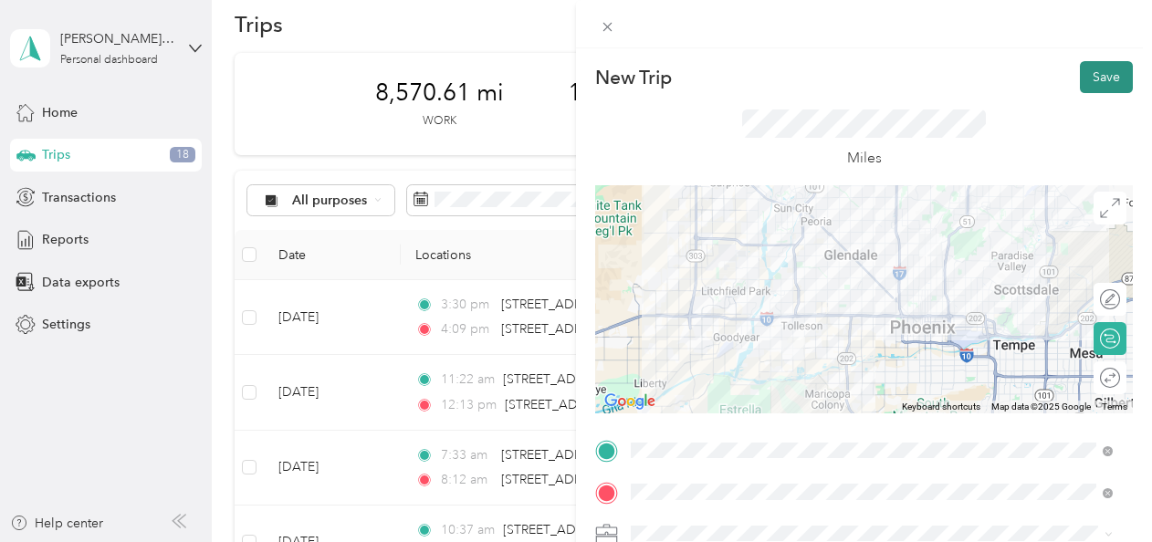
click at [1080, 89] on button "Save" at bounding box center [1106, 77] width 53 height 32
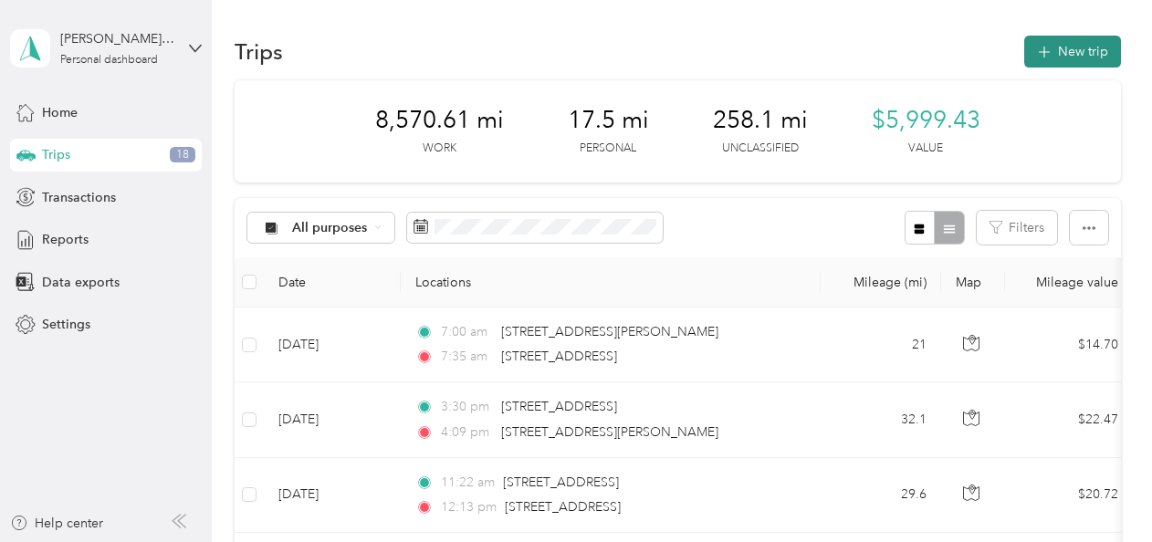
click at [1043, 51] on icon "button" at bounding box center [1044, 52] width 21 height 21
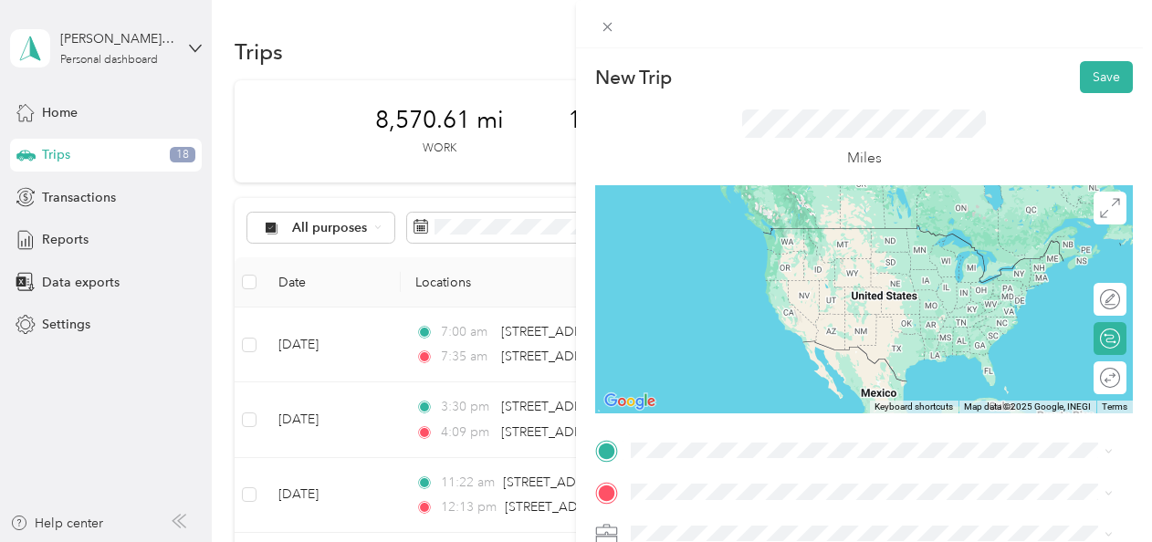
click at [734, 228] on span "[STREET_ADDRESS][US_STATE]" at bounding box center [757, 220] width 183 height 16
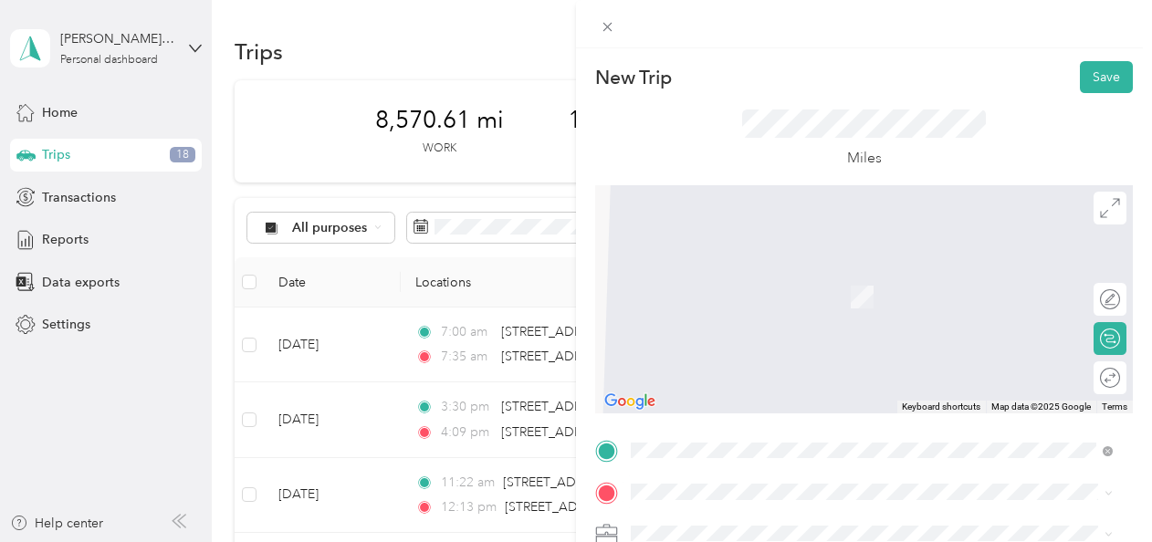
click at [700, 292] on ol "From search results [STREET_ADDRESS][PERSON_NAME][PERSON_NAME][US_STATE] [STREE…" at bounding box center [872, 334] width 495 height 233
click at [688, 280] on li "[STREET_ADDRESS][PERSON_NAME][PERSON_NAME][US_STATE]" at bounding box center [872, 261] width 495 height 37
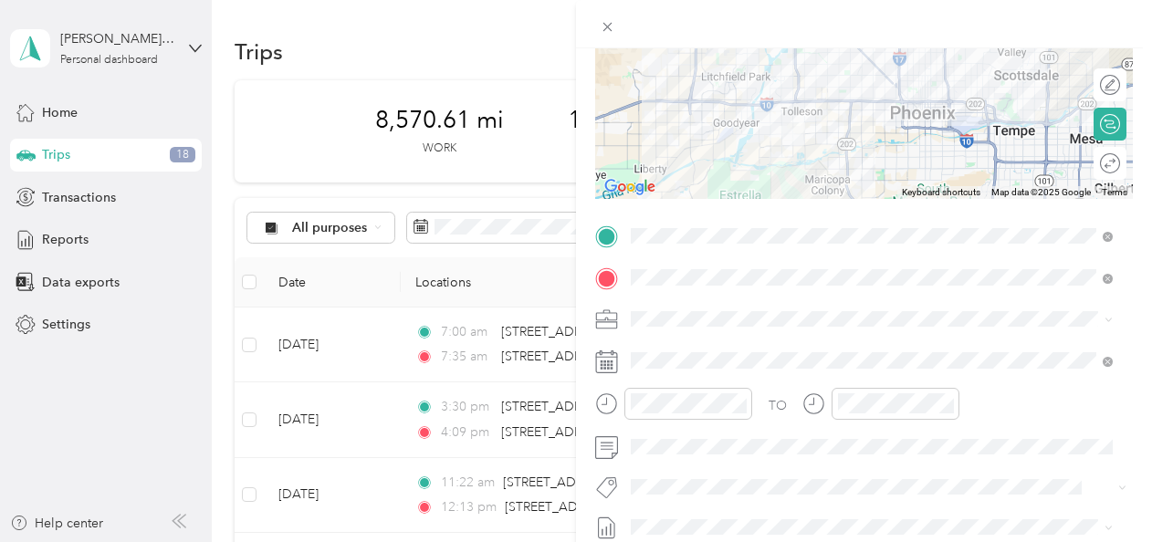
scroll to position [215, 0]
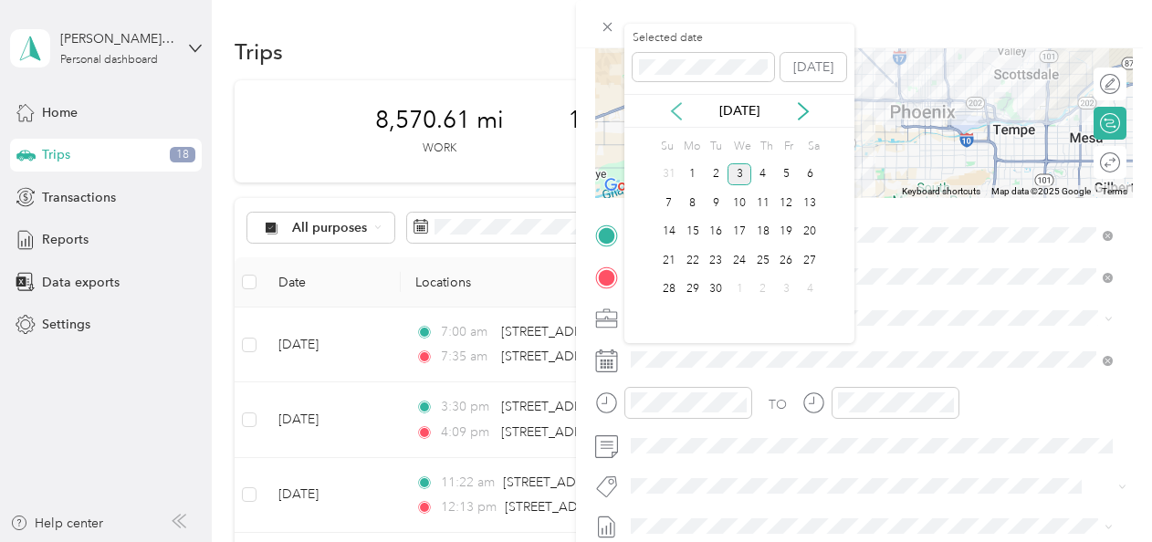
click at [682, 113] on icon at bounding box center [676, 111] width 18 height 18
click at [764, 257] on div "21" at bounding box center [763, 260] width 24 height 23
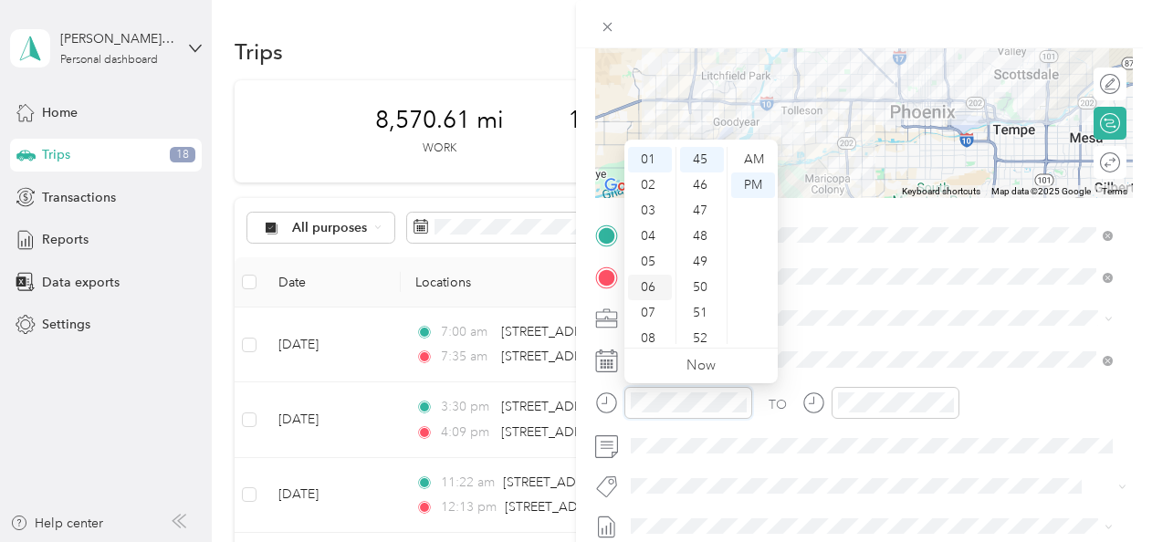
scroll to position [110, 0]
click at [650, 334] on div "11" at bounding box center [650, 332] width 44 height 26
click at [698, 206] on div "38" at bounding box center [702, 213] width 44 height 26
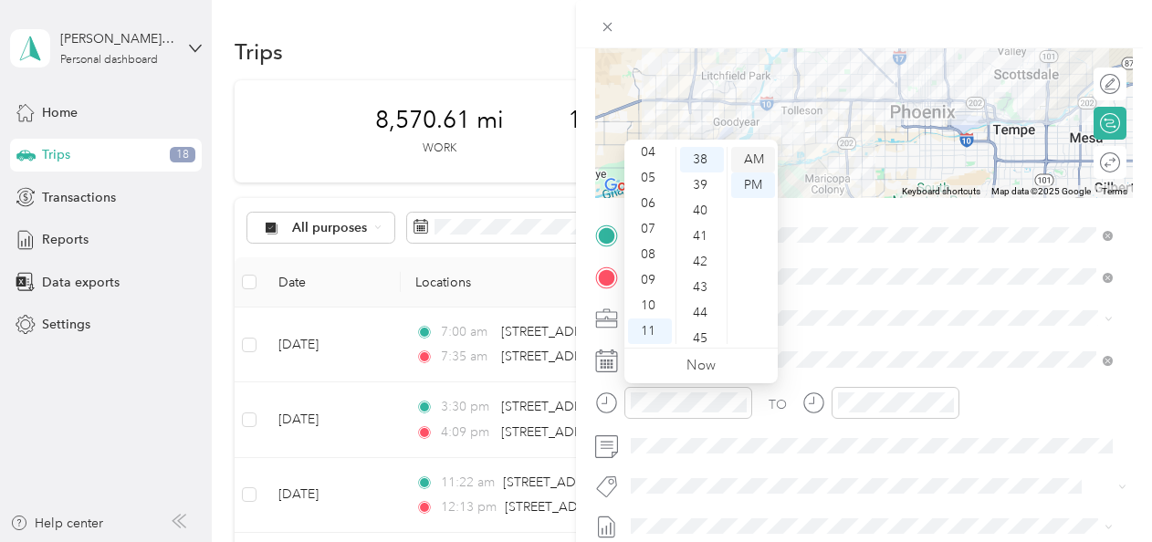
click at [751, 158] on div "AM" at bounding box center [753, 160] width 44 height 26
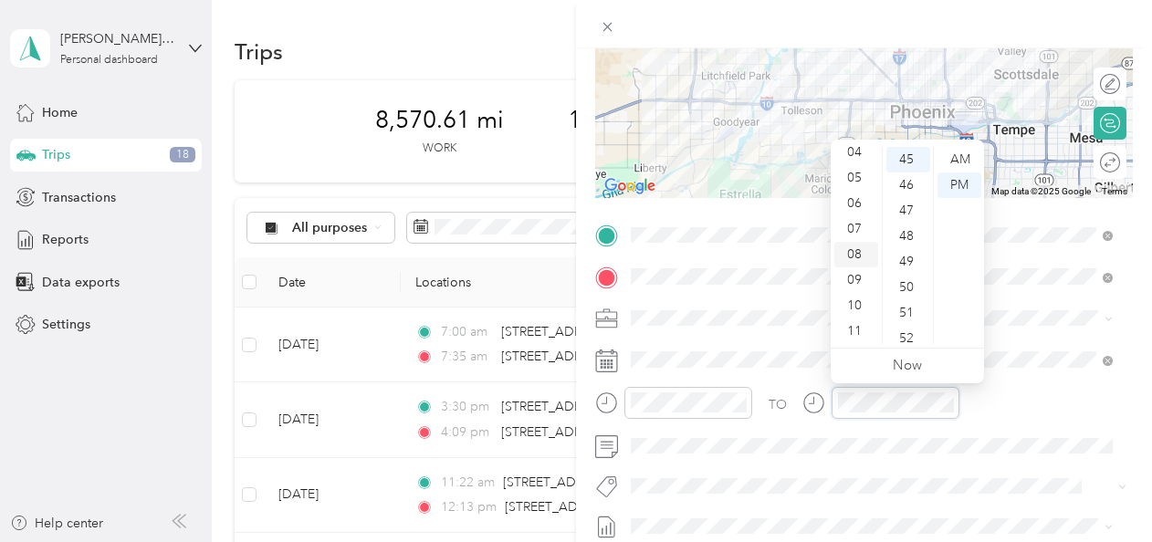
scroll to position [0, 0]
click at [849, 151] on div "12" at bounding box center [857, 160] width 44 height 26
click at [897, 186] on div "32" at bounding box center [909, 177] width 44 height 26
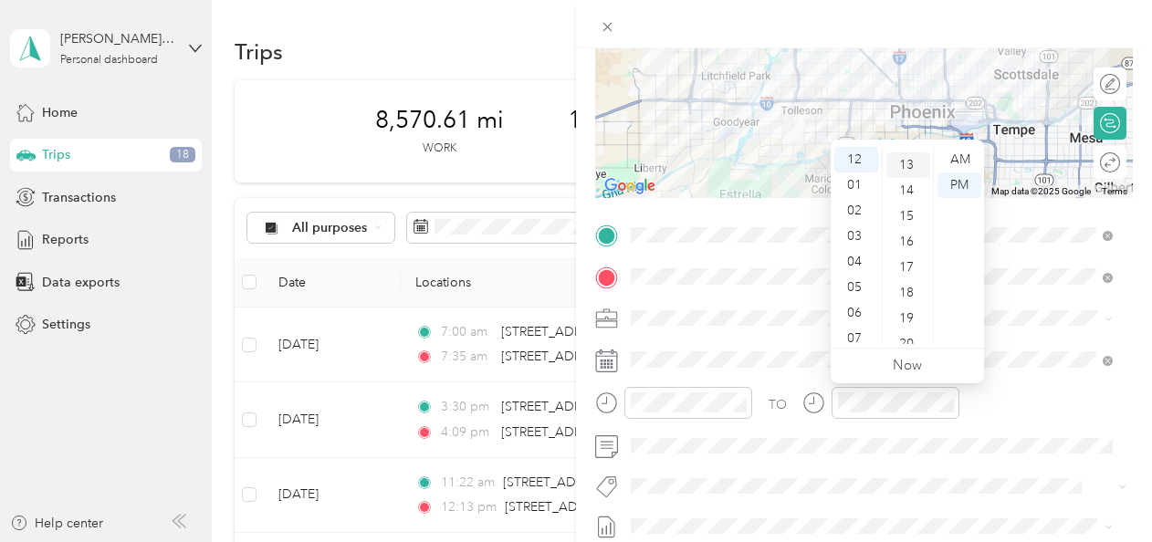
click at [911, 155] on div "13" at bounding box center [909, 165] width 44 height 26
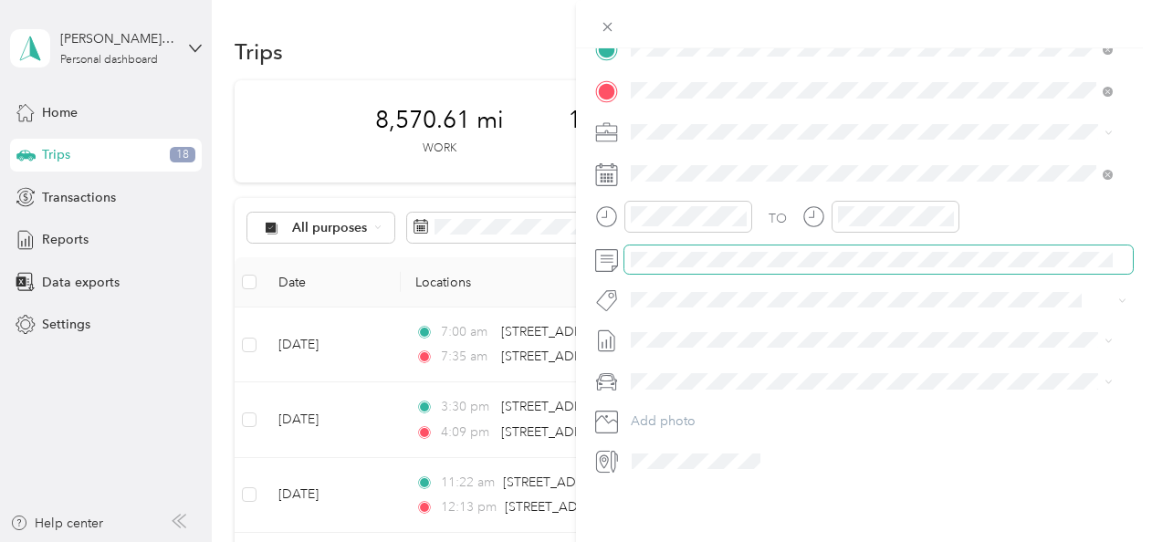
scroll to position [0, 0]
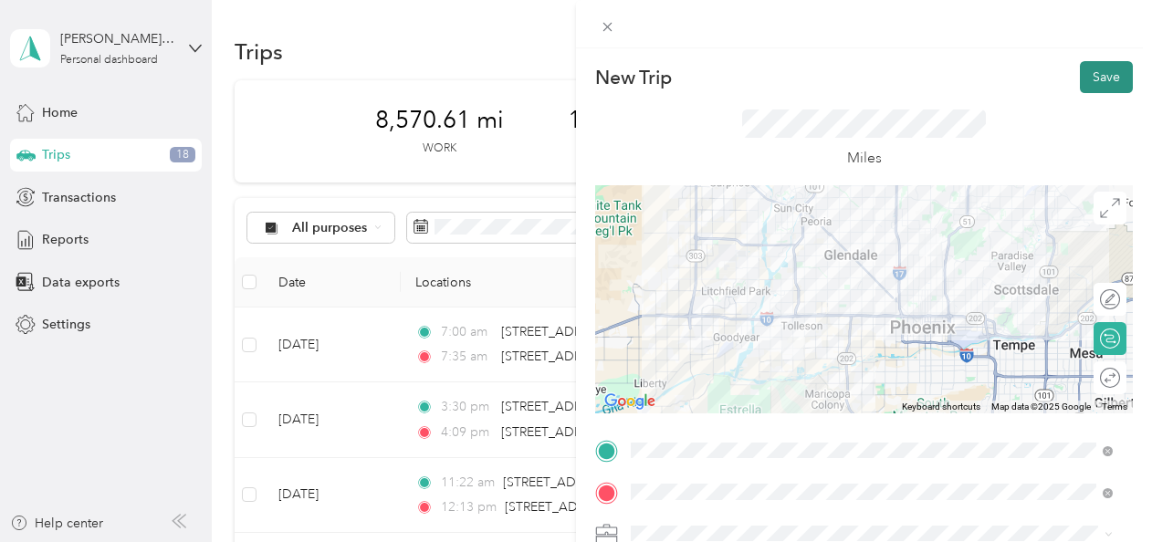
click at [1083, 69] on button "Save" at bounding box center [1106, 77] width 53 height 32
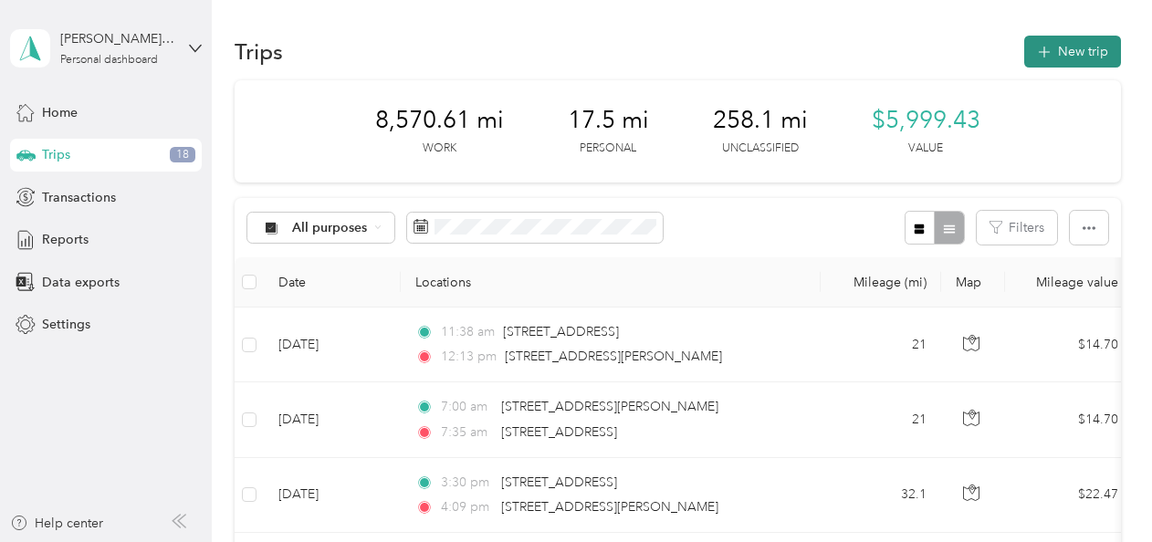
click at [1059, 47] on button "New trip" at bounding box center [1072, 52] width 97 height 32
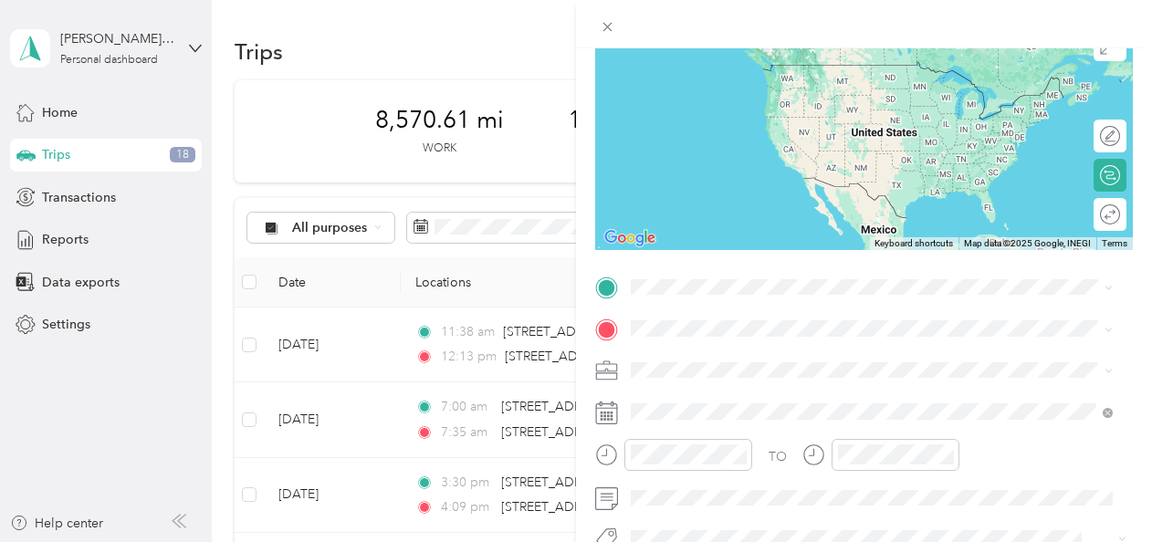
scroll to position [170, 0]
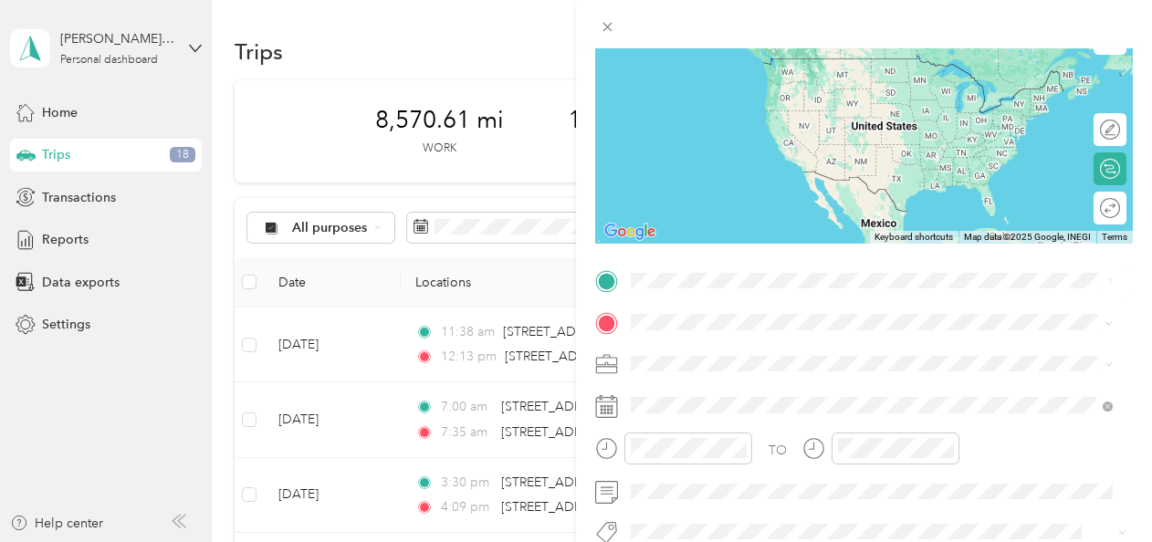
click at [729, 345] on span "[STREET_ADDRESS][PERSON_NAME][PERSON_NAME][US_STATE]" at bounding box center [858, 347] width 385 height 16
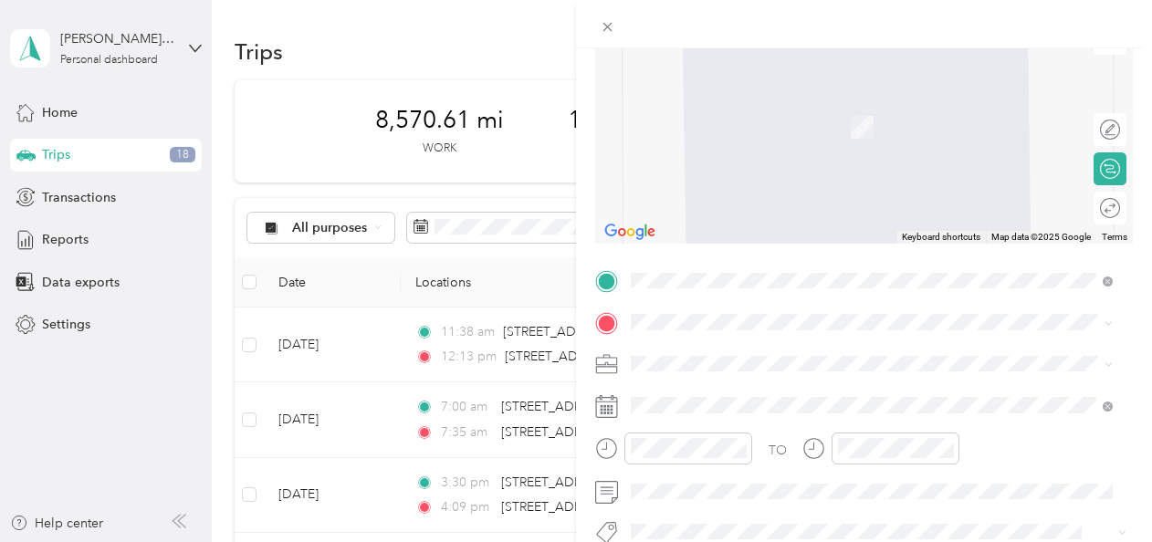
click at [693, 101] on span "[STREET_ADDRESS][US_STATE]" at bounding box center [757, 93] width 183 height 16
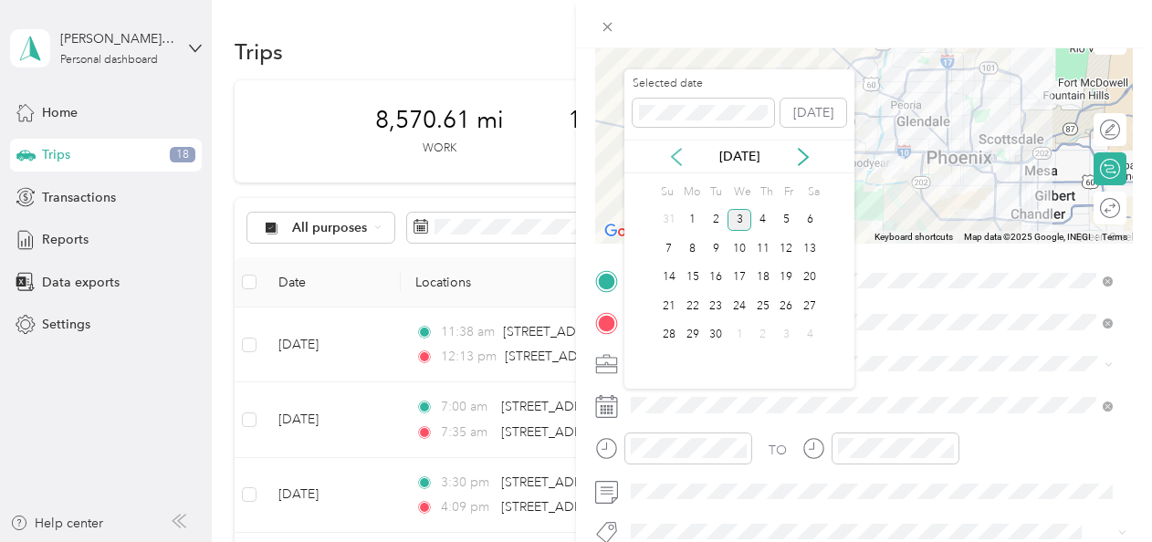
click at [672, 152] on icon at bounding box center [676, 157] width 18 height 18
click at [791, 307] on div "22" at bounding box center [787, 306] width 24 height 23
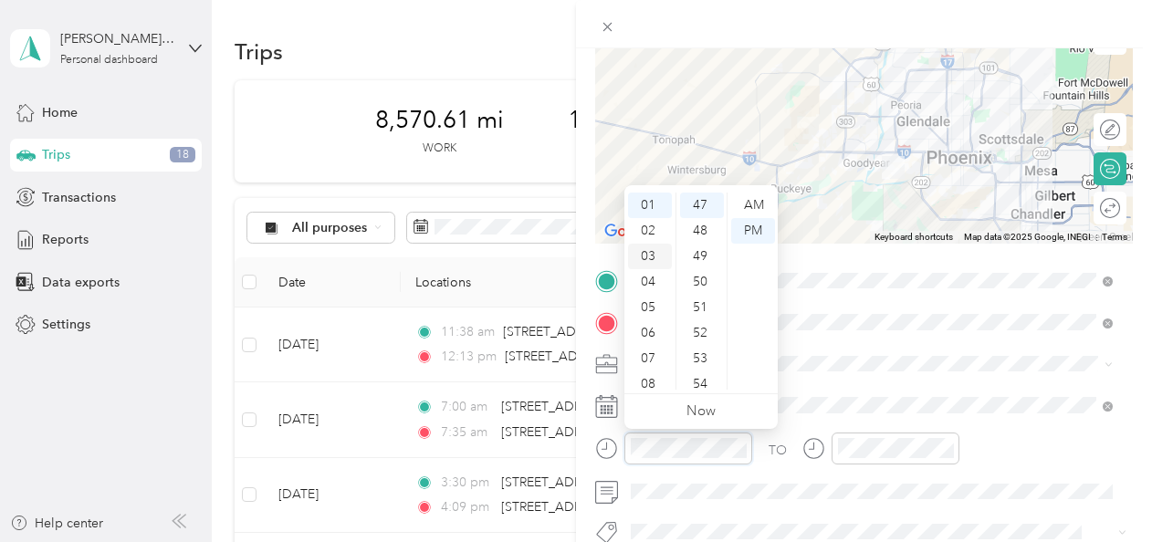
scroll to position [0, 0]
click at [650, 373] on div "07" at bounding box center [650, 385] width 44 height 26
click at [752, 199] on div "AM" at bounding box center [753, 206] width 44 height 26
click at [748, 210] on div "AM" at bounding box center [753, 206] width 44 height 26
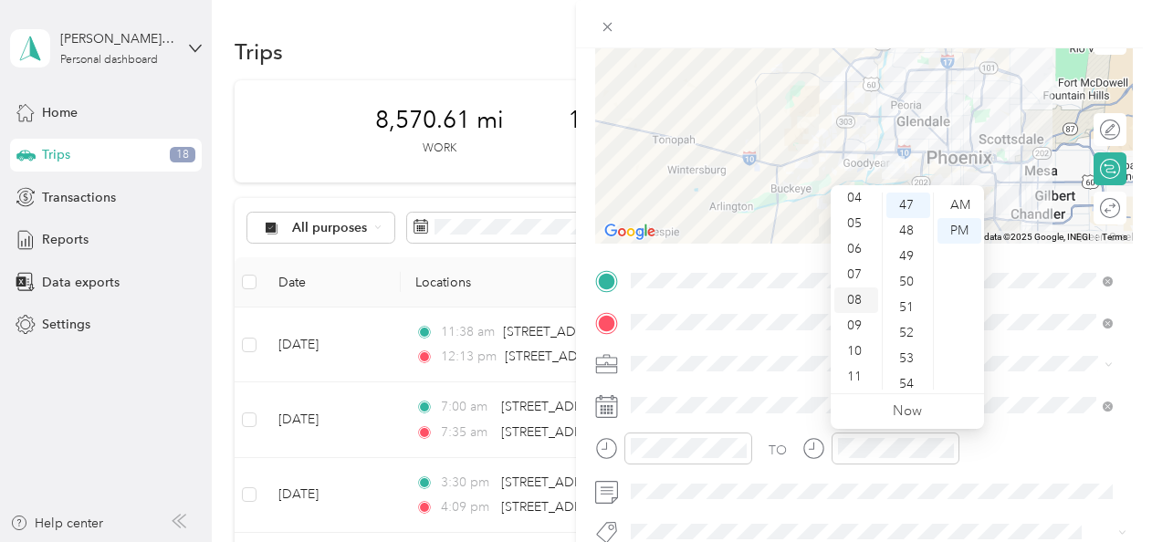
click at [855, 299] on div "08" at bounding box center [857, 301] width 44 height 26
click at [909, 211] on div "24" at bounding box center [909, 216] width 44 height 26
click at [960, 206] on div "AM" at bounding box center [960, 206] width 44 height 26
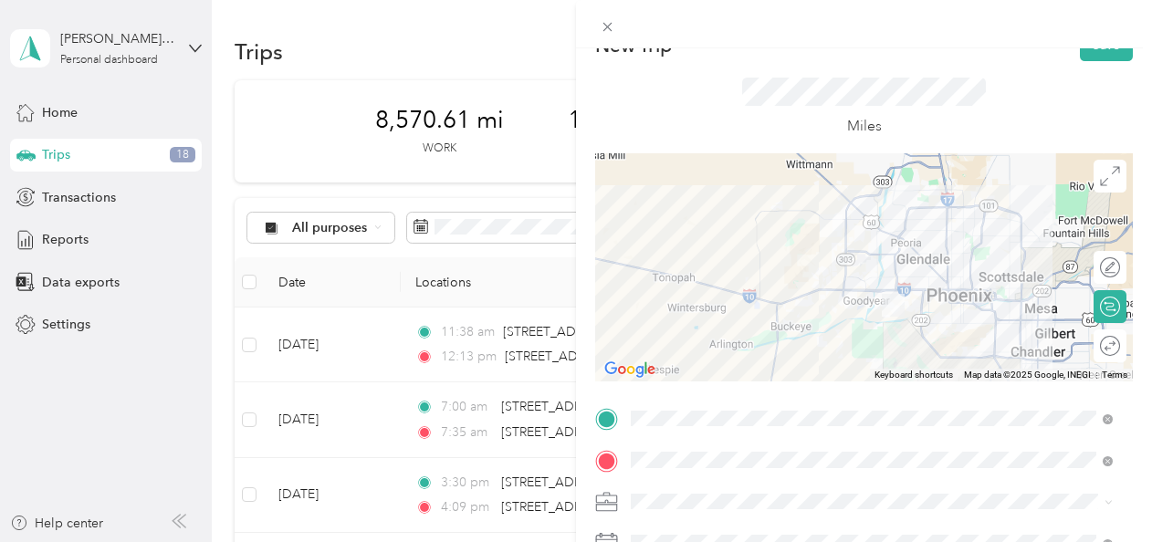
scroll to position [0, 0]
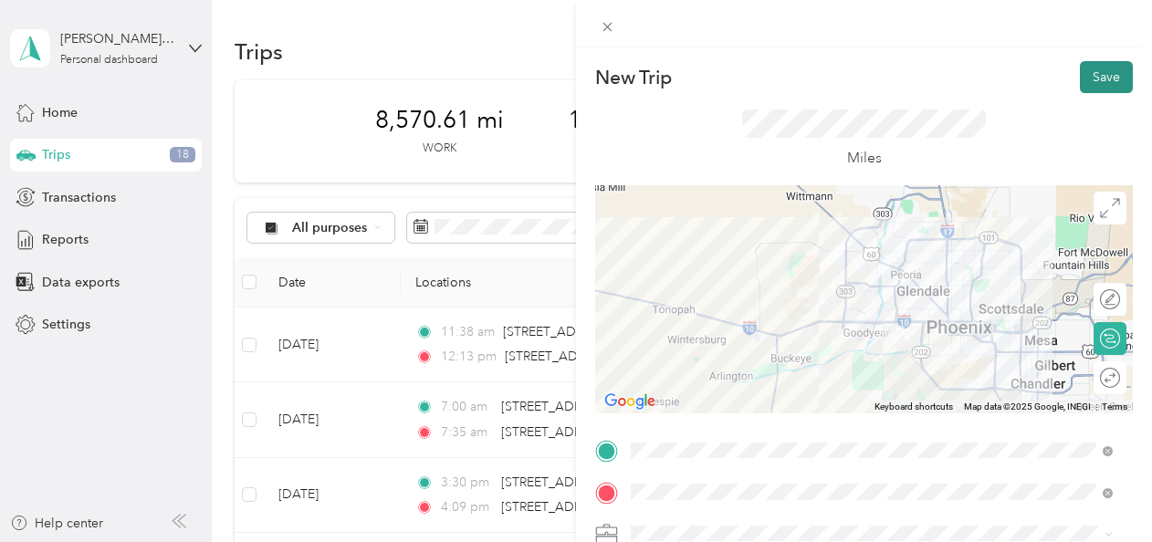
click at [1080, 74] on button "Save" at bounding box center [1106, 77] width 53 height 32
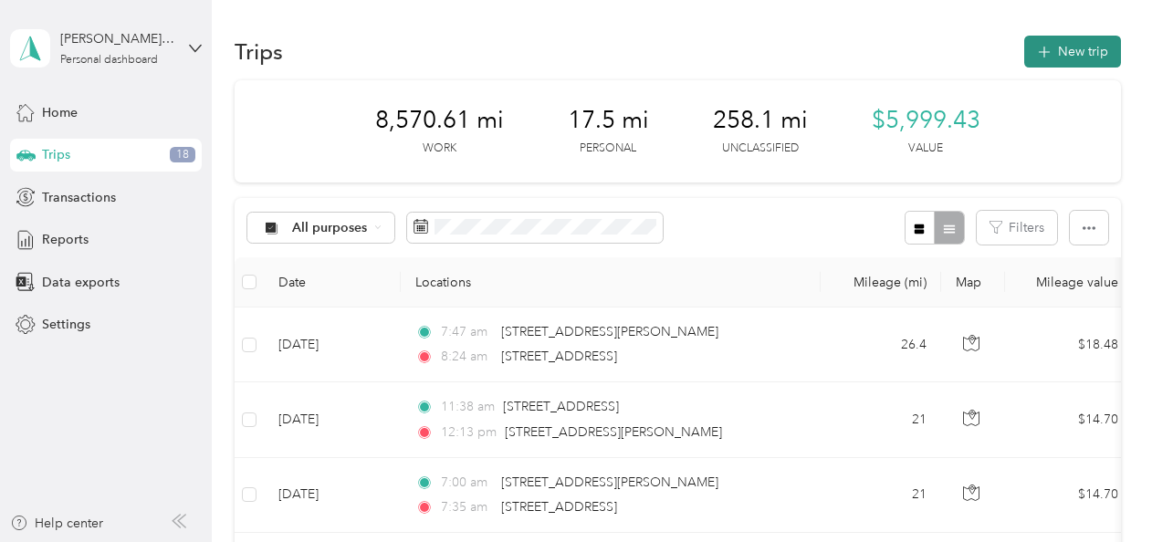
click at [1062, 58] on button "New trip" at bounding box center [1072, 52] width 97 height 32
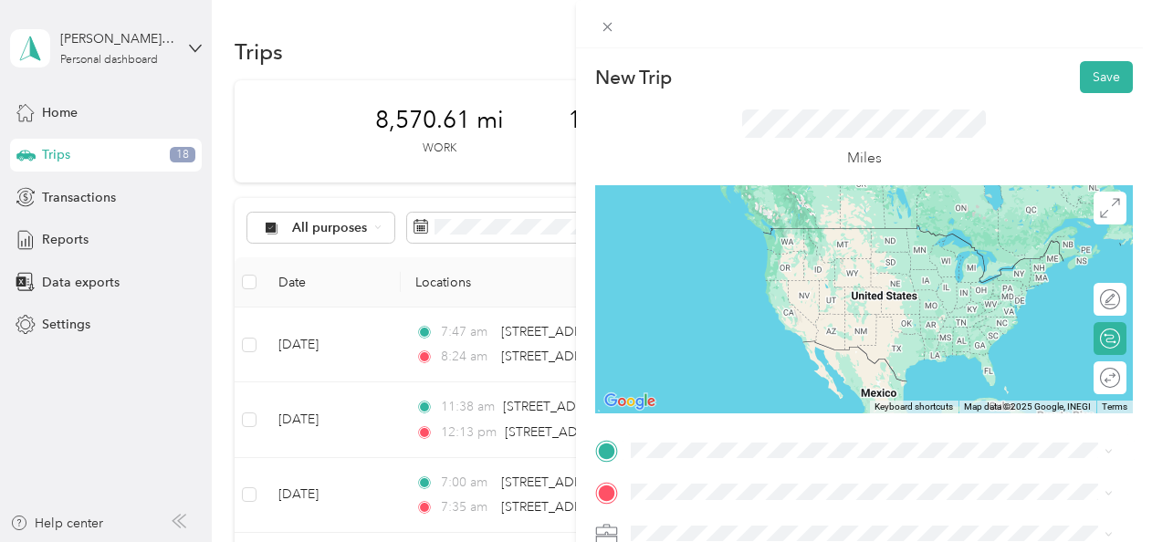
click at [699, 226] on span "[STREET_ADDRESS][US_STATE]" at bounding box center [757, 220] width 183 height 16
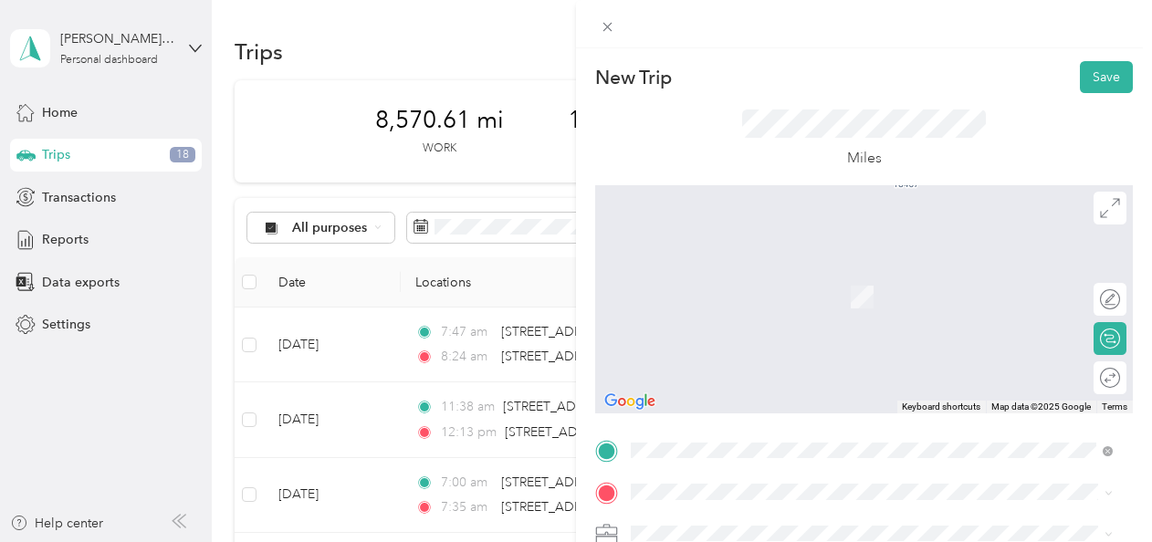
click at [715, 311] on div "[STREET_ADDRESS][PERSON_NAME][US_STATE]" at bounding box center [871, 299] width 469 height 25
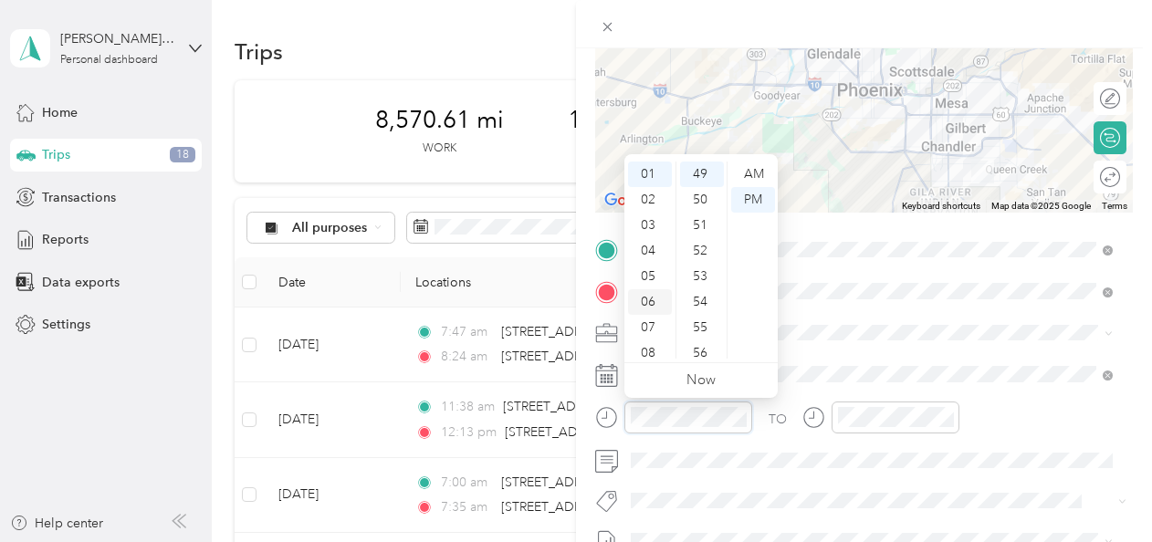
scroll to position [110, 0]
click at [651, 317] on div "10" at bounding box center [650, 321] width 44 height 26
click at [700, 271] on div "04" at bounding box center [702, 277] width 44 height 26
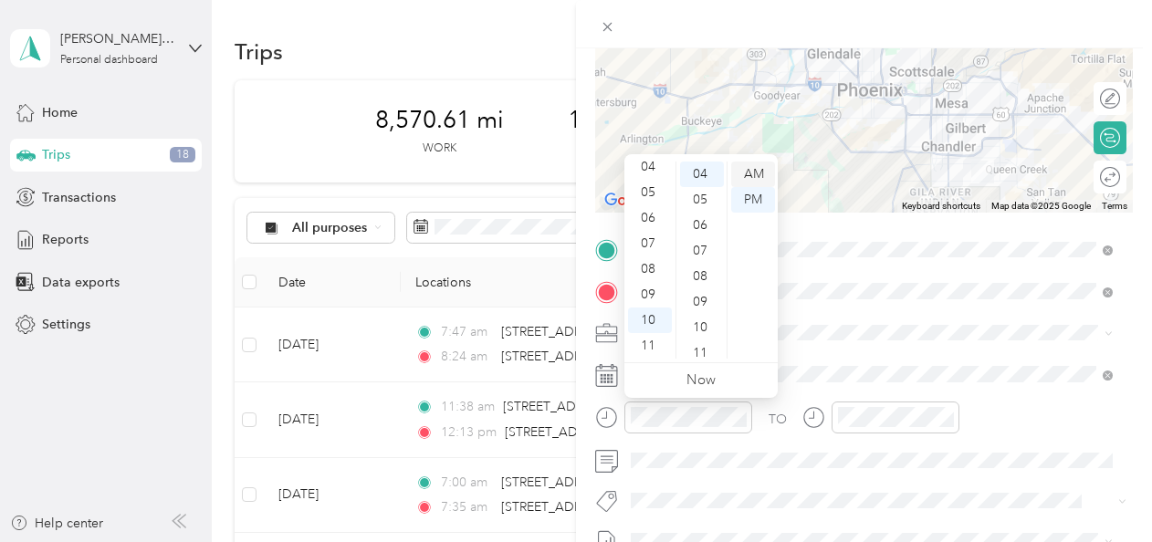
click at [756, 173] on div "AM" at bounding box center [753, 175] width 44 height 26
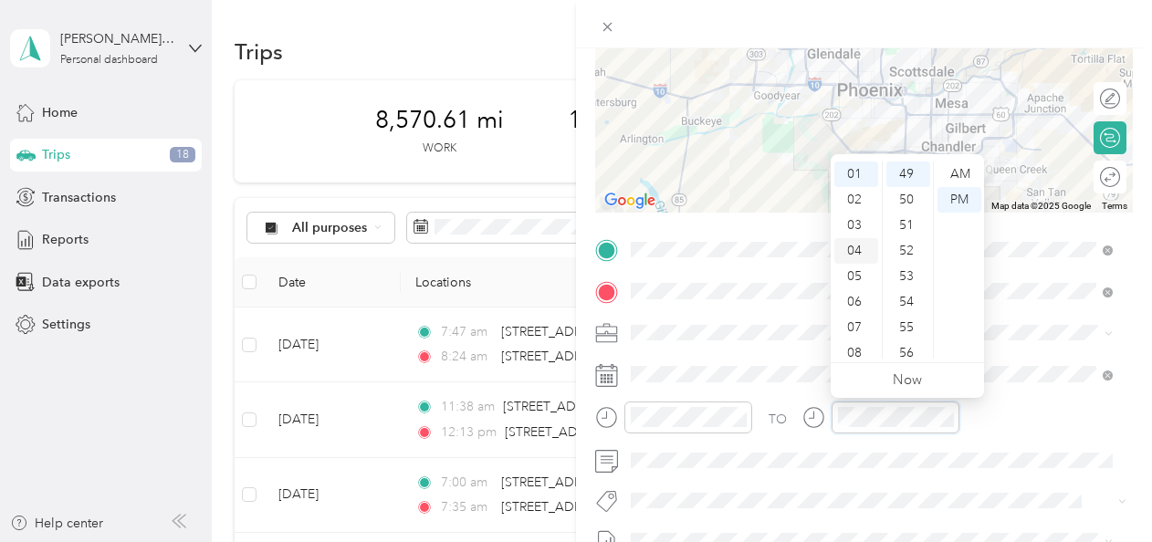
scroll to position [110, 0]
click at [861, 316] on div "10" at bounding box center [857, 321] width 44 height 26
click at [906, 206] on div "50" at bounding box center [909, 200] width 44 height 26
click at [955, 172] on div "AM" at bounding box center [960, 175] width 44 height 26
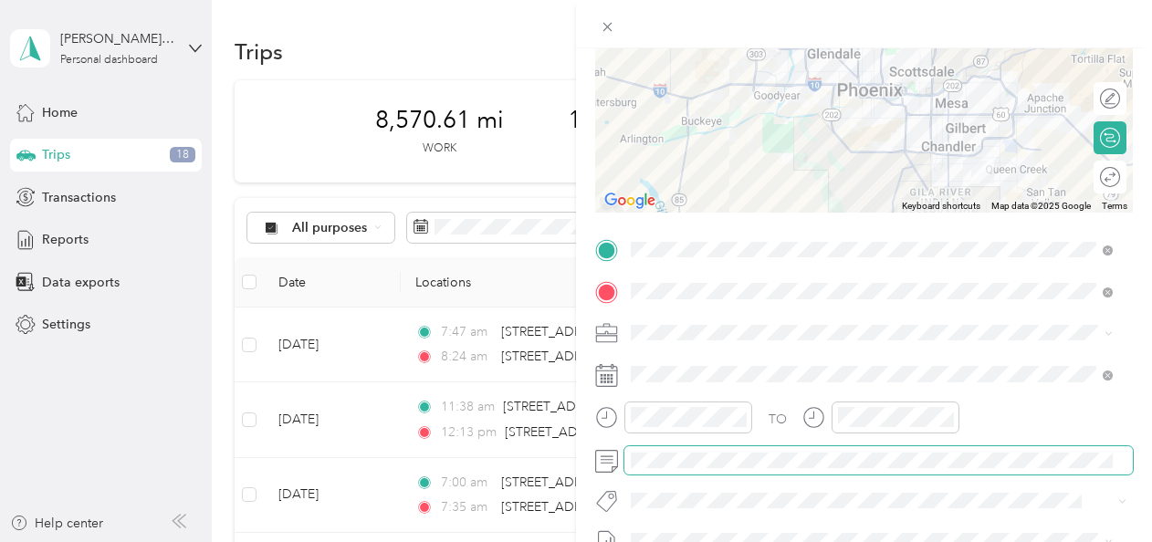
click at [827, 456] on span at bounding box center [879, 460] width 509 height 29
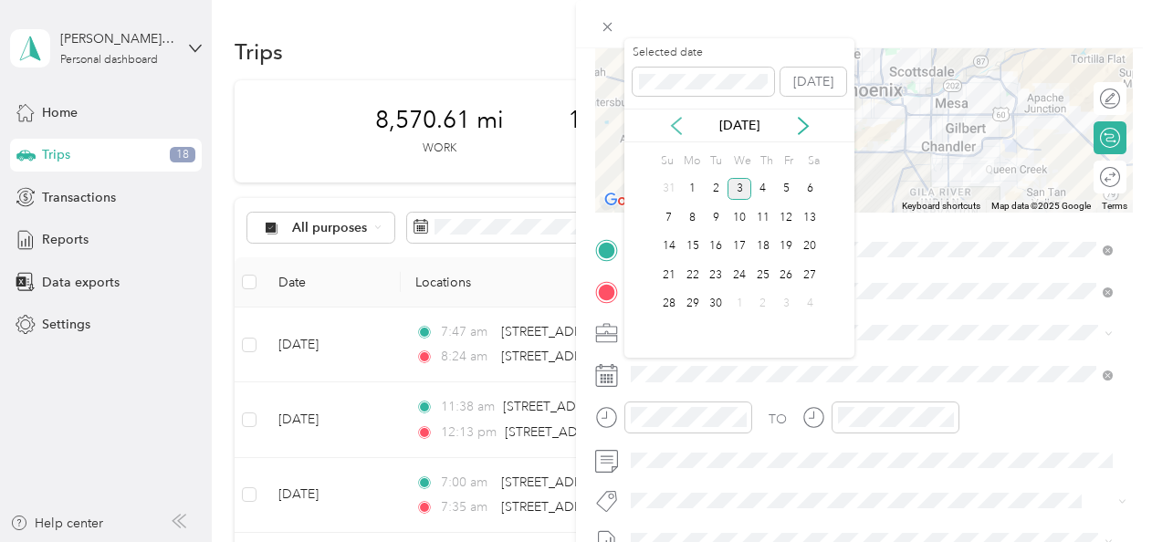
click at [676, 125] on icon at bounding box center [676, 126] width 18 height 18
click at [786, 274] on div "22" at bounding box center [787, 275] width 24 height 23
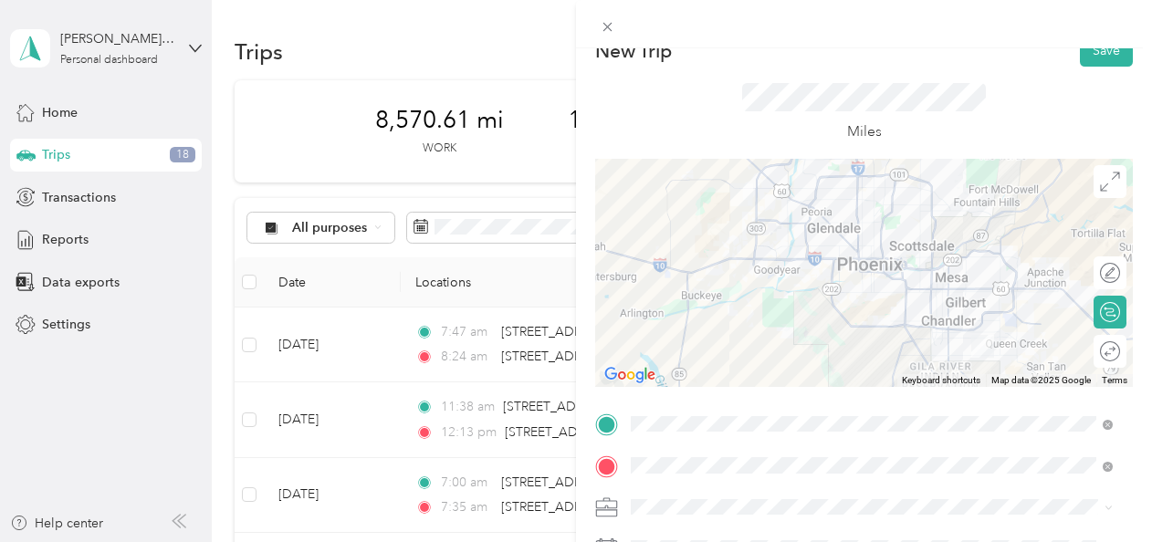
scroll to position [0, 0]
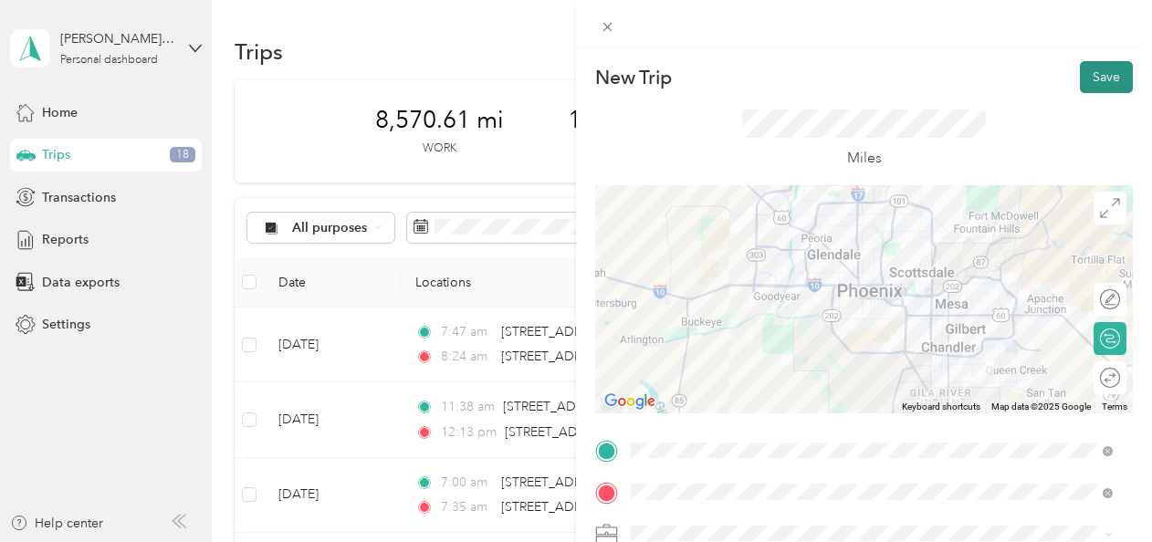
click at [1094, 76] on button "Save" at bounding box center [1106, 77] width 53 height 32
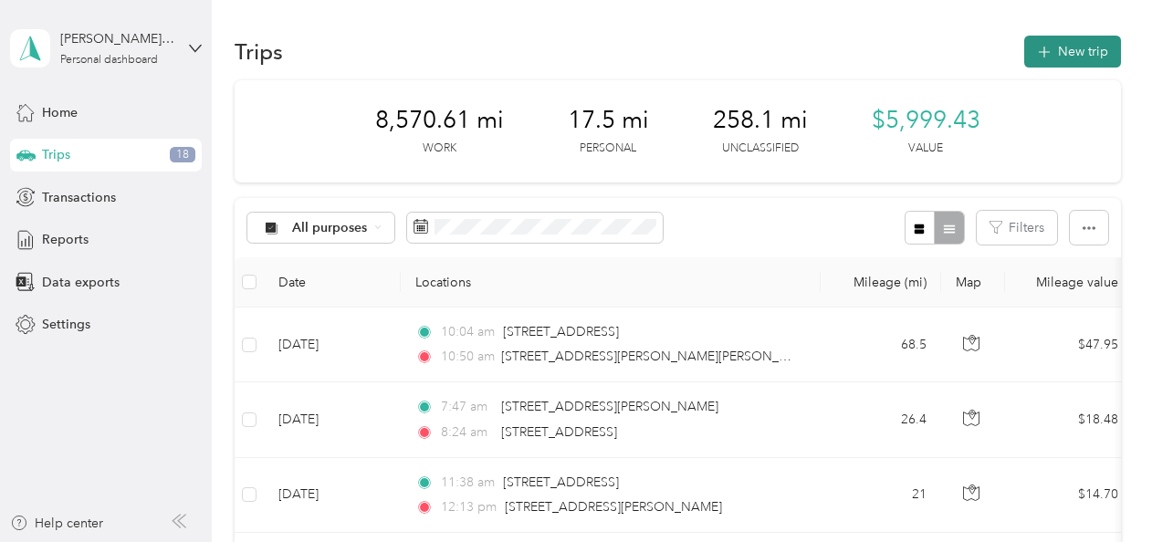
click at [1092, 45] on button "New trip" at bounding box center [1072, 52] width 97 height 32
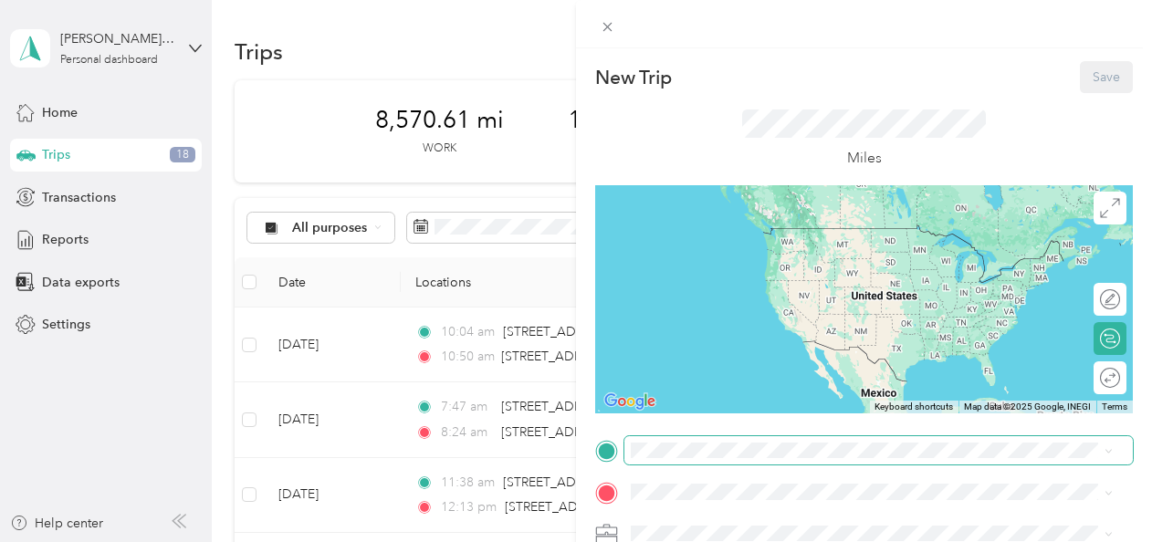
click at [688, 459] on span at bounding box center [879, 450] width 509 height 29
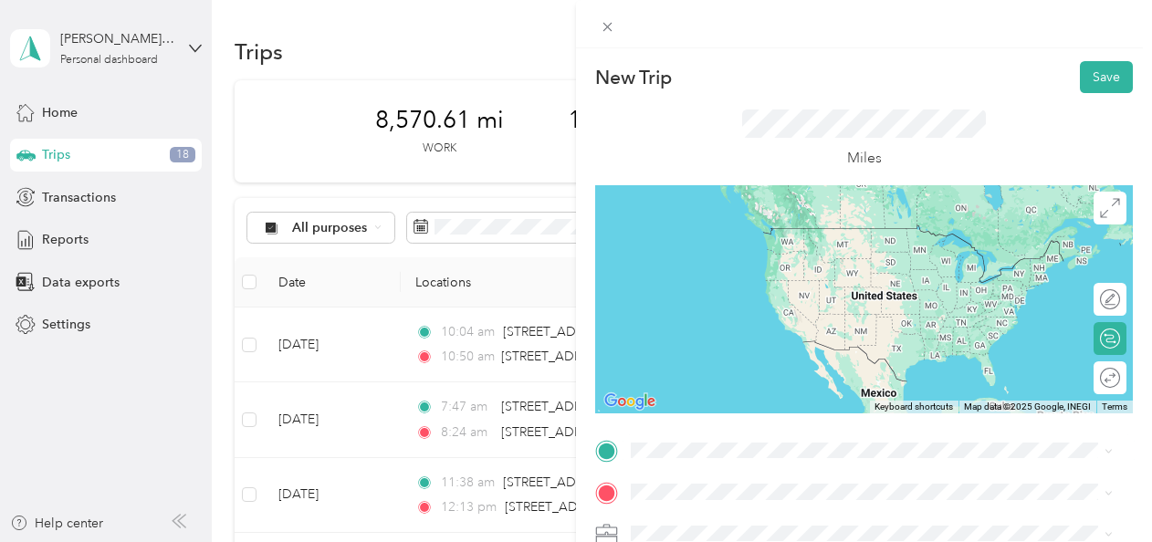
click at [793, 238] on li "[STREET_ADDRESS][PERSON_NAME][US_STATE]" at bounding box center [872, 219] width 495 height 37
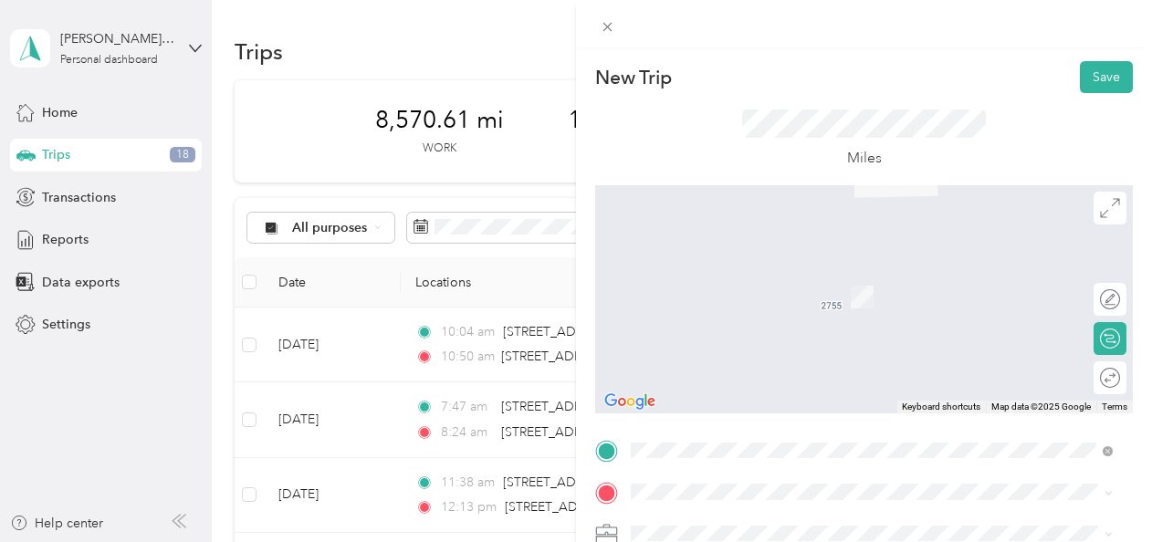
click at [781, 268] on span "[STREET_ADDRESS][PERSON_NAME][PERSON_NAME][US_STATE]" at bounding box center [858, 260] width 385 height 16
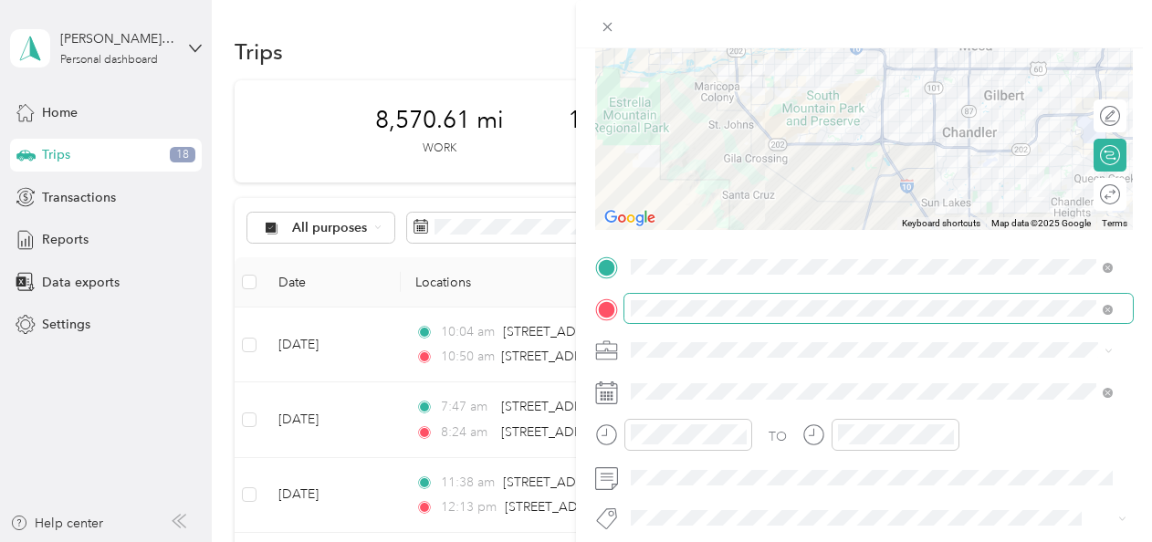
scroll to position [184, 0]
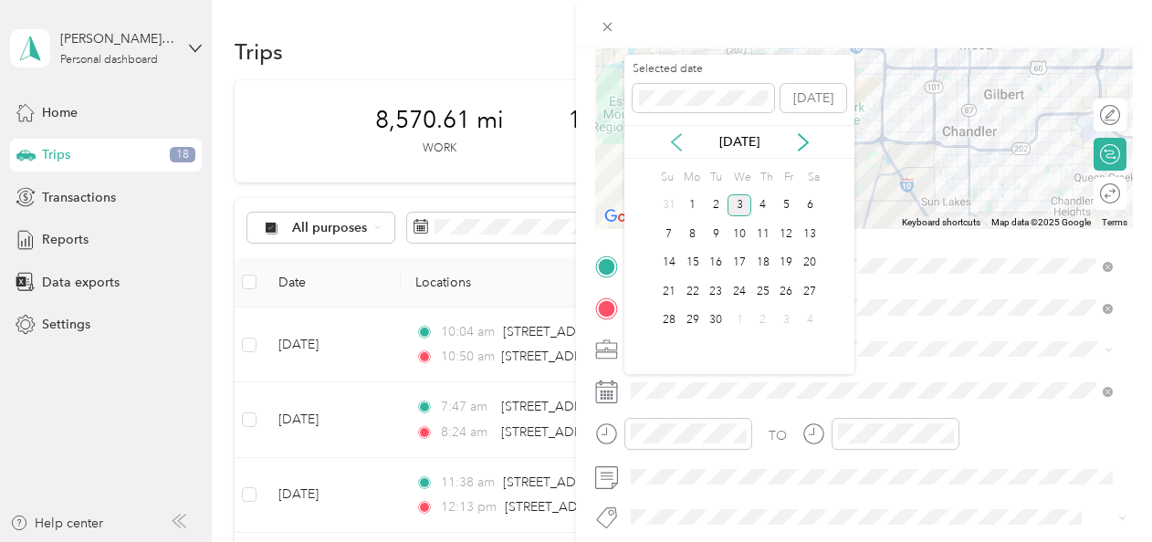
click at [677, 142] on icon at bounding box center [676, 142] width 18 height 18
click at [790, 292] on div "22" at bounding box center [787, 291] width 24 height 23
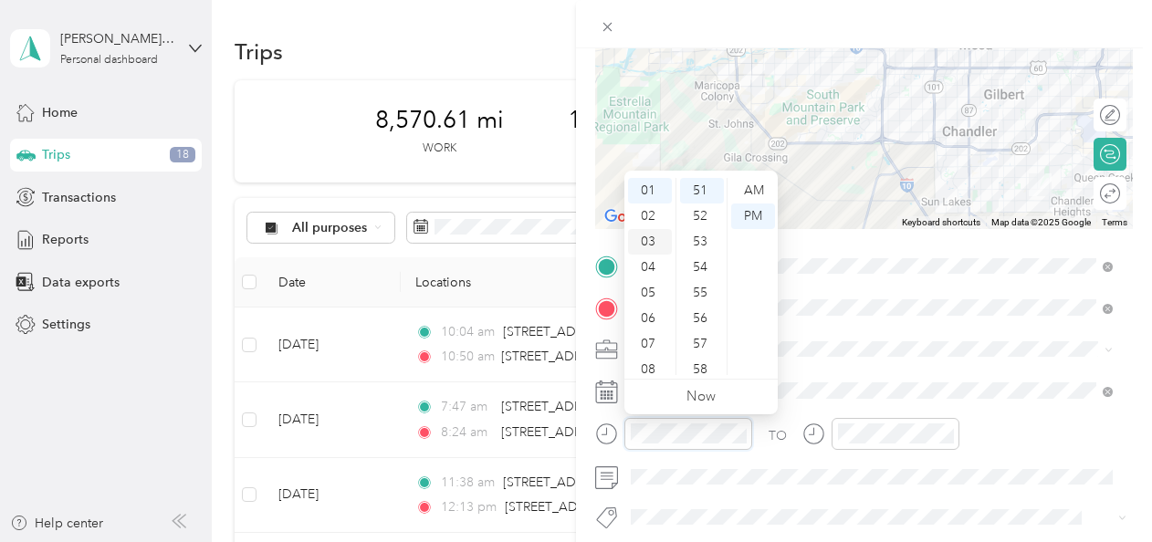
scroll to position [0, 0]
click at [700, 219] on div "40" at bounding box center [702, 218] width 44 height 26
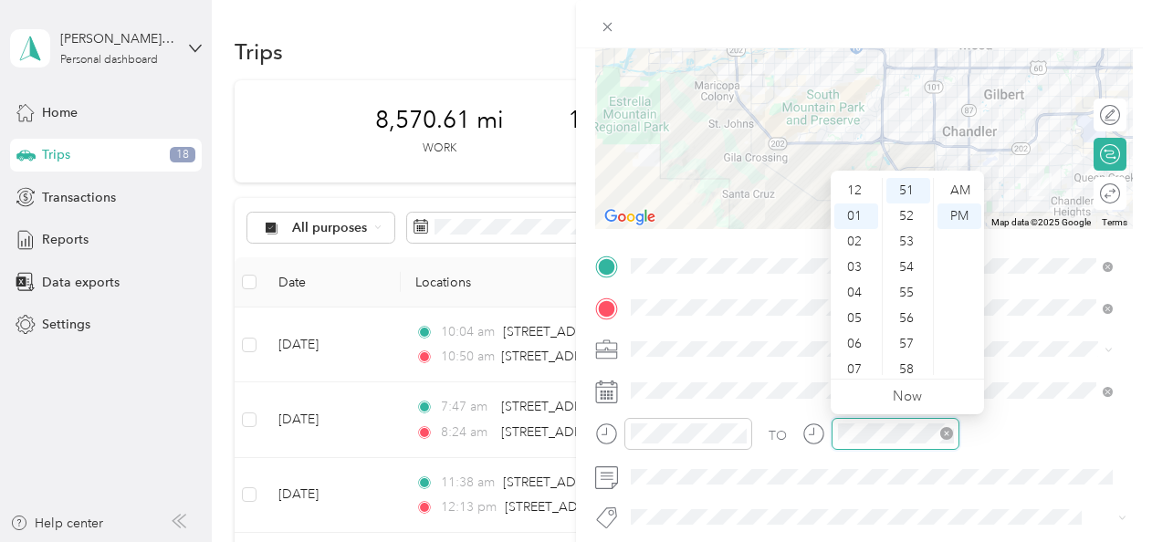
scroll to position [26, 0]
click at [858, 222] on div "02" at bounding box center [857, 217] width 44 height 26
click at [911, 312] on div "10" at bounding box center [909, 312] width 44 height 26
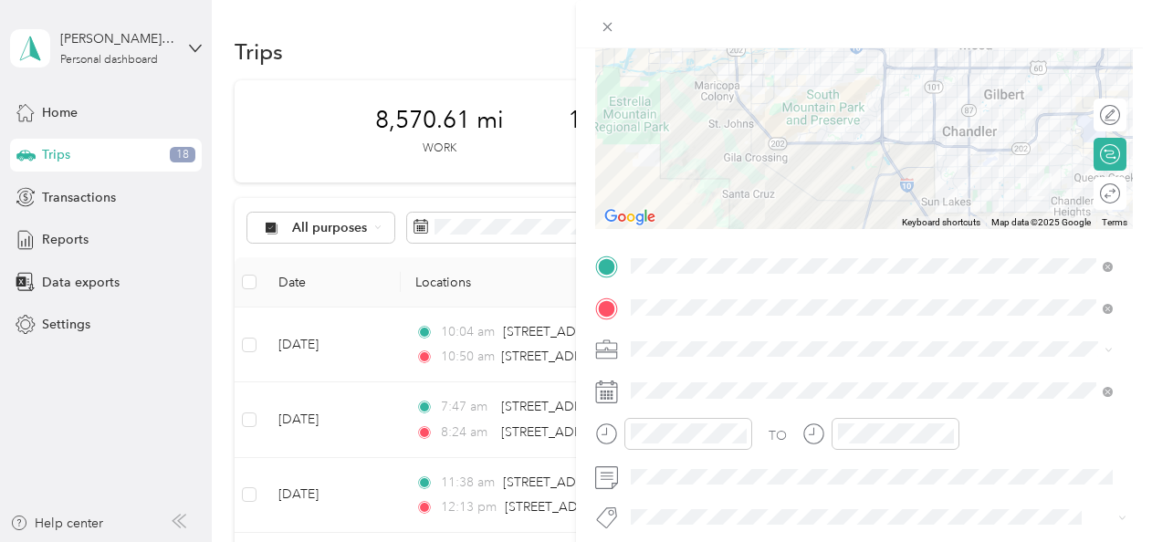
click at [971, 373] on div "Enphase Energy" at bounding box center [860, 373] width 447 height 19
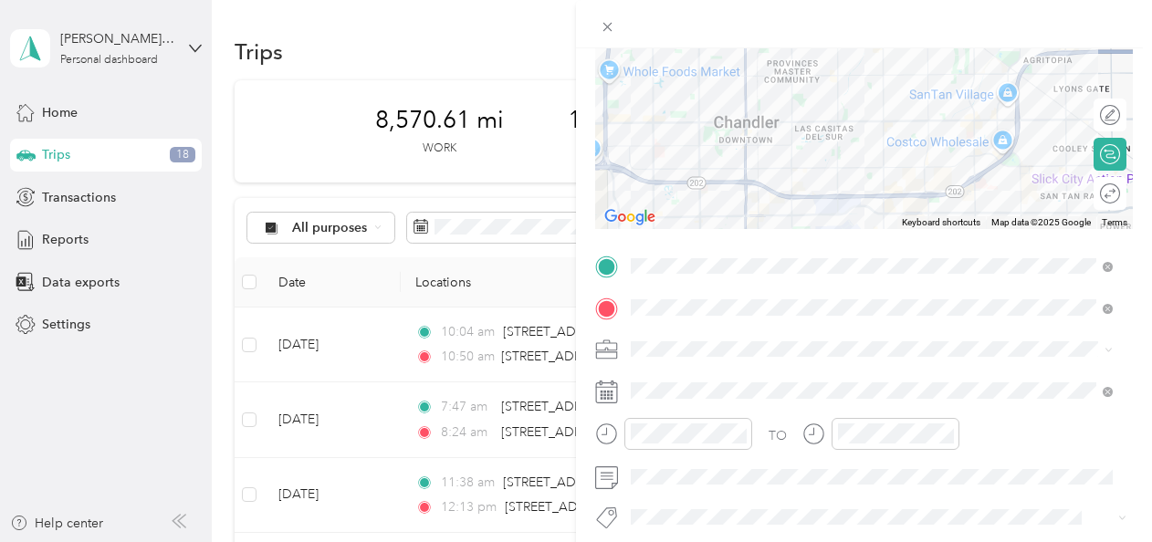
scroll to position [0, 0]
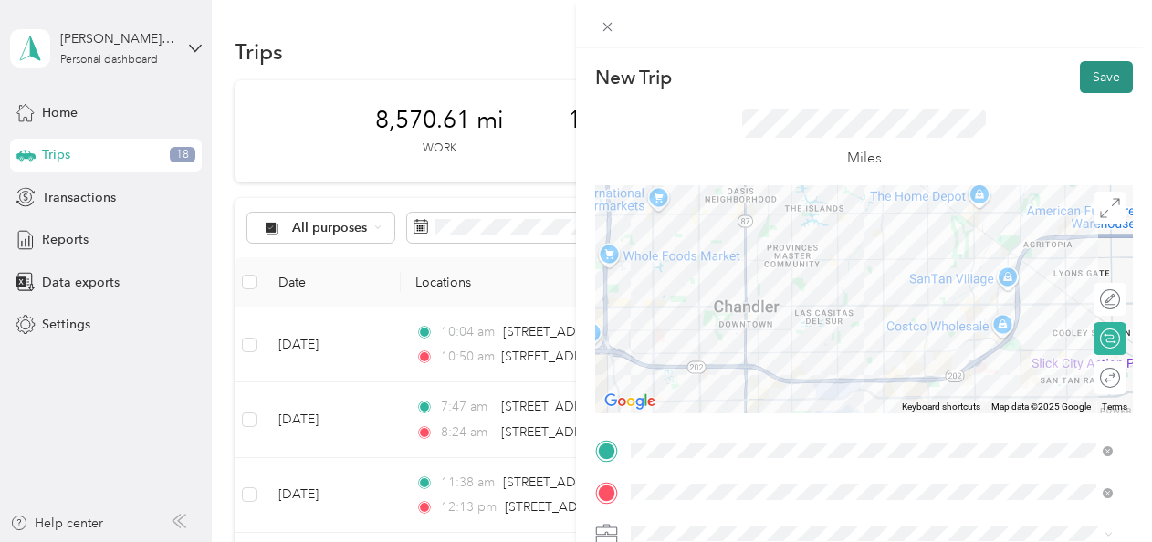
click at [1108, 76] on button "Save" at bounding box center [1106, 77] width 53 height 32
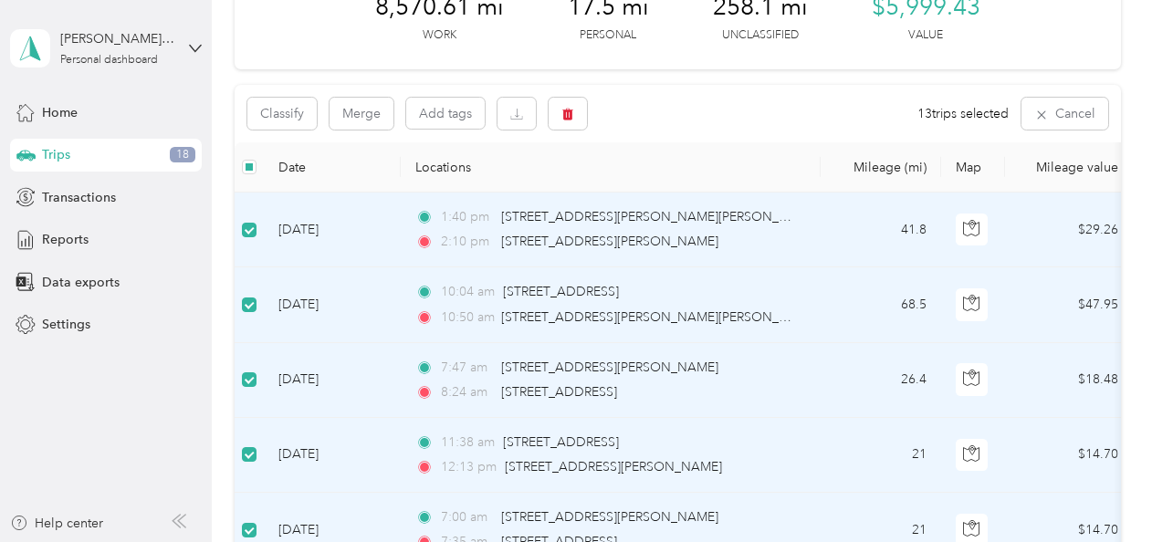
scroll to position [108, 0]
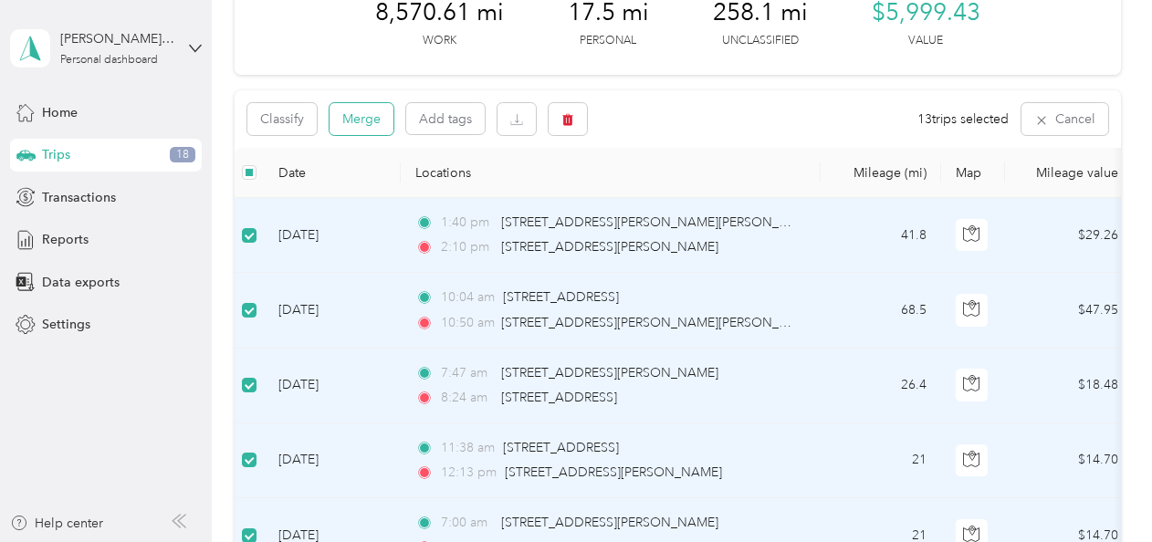
click at [356, 119] on button "Merge" at bounding box center [362, 119] width 64 height 32
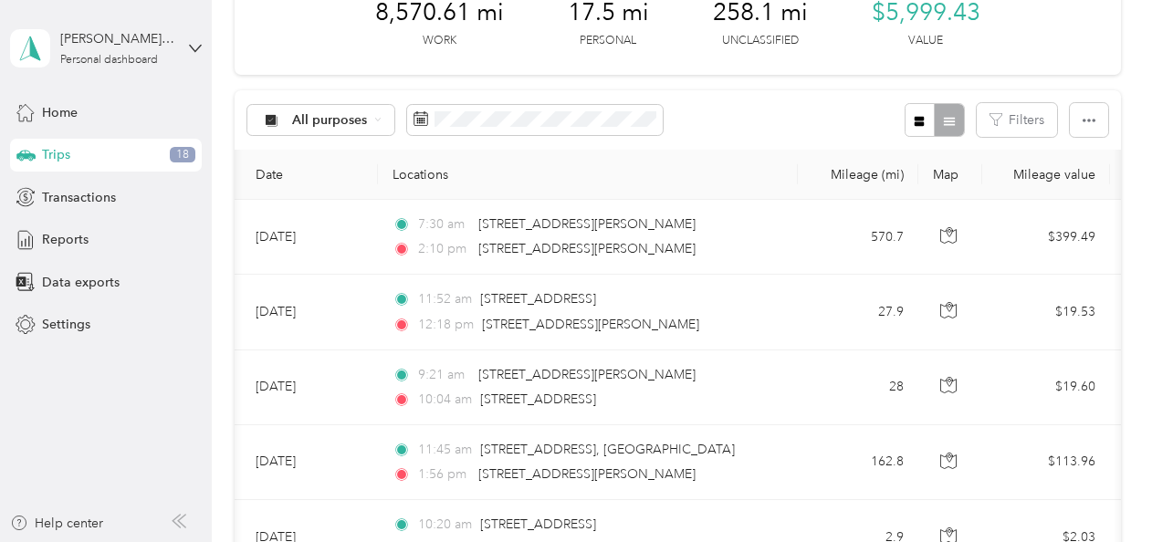
scroll to position [0, 0]
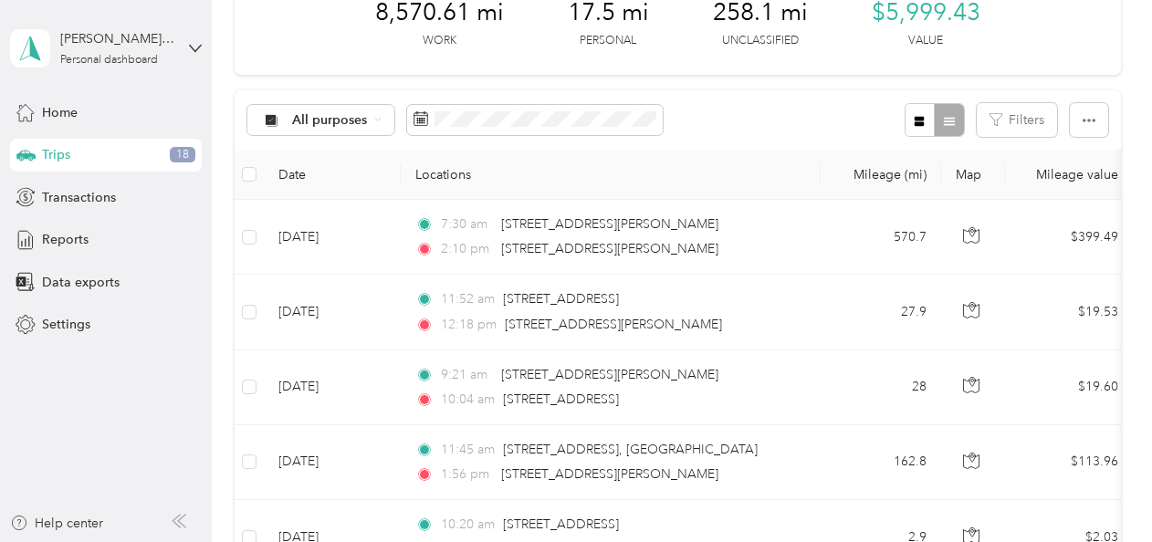
click at [340, 239] on td "[DATE]" at bounding box center [332, 237] width 137 height 75
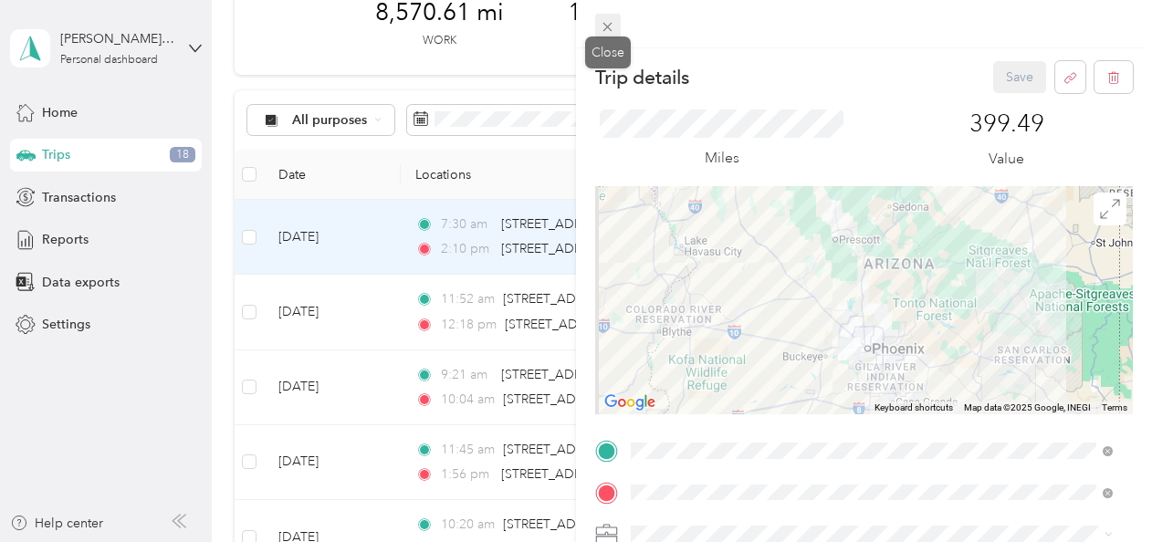
click at [610, 34] on icon at bounding box center [608, 27] width 16 height 16
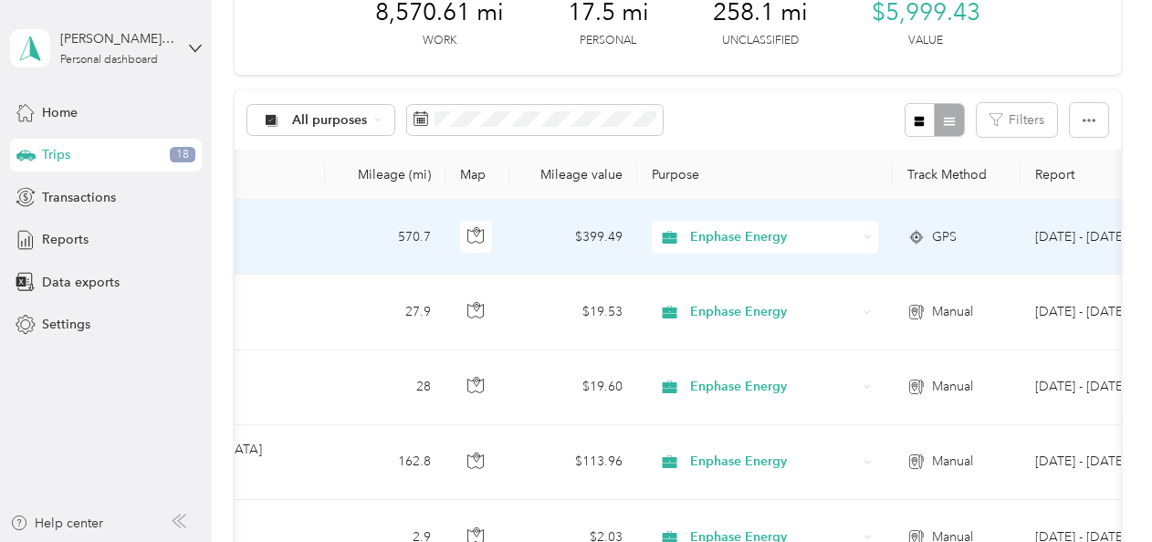
scroll to position [0, 630]
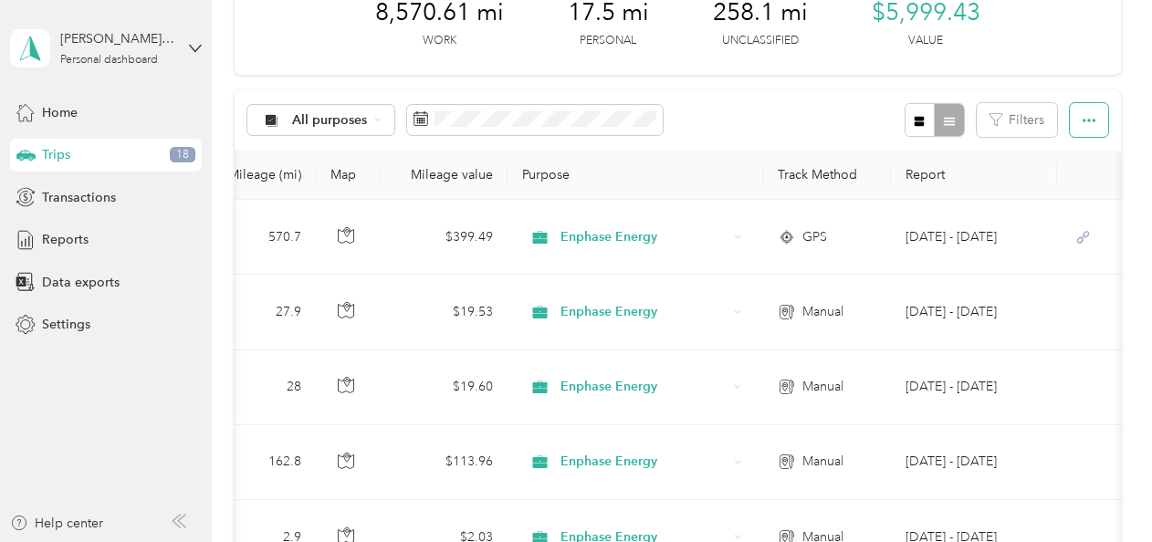
click at [1085, 126] on icon "button" at bounding box center [1089, 120] width 13 height 13
click at [1079, 187] on div "Export" at bounding box center [1064, 185] width 50 height 19
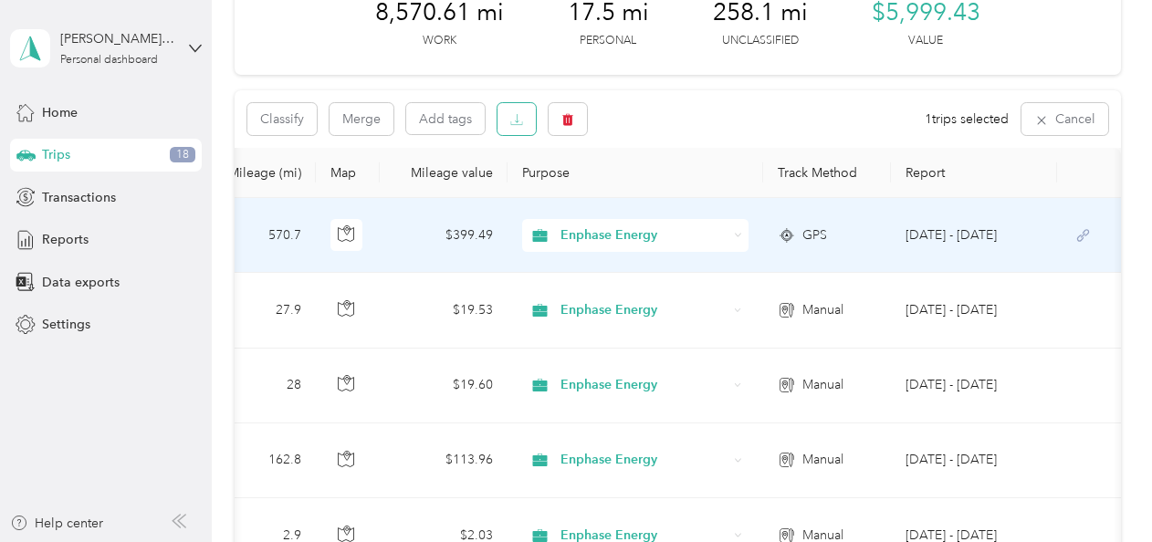
click at [519, 125] on icon "button" at bounding box center [516, 119] width 13 height 13
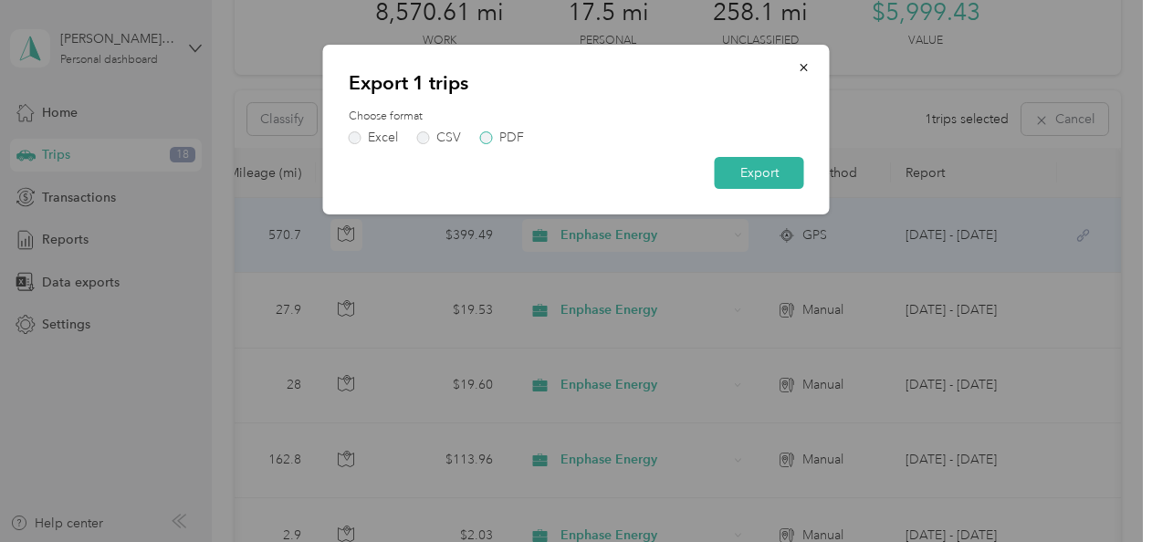
click at [491, 133] on label "PDF" at bounding box center [502, 137] width 44 height 13
click at [748, 163] on button "Export" at bounding box center [759, 173] width 89 height 32
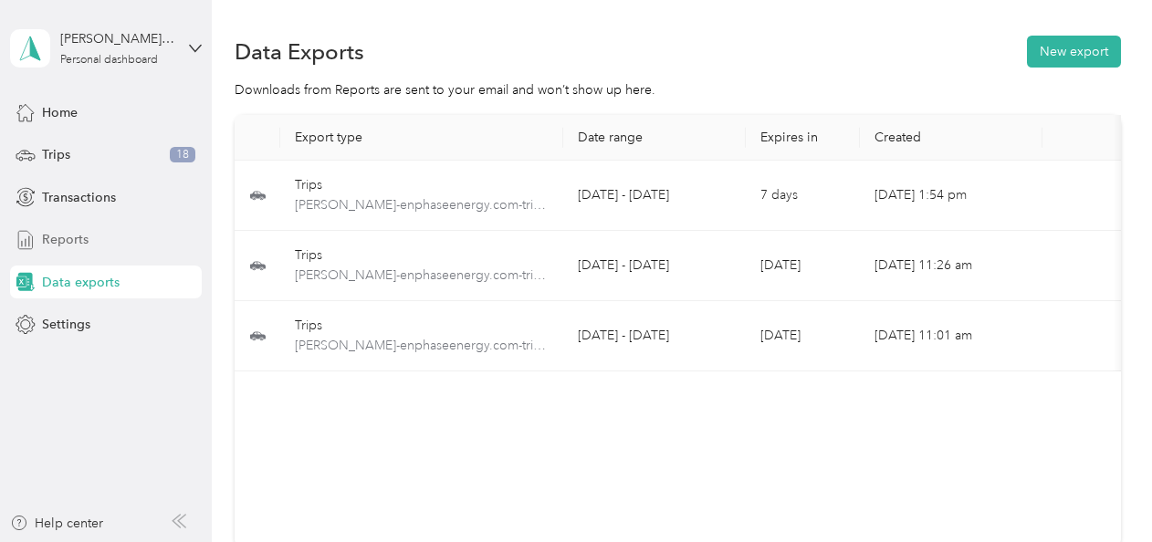
click at [64, 240] on span "Reports" at bounding box center [65, 239] width 47 height 19
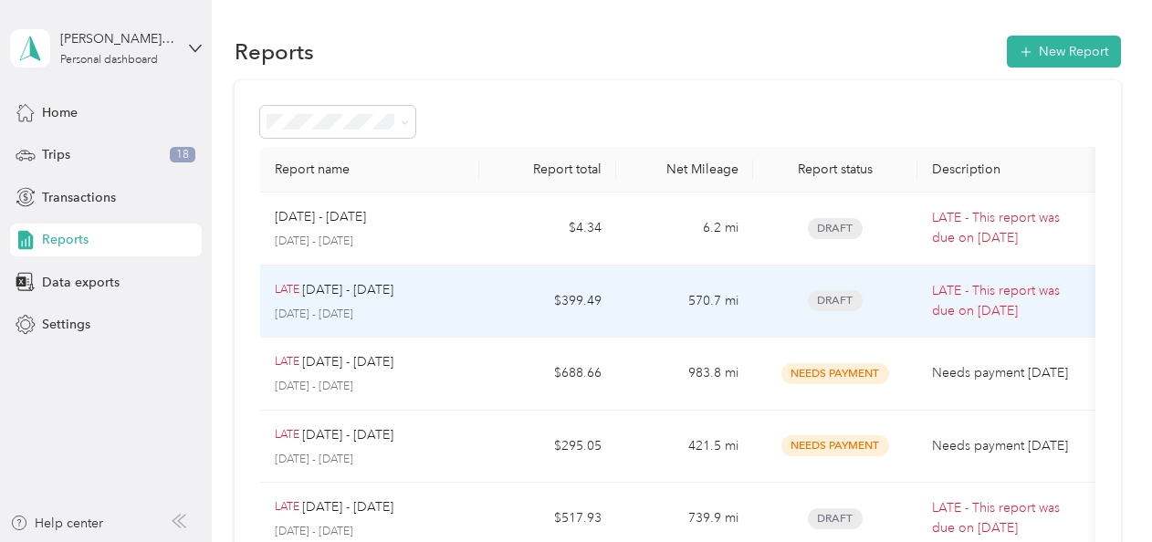
click at [466, 291] on td "LATE [DATE] - [DATE] [DATE] - [DATE]" at bounding box center [369, 302] width 219 height 73
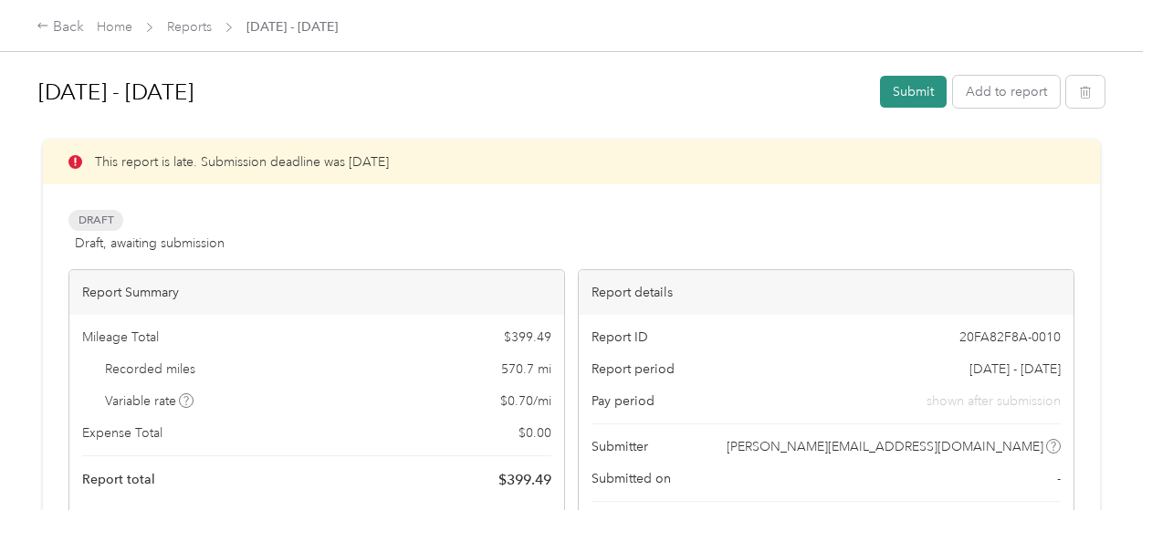
click at [922, 83] on button "Submit" at bounding box center [913, 92] width 67 height 32
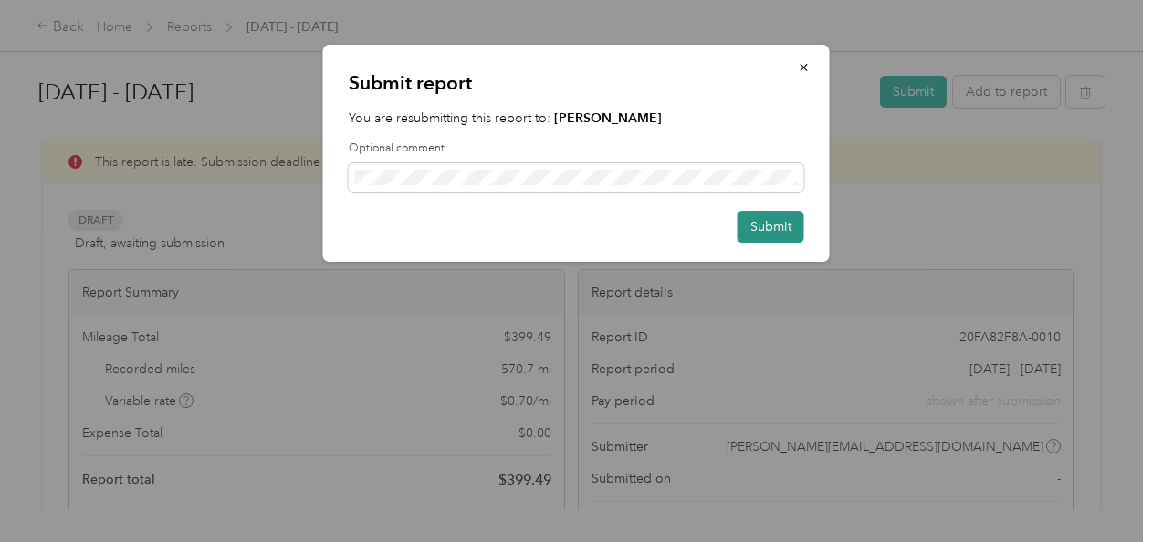
click at [766, 232] on button "Submit" at bounding box center [771, 227] width 67 height 32
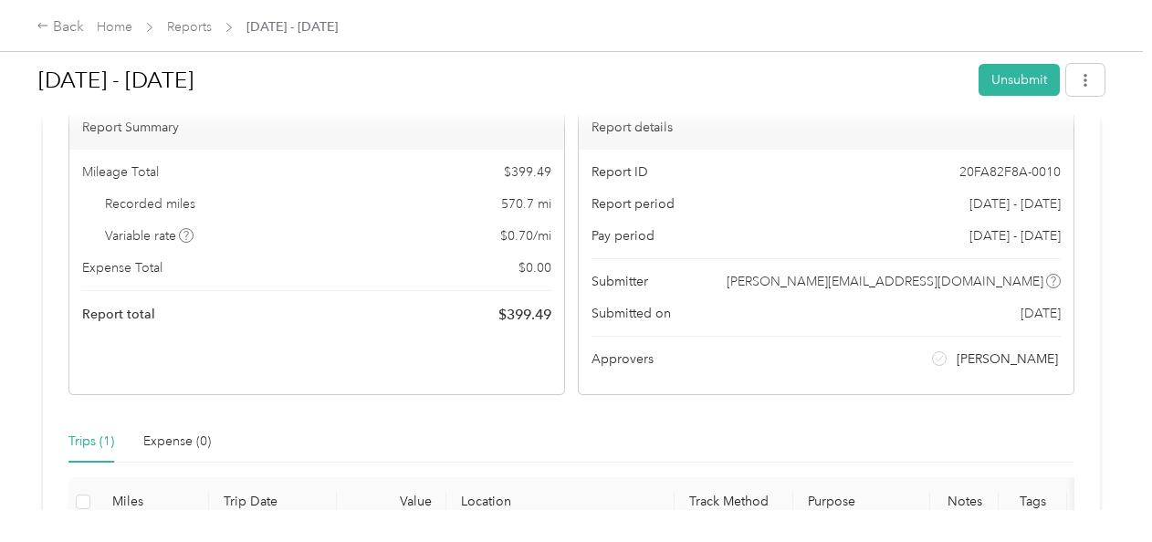
scroll to position [121, 0]
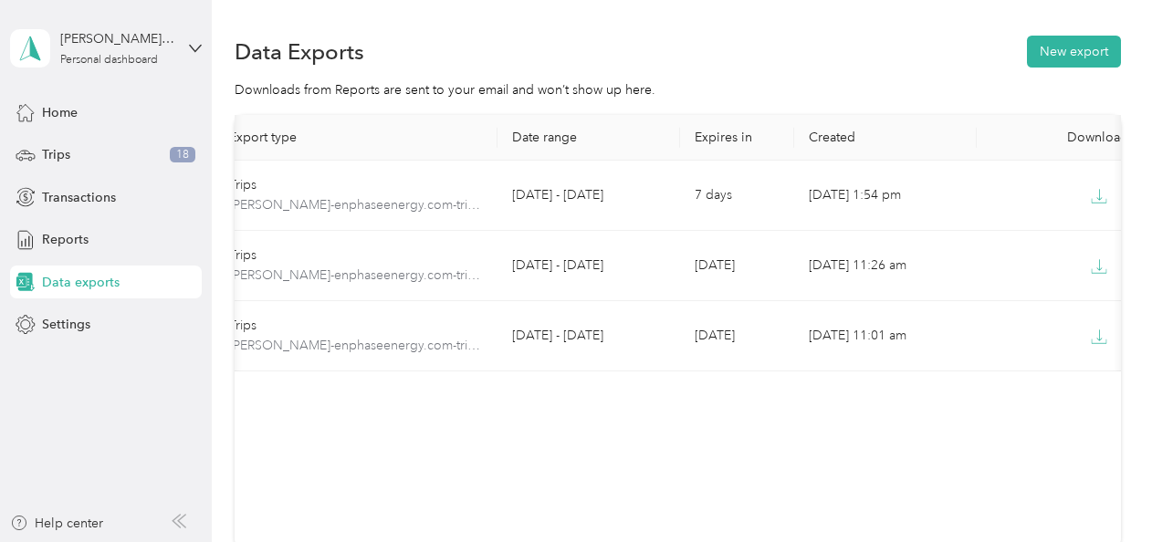
scroll to position [0, 110]
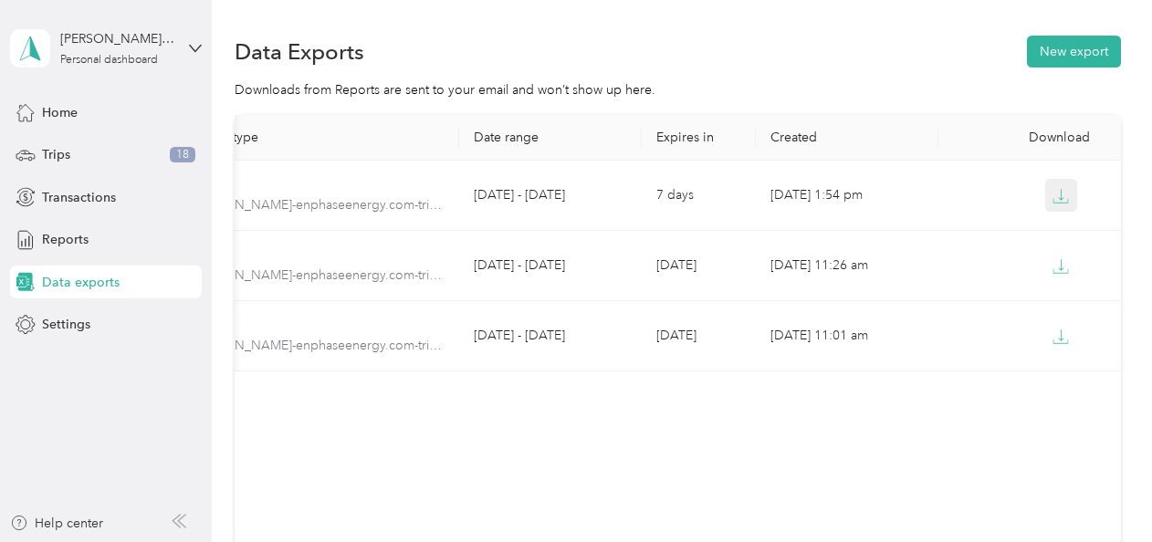
click at [1055, 201] on icon "button" at bounding box center [1061, 196] width 16 height 16
click at [76, 151] on div "Trips 18" at bounding box center [106, 155] width 192 height 33
